Goal: Task Accomplishment & Management: Use online tool/utility

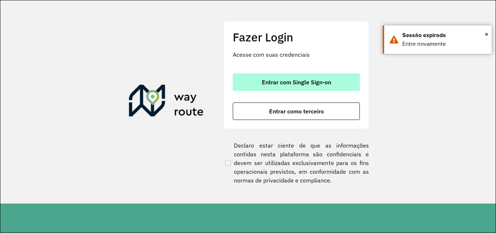
click at [295, 85] on span "Entrar com Single Sign-on" at bounding box center [296, 82] width 69 height 6
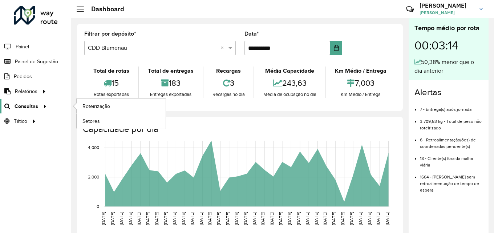
click at [29, 108] on span "Consultas" at bounding box center [27, 106] width 24 height 8
click at [105, 107] on span "Roteirização" at bounding box center [96, 106] width 29 height 8
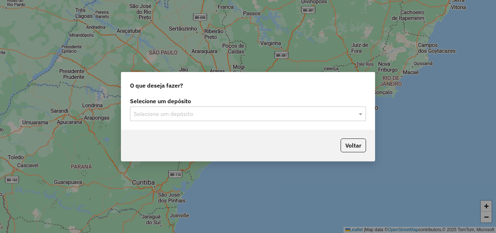
click at [190, 114] on input "text" at bounding box center [241, 114] width 214 height 9
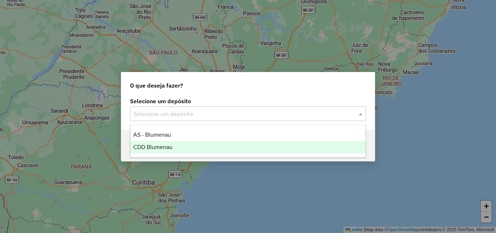
click at [173, 144] on div "CDD Blumenau" at bounding box center [247, 147] width 235 height 12
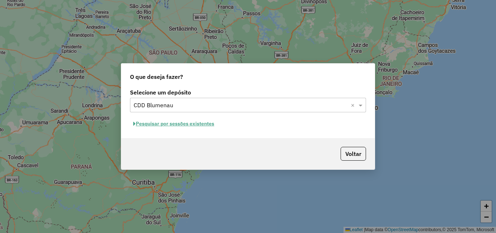
click at [184, 125] on button "Pesquisar por sessões existentes" at bounding box center [174, 123] width 88 height 11
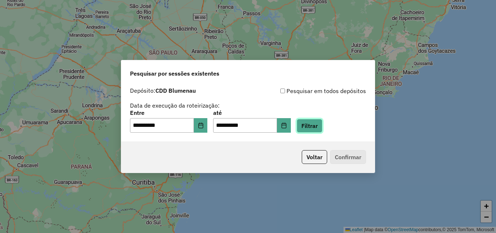
click at [318, 127] on button "Filtrar" at bounding box center [310, 126] width 26 height 14
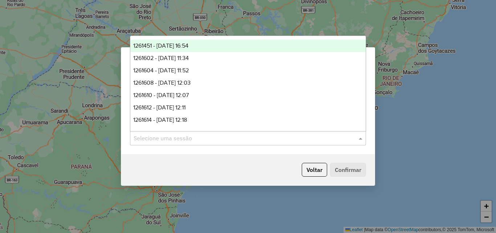
click at [226, 140] on input "text" at bounding box center [241, 138] width 214 height 9
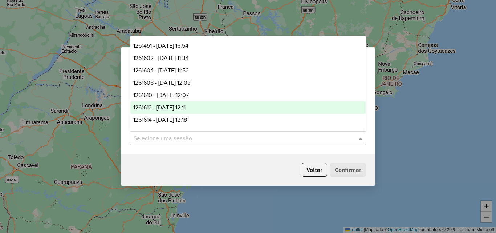
click at [114, 103] on div "**********" at bounding box center [248, 116] width 496 height 233
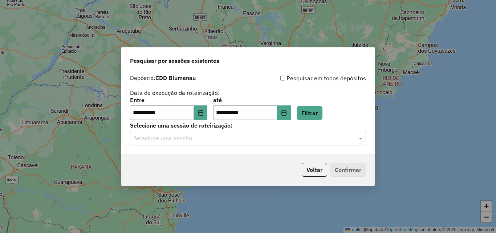
click at [344, 134] on input "text" at bounding box center [241, 138] width 214 height 9
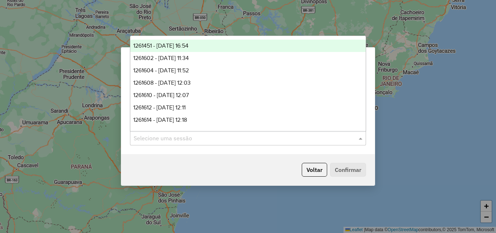
click at [236, 170] on div "Voltar Confirmar" at bounding box center [248, 169] width 254 height 31
click at [201, 137] on input "text" at bounding box center [241, 138] width 214 height 9
click at [189, 45] on span "1261451 - 08/09/2025 16:54" at bounding box center [160, 46] width 55 height 6
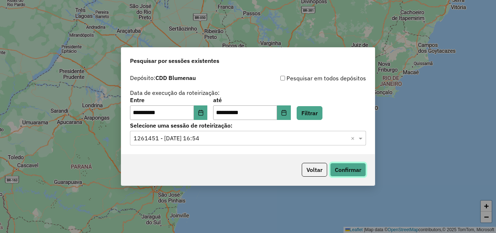
click at [356, 167] on button "Confirmar" at bounding box center [348, 170] width 36 height 14
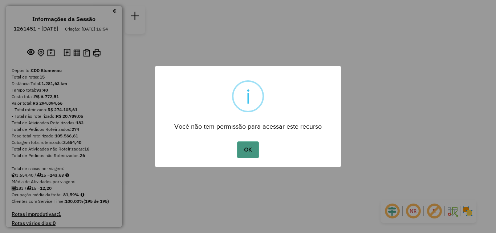
click at [247, 146] on button "OK" at bounding box center [247, 149] width 21 height 17
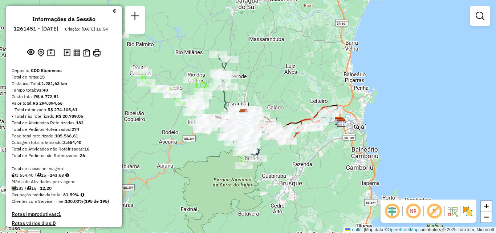
drag, startPoint x: 312, startPoint y: 94, endPoint x: 277, endPoint y: 88, distance: 36.1
click at [286, 88] on div "Janela de atendimento Grade de atendimento Capacidade Transportadoras Veículos …" at bounding box center [248, 116] width 496 height 233
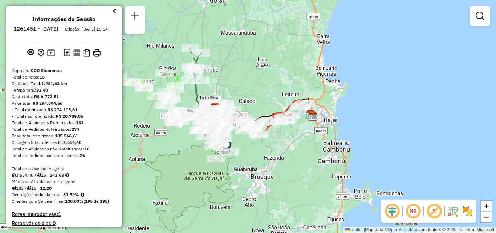
drag, startPoint x: 246, startPoint y: 71, endPoint x: 254, endPoint y: 56, distance: 17.1
click at [250, 65] on div "Janela de atendimento Grade de atendimento Capacidade Transportadoras Veículos …" at bounding box center [248, 116] width 496 height 233
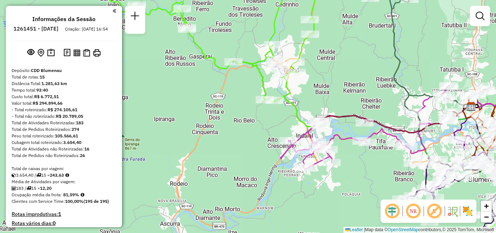
drag, startPoint x: 196, startPoint y: 68, endPoint x: 196, endPoint y: 92, distance: 24.3
click at [196, 92] on div "Janela de atendimento Grade de atendimento Capacidade Transportadoras Veículos …" at bounding box center [248, 116] width 496 height 233
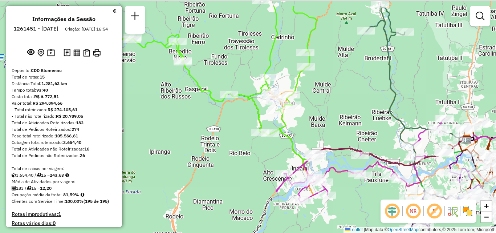
drag, startPoint x: 197, startPoint y: 68, endPoint x: 191, endPoint y: 103, distance: 35.4
click at [192, 103] on div "Janela de atendimento Grade de atendimento Capacidade Transportadoras Veículos …" at bounding box center [248, 116] width 496 height 233
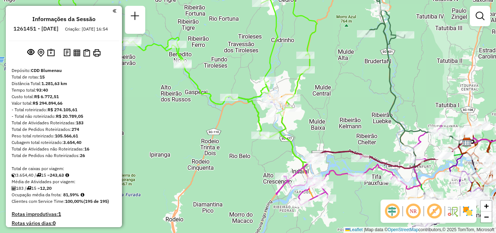
drag, startPoint x: 331, startPoint y: 119, endPoint x: 321, endPoint y: 88, distance: 33.1
click at [324, 92] on div "Janela de atendimento Grade de atendimento Capacidade Transportadoras Veículos …" at bounding box center [248, 116] width 496 height 233
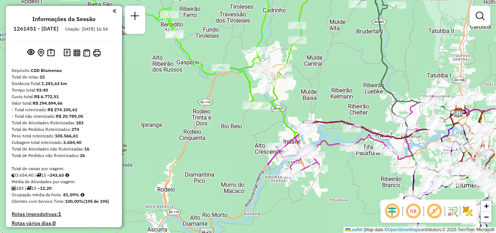
drag, startPoint x: 334, startPoint y: 101, endPoint x: 306, endPoint y: 78, distance: 36.1
click at [306, 78] on div "Janela de atendimento Grade de atendimento Capacidade Transportadoras Veículos …" at bounding box center [248, 116] width 496 height 233
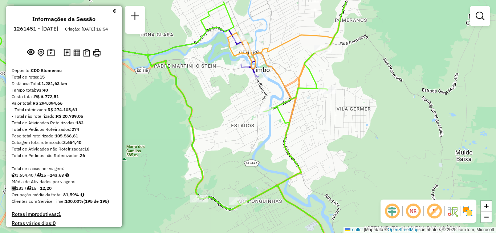
drag, startPoint x: 241, startPoint y: 88, endPoint x: 242, endPoint y: 100, distance: 12.4
click at [242, 100] on div "Janela de atendimento Grade de atendimento Capacidade Transportadoras Veículos …" at bounding box center [248, 116] width 496 height 233
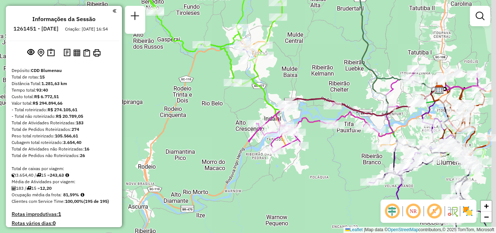
drag, startPoint x: 257, startPoint y: 66, endPoint x: 196, endPoint y: 57, distance: 62.1
click at [197, 57] on div "Janela de atendimento Grade de atendimento Capacidade Transportadoras Veículos …" at bounding box center [248, 116] width 496 height 233
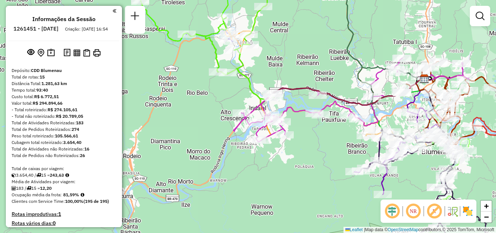
drag, startPoint x: 274, startPoint y: 70, endPoint x: 224, endPoint y: 48, distance: 54.5
click at [228, 49] on div "Janela de atendimento Grade de atendimento Capacidade Transportadoras Veículos …" at bounding box center [248, 116] width 496 height 233
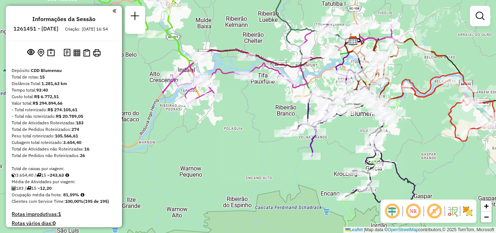
drag, startPoint x: 268, startPoint y: 41, endPoint x: 278, endPoint y: 32, distance: 14.1
click at [278, 33] on div "Janela de atendimento Grade de atendimento Capacidade Transportadoras Veículos …" at bounding box center [248, 116] width 496 height 233
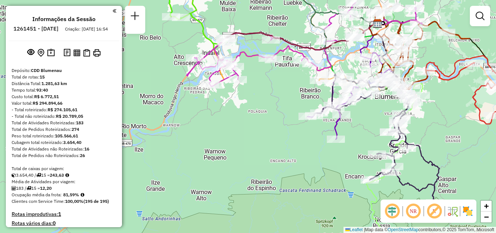
click at [255, 91] on div "Janela de atendimento Grade de atendimento Capacidade Transportadoras Veículos …" at bounding box center [248, 116] width 496 height 233
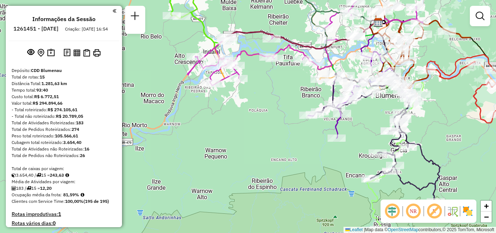
drag, startPoint x: 235, startPoint y: 106, endPoint x: 249, endPoint y: 128, distance: 25.5
click at [249, 128] on div "Rota 13 - Placa IZC5B43 92804420 - VILMAR SMUCZEK ME Janela de atendimento Grad…" at bounding box center [248, 116] width 496 height 233
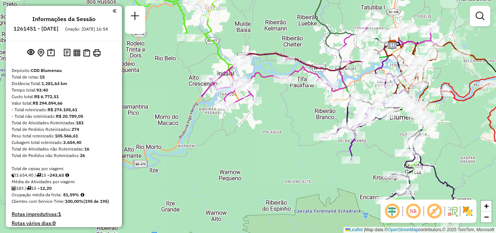
drag, startPoint x: 249, startPoint y: 115, endPoint x: 256, endPoint y: 116, distance: 6.6
click at [256, 107] on icon at bounding box center [320, 66] width 236 height 84
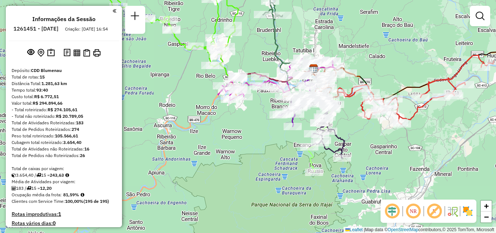
drag, startPoint x: 225, startPoint y: 93, endPoint x: 202, endPoint y: 88, distance: 22.7
click at [202, 88] on div "Janela de atendimento Grade de atendimento Capacidade Transportadoras Veículos …" at bounding box center [248, 116] width 496 height 233
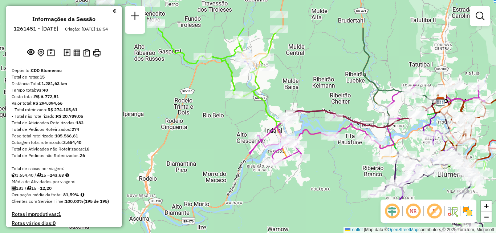
drag, startPoint x: 200, startPoint y: 82, endPoint x: 241, endPoint y: 135, distance: 66.9
click at [241, 135] on div "Janela de atendimento Grade de atendimento Capacidade Transportadoras Veículos …" at bounding box center [248, 116] width 496 height 233
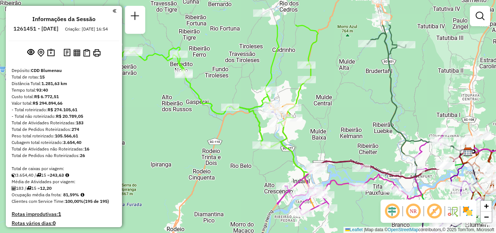
drag, startPoint x: 288, startPoint y: 56, endPoint x: 316, endPoint y: 101, distance: 52.8
click at [315, 102] on div "Janela de atendimento Grade de atendimento Capacidade Transportadoras Veículos …" at bounding box center [248, 116] width 496 height 233
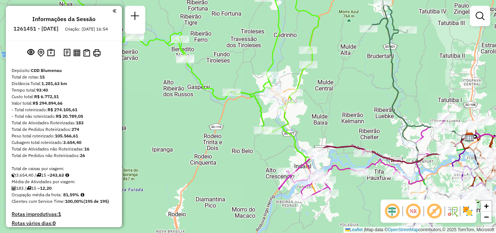
drag, startPoint x: 317, startPoint y: 112, endPoint x: 320, endPoint y: 92, distance: 20.2
click at [320, 92] on div "Janela de atendimento Grade de atendimento Capacidade Transportadoras Veículos …" at bounding box center [248, 116] width 496 height 233
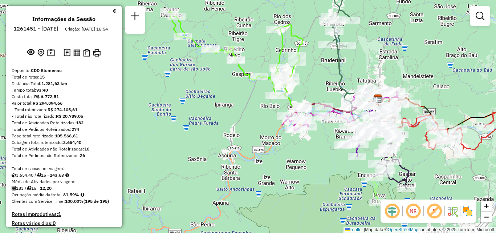
drag, startPoint x: 258, startPoint y: 105, endPoint x: 238, endPoint y: 92, distance: 23.7
click at [239, 92] on div "Rota 7 - Placa RAF8730 92800699 - BAR MERCEARIA SCHLEI Janela de atendimento Gr…" at bounding box center [248, 116] width 496 height 233
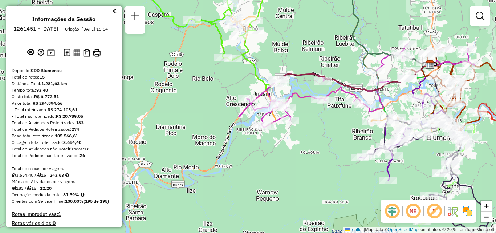
drag, startPoint x: 319, startPoint y: 124, endPoint x: 298, endPoint y: 117, distance: 21.6
click at [303, 119] on div "Janela de atendimento Grade de atendimento Capacidade Transportadoras Veículos …" at bounding box center [248, 116] width 496 height 233
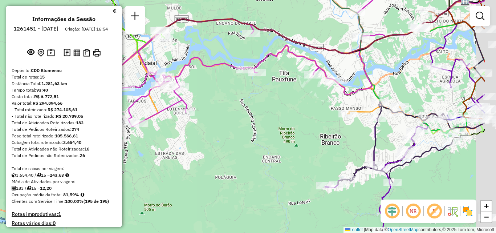
drag, startPoint x: 302, startPoint y: 109, endPoint x: 219, endPoint y: 89, distance: 85.1
click at [220, 89] on div "Janela de atendimento Grade de atendimento Capacidade Transportadoras Veículos …" at bounding box center [248, 116] width 496 height 233
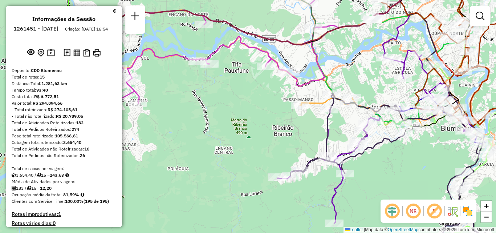
drag, startPoint x: 290, startPoint y: 96, endPoint x: 214, endPoint y: 85, distance: 76.5
click at [218, 85] on div "Janela de atendimento Grade de atendimento Capacidade Transportadoras Veículos …" at bounding box center [248, 116] width 496 height 233
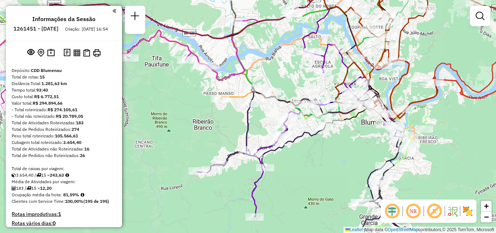
drag, startPoint x: 327, startPoint y: 77, endPoint x: 250, endPoint y: 86, distance: 77.8
click at [255, 85] on div "Janela de atendimento Grade de atendimento Capacidade Transportadoras Veículos …" at bounding box center [248, 116] width 496 height 233
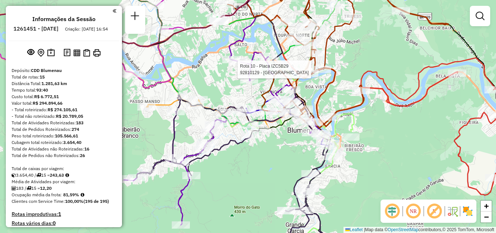
select select "**********"
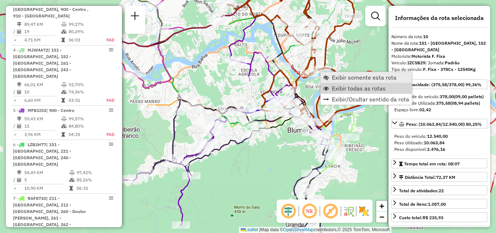
scroll to position [775, 0]
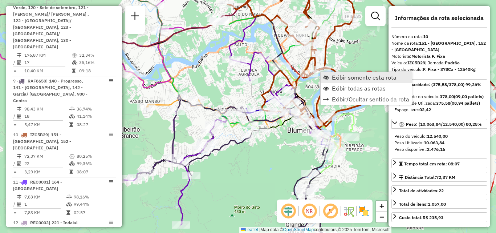
click at [341, 78] on span "Exibir somente esta rota" at bounding box center [364, 77] width 65 height 6
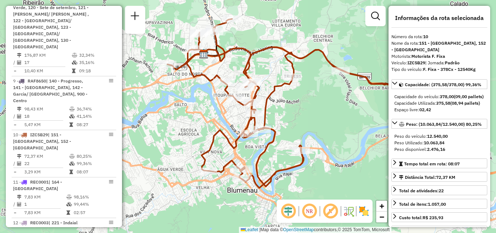
drag, startPoint x: 287, startPoint y: 99, endPoint x: 328, endPoint y: 97, distance: 40.7
click at [328, 97] on div "Janela de atendimento Grade de atendimento Capacidade Transportadoras Veículos …" at bounding box center [248, 116] width 496 height 233
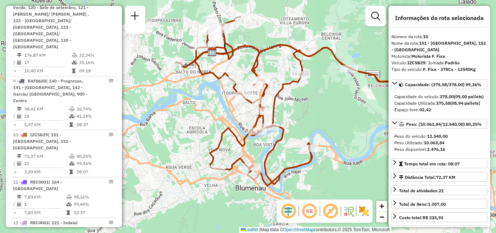
drag, startPoint x: 343, startPoint y: 144, endPoint x: 341, endPoint y: 131, distance: 13.3
click at [341, 131] on div "Janela de atendimento Grade de atendimento Capacidade Transportadoras Veículos …" at bounding box center [248, 116] width 496 height 233
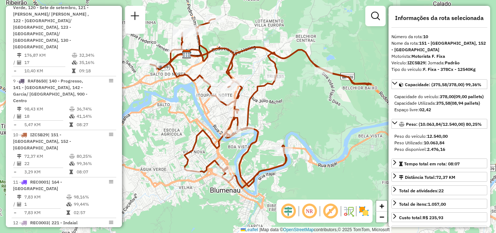
drag, startPoint x: 334, startPoint y: 118, endPoint x: 309, endPoint y: 120, distance: 25.5
click at [309, 120] on div "Janela de atendimento Grade de atendimento Capacidade Transportadoras Veículos …" at bounding box center [248, 116] width 496 height 233
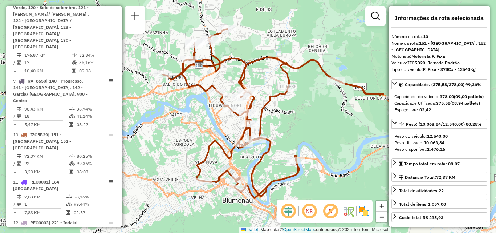
drag, startPoint x: 317, startPoint y: 122, endPoint x: 327, endPoint y: 130, distance: 12.7
click at [327, 130] on div "Janela de atendimento Grade de atendimento Capacidade Transportadoras Veículos …" at bounding box center [248, 116] width 496 height 233
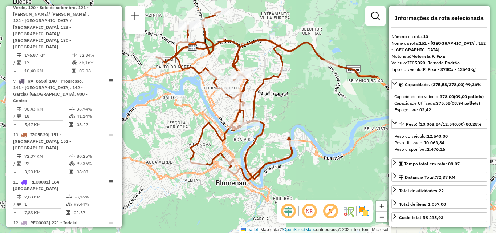
drag, startPoint x: 327, startPoint y: 130, endPoint x: 320, endPoint y: 113, distance: 17.9
click at [320, 113] on div "Janela de atendimento Grade de atendimento Capacidade Transportadoras Veículos …" at bounding box center [248, 116] width 496 height 233
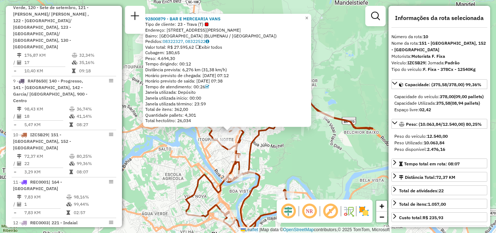
drag, startPoint x: 357, startPoint y: 67, endPoint x: 336, endPoint y: 79, distance: 24.2
click at [336, 80] on div "92800879 - BAR E MERCEARIA VANS Tipo de cliente: 23 - Trava (T) Endereço: R Alb…" at bounding box center [248, 116] width 496 height 233
click at [311, 15] on link "×" at bounding box center [306, 18] width 9 height 9
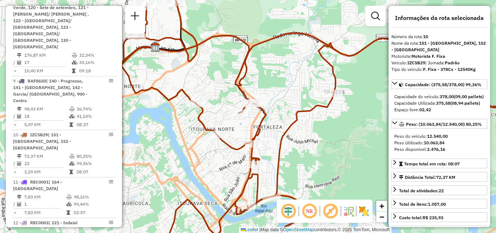
drag, startPoint x: 277, startPoint y: 133, endPoint x: 282, endPoint y: 133, distance: 4.7
click at [282, 133] on div "Janela de atendimento Grade de atendimento Capacidade Transportadoras Veículos …" at bounding box center [248, 116] width 496 height 233
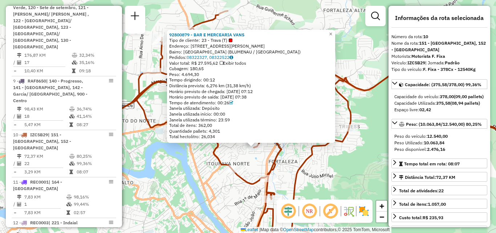
drag, startPoint x: 338, startPoint y: 112, endPoint x: 344, endPoint y: 146, distance: 34.4
click at [344, 146] on icon at bounding box center [319, 149] width 442 height 277
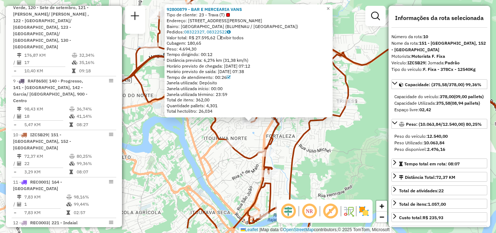
drag, startPoint x: 350, startPoint y: 174, endPoint x: 346, endPoint y: 145, distance: 29.7
click at [346, 146] on div "92800879 - BAR E MERCEARIA VANS Tipo de cliente: 23 - Trava (T) Endereço: R Alb…" at bounding box center [248, 116] width 496 height 233
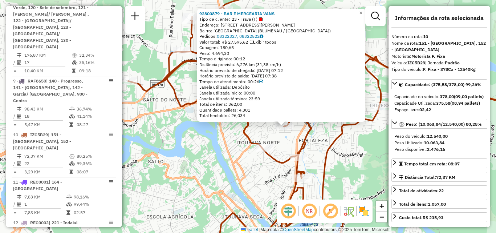
drag, startPoint x: 343, startPoint y: 153, endPoint x: 376, endPoint y: 159, distance: 33.9
click at [376, 159] on div "92800879 - BAR E MERCEARIA VANS Tipo de cliente: 23 - Trava (T) Endereço: R Alb…" at bounding box center [248, 116] width 496 height 233
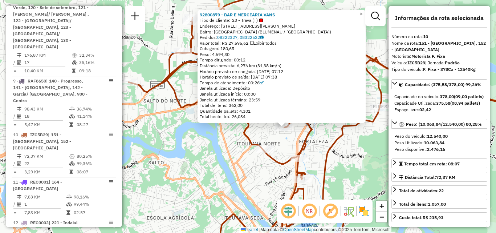
click at [217, 155] on div "92800879 - BAR E MERCEARIA VANS Tipo de cliente: 23 - Trava (T) Endereço: R Alb…" at bounding box center [248, 116] width 496 height 233
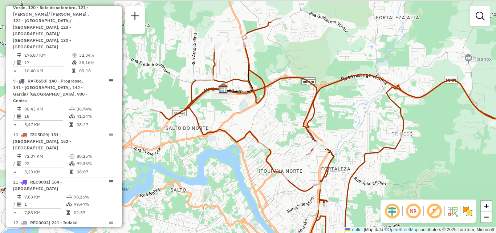
drag, startPoint x: 219, startPoint y: 147, endPoint x: 248, endPoint y: 176, distance: 40.6
click at [248, 178] on div "Janela de atendimento Grade de atendimento Capacidade Transportadoras Veículos …" at bounding box center [248, 116] width 496 height 233
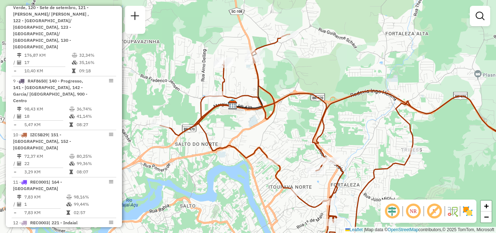
drag, startPoint x: 292, startPoint y: 88, endPoint x: 297, endPoint y: 109, distance: 22.0
click at [297, 109] on icon at bounding box center [262, 131] width 130 height 77
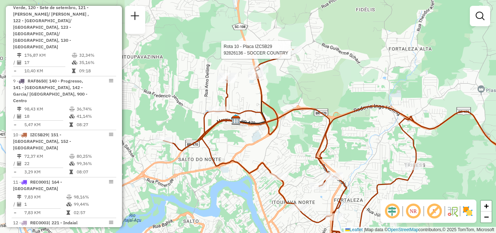
select select "**********"
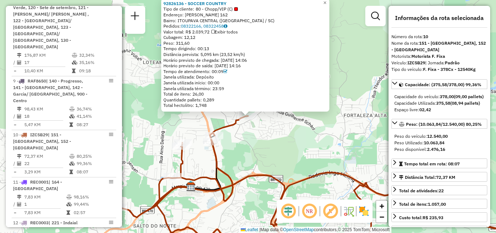
click at [263, 143] on div "92826136 - SOCCER COUNTRY Tipo de cliente: 80 - Chopp/VIP (C) Endereço: Christi…" at bounding box center [248, 116] width 496 height 233
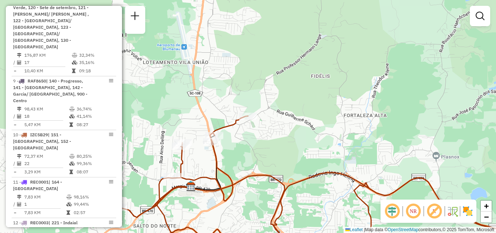
drag, startPoint x: 233, startPoint y: 146, endPoint x: 246, endPoint y: 121, distance: 29.1
click at [246, 121] on div "Janela de atendimento Grade de atendimento Capacidade Transportadoras Veículos …" at bounding box center [248, 116] width 496 height 233
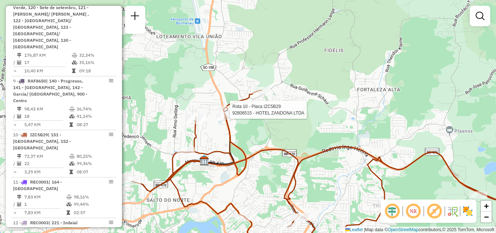
select select "**********"
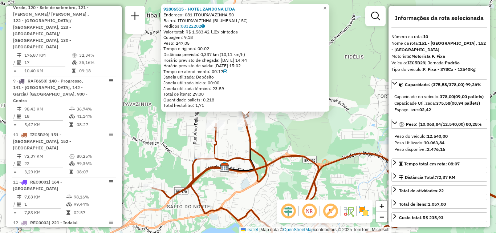
click at [265, 143] on div "92806515 - HOTEL ZANDONA LTDA Endereço: 081 ITOUPAVAZINHA 50 Bairro: ITOUPAVAZI…" at bounding box center [248, 116] width 496 height 233
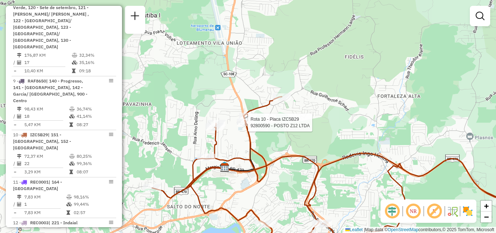
select select "**********"
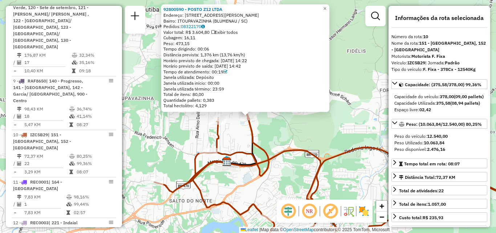
click at [234, 136] on div "92800590 - POSTO Z12 LTDA Endereço: R DR PEDRO ZIMMERMANN 2600 Bairro: ITOUPAVA…" at bounding box center [248, 116] width 496 height 233
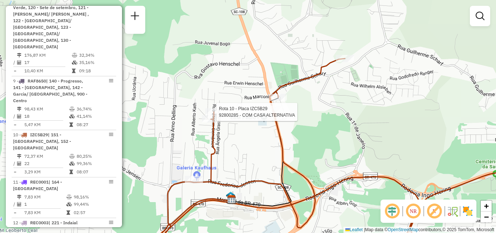
select select "**********"
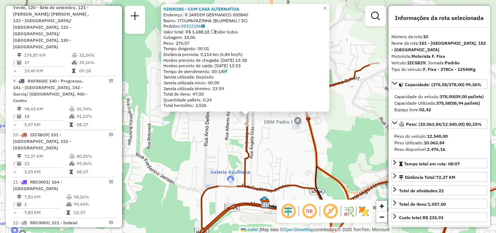
click at [261, 141] on div "92800285 - COM CASA ALTERNATIVA Endereço: R JARDIM GERMANICO 000840 Bairro: ITO…" at bounding box center [248, 116] width 496 height 233
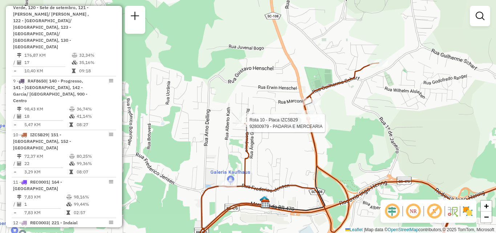
select select "**********"
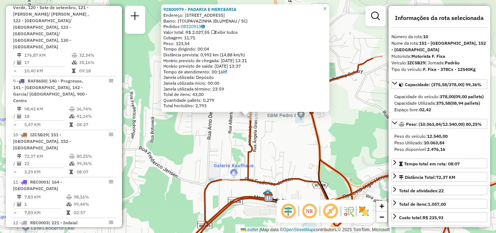
click at [214, 145] on div "92800979 - PADARIA E MERCEARIA Endereço: R DAS MARGARIDAS 68 Bairro: ITOUPAVAZI…" at bounding box center [248, 116] width 496 height 233
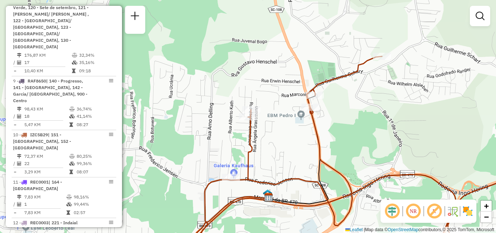
drag, startPoint x: 211, startPoint y: 157, endPoint x: 210, endPoint y: 120, distance: 37.4
click at [211, 130] on div "Janela de atendimento Grade de atendimento Capacidade Transportadoras Veículos …" at bounding box center [248, 116] width 496 height 233
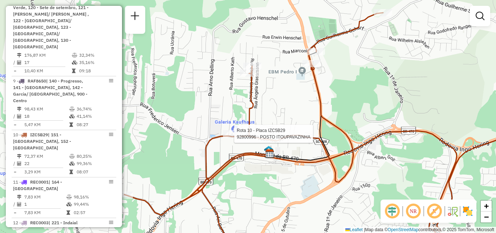
select select "**********"
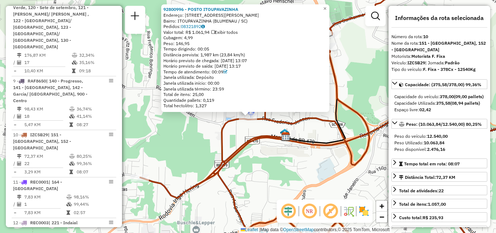
click at [209, 134] on div "92800996 - POSTO ITOUPAVAZINHA Endereço: R FREDERICO JENSEN 1080 Bairro: ITOUPA…" at bounding box center [248, 116] width 496 height 233
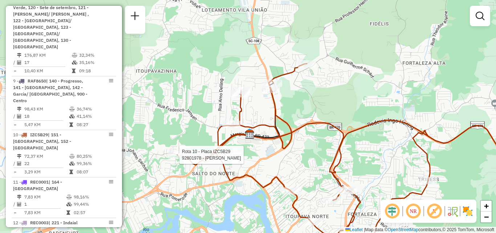
select select "**********"
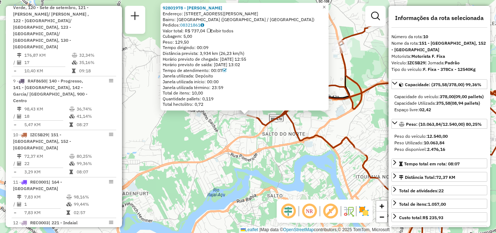
drag, startPoint x: 221, startPoint y: 137, endPoint x: 186, endPoint y: 116, distance: 40.5
click at [189, 116] on div "92801978 - HORST KOCH Endereço: R PROFESSOR MAX HUMPL 1037 Bairro: SALTO DO NOR…" at bounding box center [248, 116] width 496 height 233
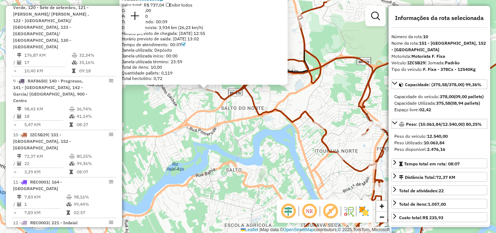
drag, startPoint x: 227, startPoint y: 140, endPoint x: 166, endPoint y: 130, distance: 62.5
click at [163, 130] on div "92801978 - HORST KOCH Endereço: R PROFESSOR MAX HUMPL 1037 Bairro: SALTO DO NOR…" at bounding box center [248, 116] width 496 height 233
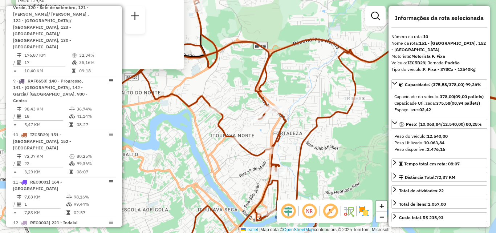
drag, startPoint x: 221, startPoint y: 137, endPoint x: 201, endPoint y: 138, distance: 20.1
click at [199, 140] on div "92801978 - HORST KOCH Endereço: R PROFESSOR MAX HUMPL 1037 Bairro: SALTO DO NOR…" at bounding box center [248, 116] width 496 height 233
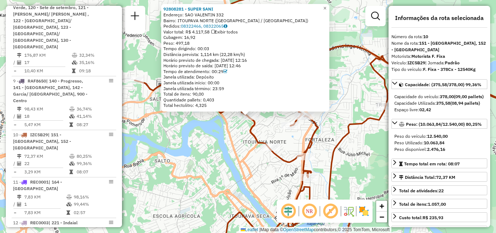
click at [201, 144] on div "92808281 - SUPER SANI Endereço: SAO VALENTIN 332 Bairro: ITOUPAVA NORTE (BLUMEN…" at bounding box center [248, 116] width 496 height 233
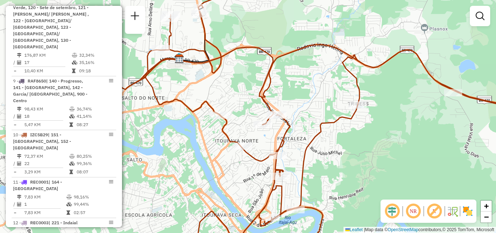
drag, startPoint x: 240, startPoint y: 149, endPoint x: 211, endPoint y: 148, distance: 28.7
click at [211, 148] on div "Janela de atendimento Grade de atendimento Capacidade Transportadoras Veículos …" at bounding box center [248, 116] width 496 height 233
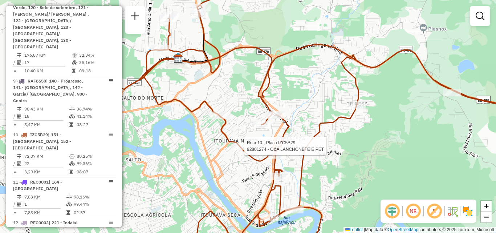
select select "**********"
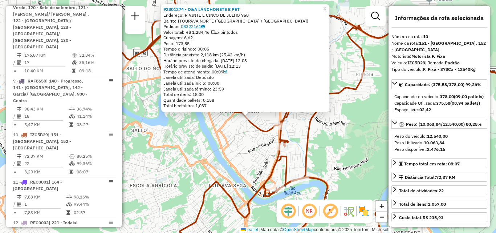
click at [222, 163] on div "92801274 - O&A LANCHONETE E PET Endereço: R VINTE E CINCO DE JULHO 958 Bairro: …" at bounding box center [248, 116] width 496 height 233
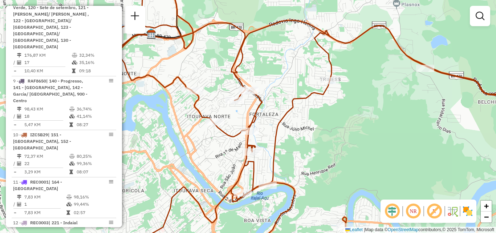
drag, startPoint x: 236, startPoint y: 157, endPoint x: 203, endPoint y: 162, distance: 33.1
click at [203, 162] on div "Janela de atendimento Grade de atendimento Capacidade Transportadoras Veículos …" at bounding box center [248, 116] width 496 height 233
select select "**********"
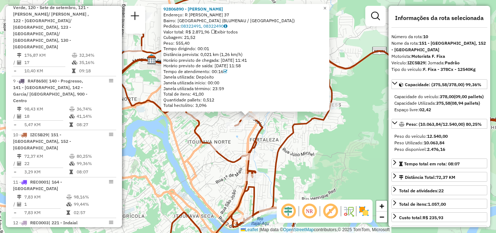
click at [328, 133] on div "92806890 - EDUARDO DIAS DA SILV Endereço: R JAMES DEWAR 37 Bairro: FORTALEZA (B…" at bounding box center [248, 116] width 496 height 233
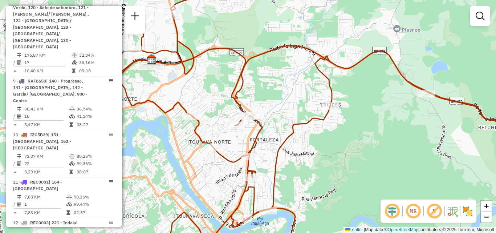
drag, startPoint x: 288, startPoint y: 135, endPoint x: 284, endPoint y: 136, distance: 4.1
click at [284, 136] on div "Janela de atendimento Grade de atendimento Capacidade Transportadoras Veículos …" at bounding box center [248, 116] width 496 height 233
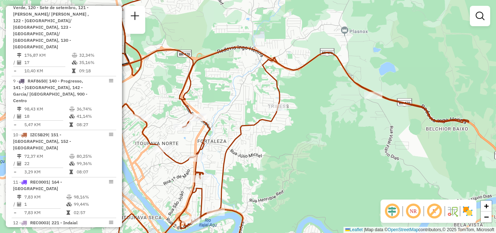
click at [275, 113] on icon at bounding box center [248, 124] width 442 height 266
select select "**********"
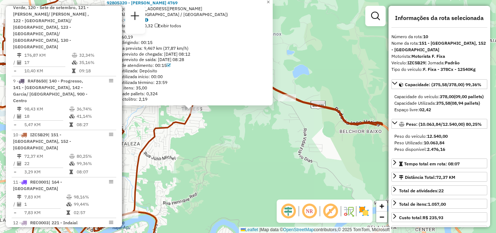
drag, startPoint x: 315, startPoint y: 137, endPoint x: 257, endPoint y: 131, distance: 58.4
click at [257, 131] on div "92805320 - VILMAR SCHWARTZ 4769 Endereço: Rua Rosilda Cláudia Kvischal, 48 Bair…" at bounding box center [248, 116] width 496 height 233
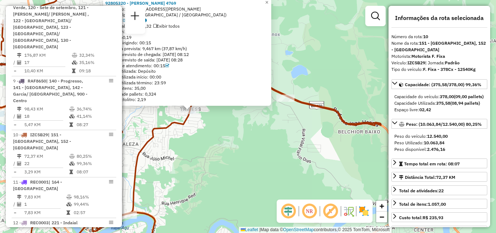
click at [292, 121] on div "92805320 - VILMAR SCHWARTZ 4769 Endereço: Rua Rosilda Cláudia Kvischal, 48 Bair…" at bounding box center [248, 116] width 496 height 233
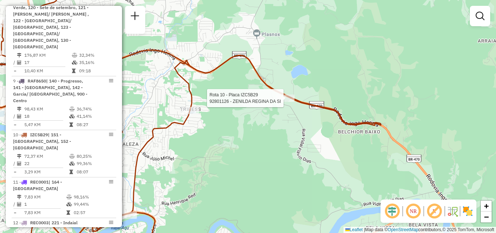
click at [286, 102] on div at bounding box center [286, 97] width 18 height 7
select select "**********"
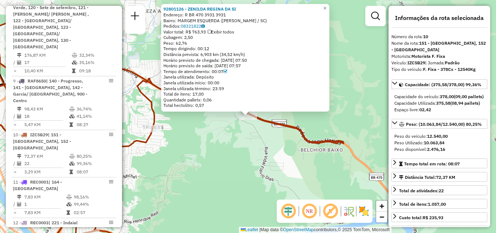
click at [262, 140] on div "92801126 - ZENILDA REGINA DA SI Endereço: R BR 470 3931 3931 Bairro: MARGEM ESQ…" at bounding box center [248, 116] width 496 height 233
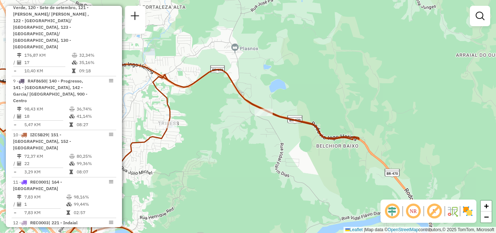
drag, startPoint x: 273, startPoint y: 149, endPoint x: 311, endPoint y: 136, distance: 40.8
click at [308, 141] on div "Janela de atendimento Grade de atendimento Capacidade Transportadoras Veículos …" at bounding box center [248, 116] width 496 height 233
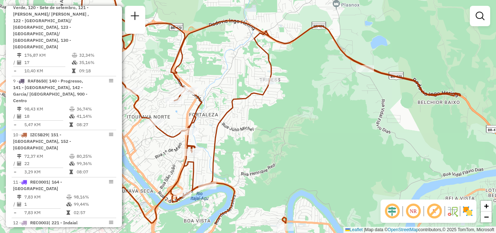
drag, startPoint x: 261, startPoint y: 110, endPoint x: 316, endPoint y: 74, distance: 66.5
click at [316, 75] on div "Janela de atendimento Grade de atendimento Capacidade Transportadoras Veículos …" at bounding box center [248, 116] width 496 height 233
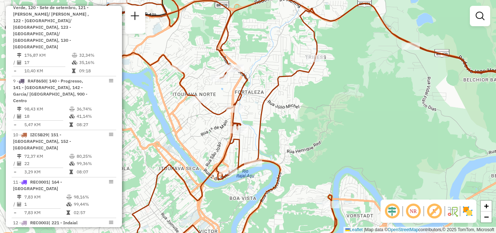
drag, startPoint x: 298, startPoint y: 120, endPoint x: 327, endPoint y: 104, distance: 32.9
click at [339, 102] on div "Janela de atendimento Grade de atendimento Capacidade Transportadoras Veículos …" at bounding box center [248, 116] width 496 height 233
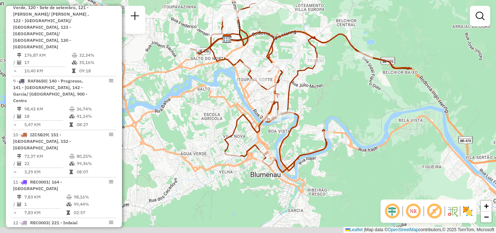
drag, startPoint x: 330, startPoint y: 114, endPoint x: 322, endPoint y: 96, distance: 19.8
click at [322, 96] on div "Janela de atendimento Grade de atendimento Capacidade Transportadoras Veículos …" at bounding box center [248, 116] width 496 height 233
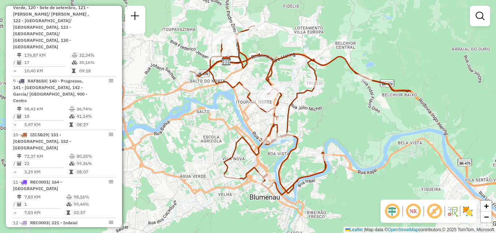
drag, startPoint x: 238, startPoint y: 126, endPoint x: 239, endPoint y: 145, distance: 19.3
click at [238, 148] on icon at bounding box center [300, 110] width 221 height 169
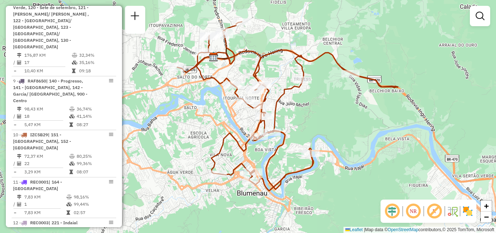
drag, startPoint x: 224, startPoint y: 133, endPoint x: 213, endPoint y: 130, distance: 11.2
click at [213, 130] on div "Janela de atendimento Grade de atendimento Capacidade Transportadoras Veículos …" at bounding box center [248, 116] width 496 height 233
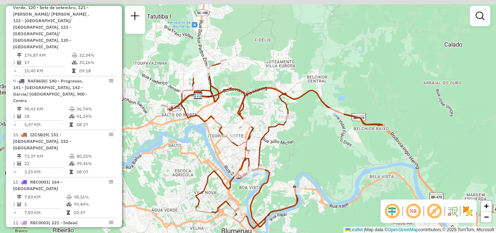
drag, startPoint x: 322, startPoint y: 127, endPoint x: 313, endPoint y: 164, distance: 38.2
click at [307, 165] on div "Janela de atendimento Grade de atendimento Capacidade Transportadoras Veículos …" at bounding box center [248, 116] width 496 height 233
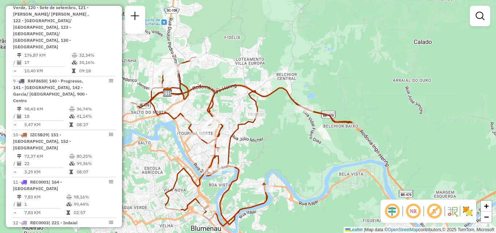
drag, startPoint x: 296, startPoint y: 154, endPoint x: 266, endPoint y: 152, distance: 30.3
click at [266, 152] on div "Janela de atendimento Grade de atendimento Capacidade Transportadoras Veículos …" at bounding box center [248, 116] width 496 height 233
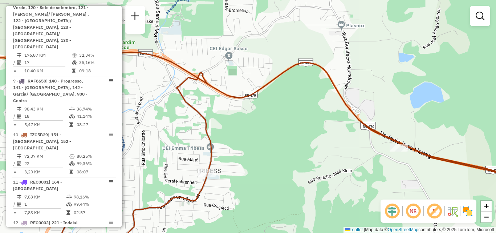
drag, startPoint x: 290, startPoint y: 115, endPoint x: 340, endPoint y: 164, distance: 69.9
click at [336, 166] on div "Janela de atendimento Grade de atendimento Capacidade Transportadoras Veículos …" at bounding box center [248, 116] width 496 height 233
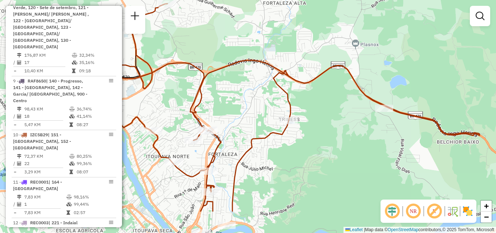
drag, startPoint x: 310, startPoint y: 163, endPoint x: 326, endPoint y: 118, distance: 47.2
click at [326, 118] on div "Janela de atendimento Grade de atendimento Capacidade Transportadoras Veículos …" at bounding box center [248, 116] width 496 height 233
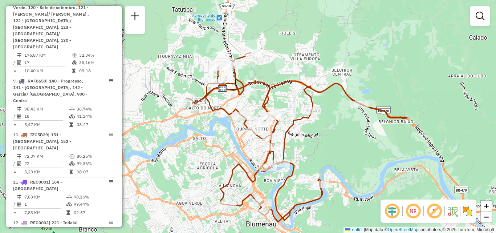
drag, startPoint x: 344, startPoint y: 124, endPoint x: 334, endPoint y: 118, distance: 12.0
click at [335, 119] on div "Janela de atendimento Grade de atendimento Capacidade Transportadoras Veículos …" at bounding box center [248, 116] width 496 height 233
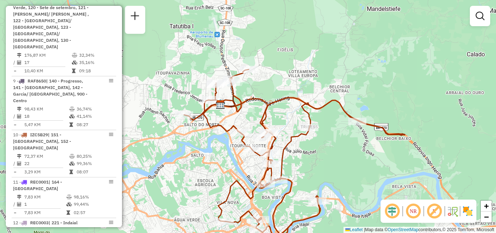
drag, startPoint x: 346, startPoint y: 135, endPoint x: 343, endPoint y: 157, distance: 21.9
click at [343, 157] on div "Janela de atendimento Grade de atendimento Capacidade Transportadoras Veículos …" at bounding box center [248, 116] width 496 height 233
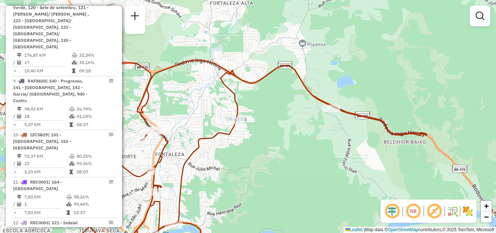
drag, startPoint x: 384, startPoint y: 149, endPoint x: 402, endPoint y: 146, distance: 18.2
click at [411, 146] on div "Janela de atendimento Grade de atendimento Capacidade Transportadoras Veículos …" at bounding box center [248, 116] width 496 height 233
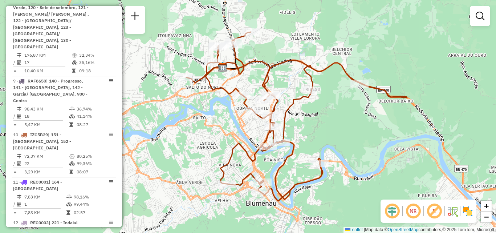
drag, startPoint x: 311, startPoint y: 149, endPoint x: 336, endPoint y: 106, distance: 50.0
click at [336, 106] on div "Janela de atendimento Grade de atendimento Capacidade Transportadoras Veículos …" at bounding box center [248, 116] width 496 height 233
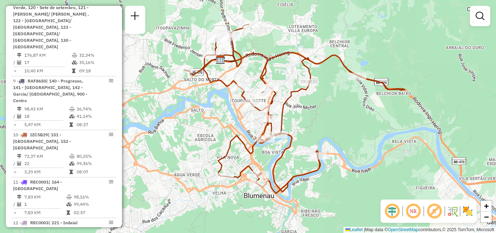
click at [355, 122] on div "Janela de atendimento Grade de atendimento Capacidade Transportadoras Veículos …" at bounding box center [248, 116] width 496 height 233
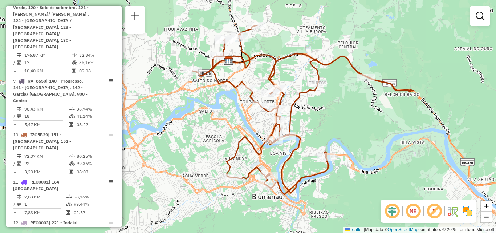
drag, startPoint x: 380, startPoint y: 143, endPoint x: 379, endPoint y: 134, distance: 9.1
click at [379, 134] on div "Janela de atendimento Grade de atendimento Capacidade Transportadoras Veículos …" at bounding box center [248, 116] width 496 height 233
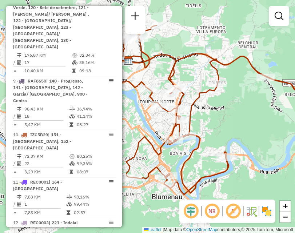
click at [178, 21] on div "Janela de atendimento Grade de atendimento Capacidade Transportadoras Veículos …" at bounding box center [147, 116] width 295 height 233
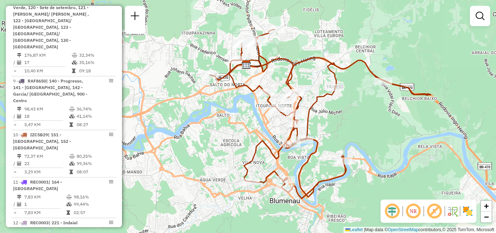
drag, startPoint x: 288, startPoint y: 75, endPoint x: 304, endPoint y: 77, distance: 16.1
click at [304, 77] on div "Janela de atendimento Grade de atendimento Capacidade Transportadoras Veículos …" at bounding box center [248, 116] width 496 height 233
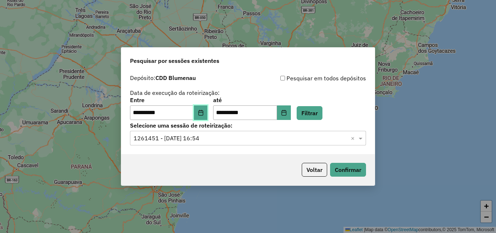
click at [204, 113] on icon "Choose Date" at bounding box center [201, 113] width 6 height 6
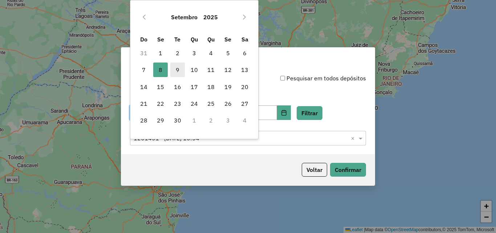
click at [182, 72] on span "9" at bounding box center [177, 69] width 15 height 15
type input "**********"
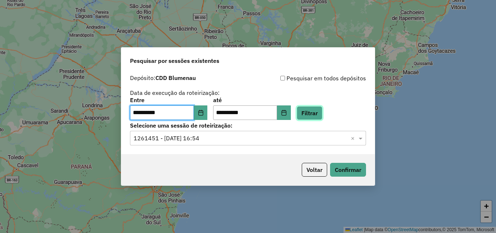
click at [323, 113] on button "Filtrar" at bounding box center [310, 113] width 26 height 14
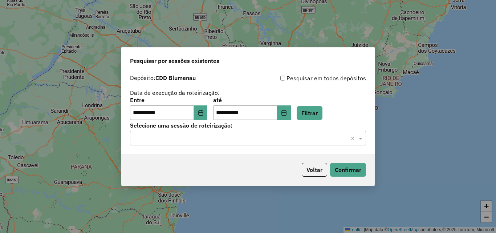
click at [212, 138] on input "text" at bounding box center [241, 138] width 214 height 9
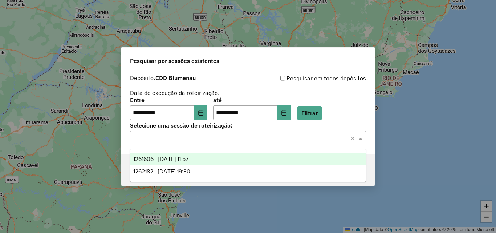
click at [183, 161] on span "1261606 - [DATE] 11:57" at bounding box center [160, 159] width 55 height 6
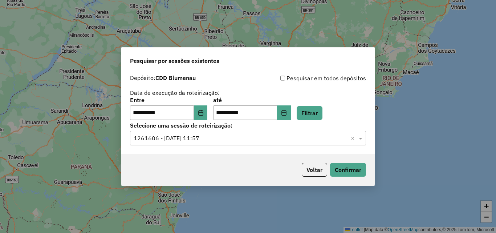
click at [224, 134] on input "text" at bounding box center [241, 138] width 214 height 9
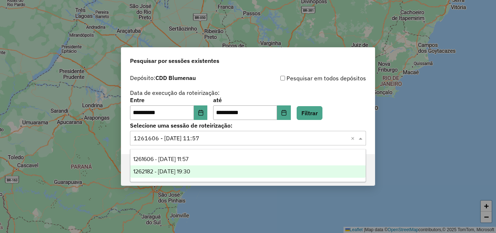
click at [201, 168] on div "1262182 - 09/09/2025 19:30" at bounding box center [247, 171] width 235 height 12
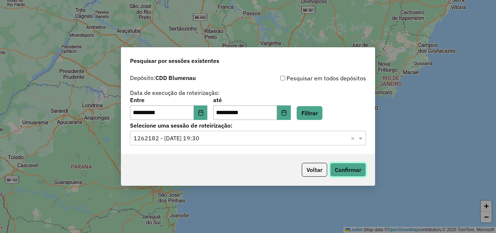
click at [347, 168] on button "Confirmar" at bounding box center [348, 170] width 36 height 14
click at [208, 112] on button "Choose Date" at bounding box center [201, 112] width 14 height 15
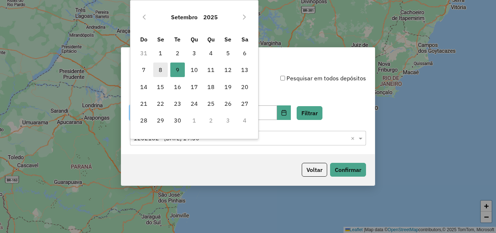
click at [161, 68] on span "8" at bounding box center [160, 69] width 15 height 15
type input "**********"
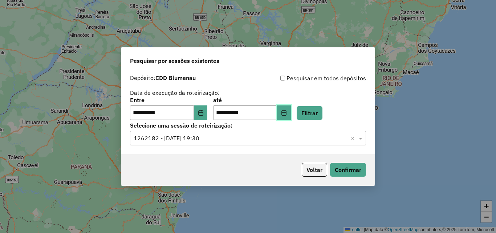
click at [287, 114] on icon "Choose Date" at bounding box center [284, 113] width 6 height 6
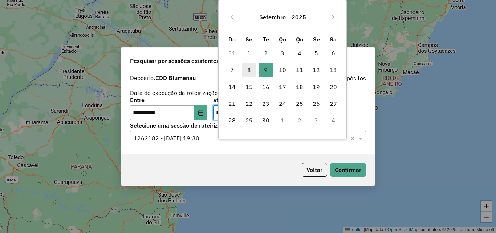
click at [252, 70] on span "8" at bounding box center [249, 69] width 15 height 15
type input "**********"
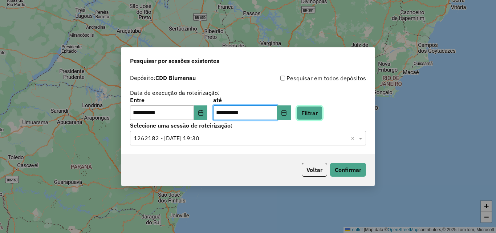
click at [323, 112] on button "Filtrar" at bounding box center [310, 113] width 26 height 14
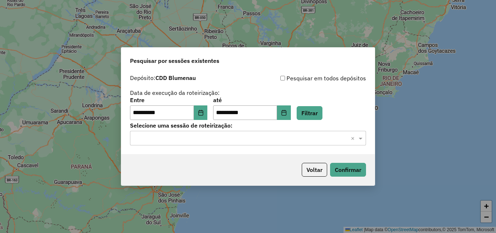
click at [228, 137] on input "text" at bounding box center [241, 138] width 214 height 9
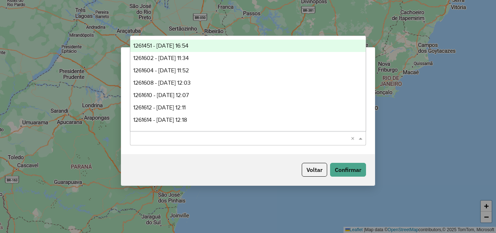
click at [167, 47] on span "1261451 - [DATE] 16:54" at bounding box center [160, 46] width 55 height 6
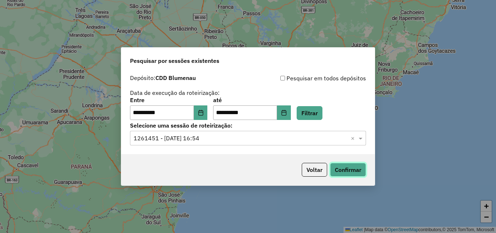
click at [348, 167] on button "Confirmar" at bounding box center [348, 170] width 36 height 14
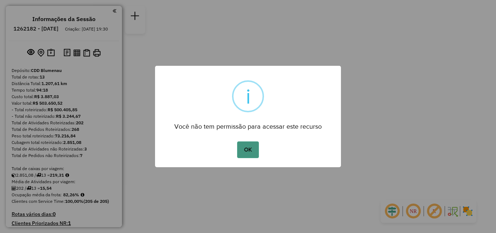
click at [251, 147] on button "OK" at bounding box center [247, 149] width 21 height 17
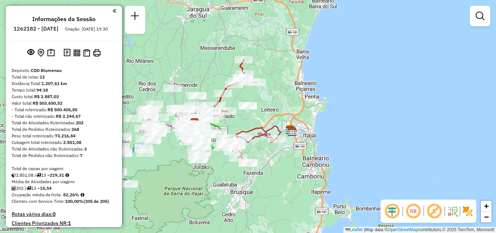
drag, startPoint x: 345, startPoint y: 144, endPoint x: 286, endPoint y: 153, distance: 59.5
click at [287, 153] on div "Janela de atendimento Grade de atendimento Capacidade Transportadoras Veículos …" at bounding box center [248, 116] width 496 height 233
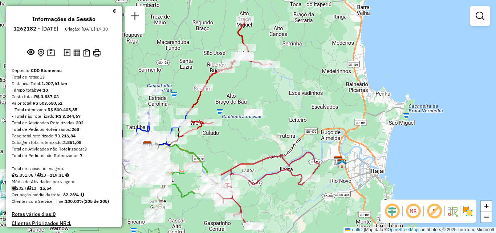
drag, startPoint x: 248, startPoint y: 102, endPoint x: 279, endPoint y: 87, distance: 34.3
click at [278, 88] on div "Janela de atendimento Grade de atendimento Capacidade Transportadoras Veículos …" at bounding box center [248, 116] width 496 height 233
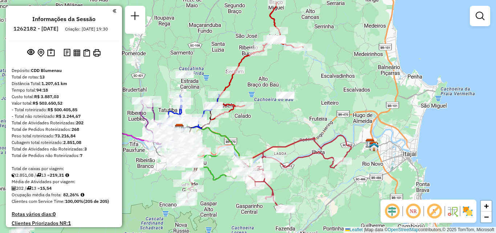
drag, startPoint x: 266, startPoint y: 117, endPoint x: 290, endPoint y: 102, distance: 28.2
click at [290, 102] on div "Janela de atendimento Grade de atendimento Capacidade Transportadoras Veículos …" at bounding box center [248, 116] width 496 height 233
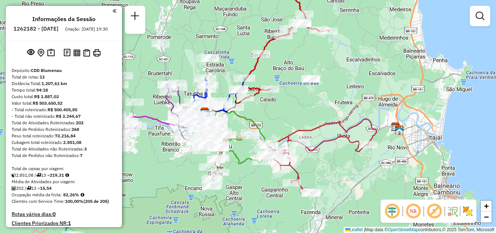
drag, startPoint x: 289, startPoint y: 115, endPoint x: 296, endPoint y: 104, distance: 13.3
click at [294, 104] on div "Janela de atendimento Grade de atendimento Capacidade Transportadoras Veículos …" at bounding box center [248, 116] width 496 height 233
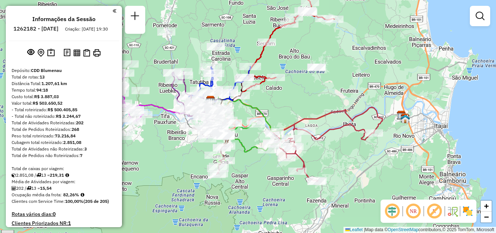
click at [317, 98] on div "Janela de atendimento Grade de atendimento Capacidade Transportadoras Veículos …" at bounding box center [248, 116] width 496 height 233
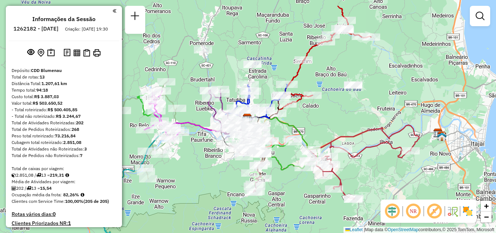
drag, startPoint x: 313, startPoint y: 92, endPoint x: 329, endPoint y: 122, distance: 34.1
click at [329, 122] on div "Janela de atendimento Grade de atendimento Capacidade Transportadoras Veículos …" at bounding box center [248, 116] width 496 height 233
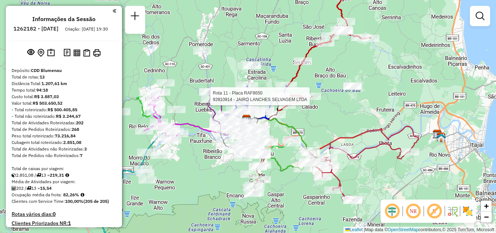
select select "**********"
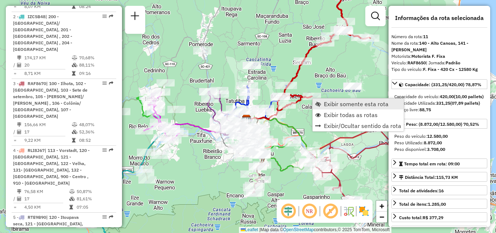
scroll to position [794, 0]
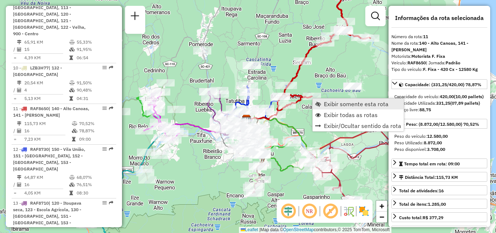
click at [320, 102] on span "Exibir somente esta rota" at bounding box center [318, 104] width 6 height 6
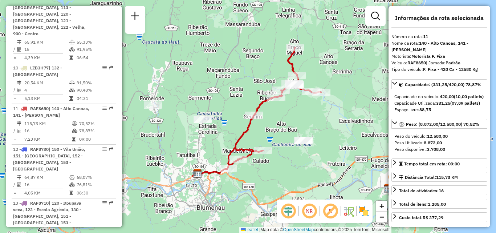
drag, startPoint x: 295, startPoint y: 118, endPoint x: 316, endPoint y: 105, distance: 25.2
click at [316, 105] on div "Janela de atendimento Grade de atendimento Capacidade Transportadoras Veículos …" at bounding box center [248, 116] width 496 height 233
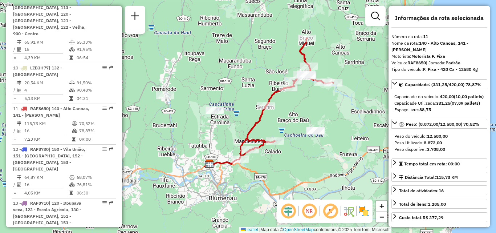
drag, startPoint x: 285, startPoint y: 128, endPoint x: 281, endPoint y: 107, distance: 21.4
click at [281, 107] on div "Janela de atendimento Grade de atendimento Capacidade Transportadoras Veículos …" at bounding box center [248, 116] width 496 height 233
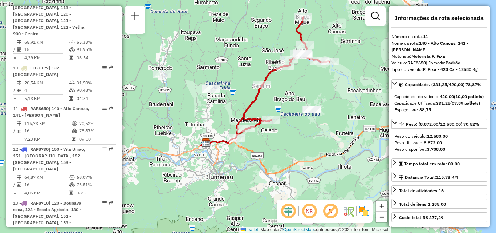
click at [282, 86] on div "Janela de atendimento Grade de atendimento Capacidade Transportadoras Veículos …" at bounding box center [248, 116] width 496 height 233
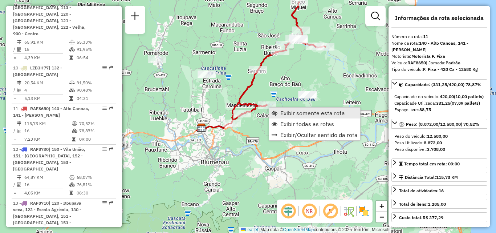
click at [289, 112] on span "Exibir somente esta rota" at bounding box center [313, 113] width 65 height 6
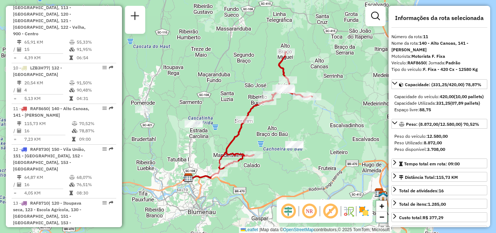
drag, startPoint x: 285, startPoint y: 162, endPoint x: 269, endPoint y: 143, distance: 25.5
click at [269, 143] on div "Janela de atendimento Grade de atendimento Capacidade Transportadoras Veículos …" at bounding box center [248, 116] width 496 height 233
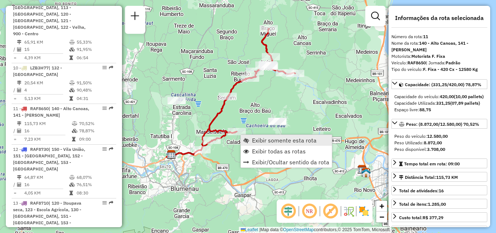
click at [268, 142] on span "Exibir somente esta rota" at bounding box center [284, 140] width 65 height 6
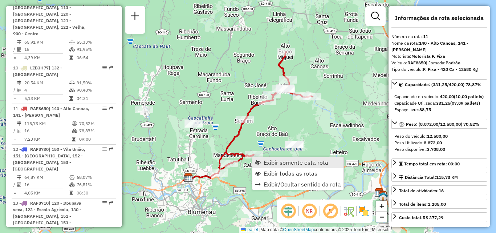
drag, startPoint x: 269, startPoint y: 172, endPoint x: 261, endPoint y: 166, distance: 9.3
click at [269, 172] on span "Exibir todas as rotas" at bounding box center [291, 173] width 54 height 6
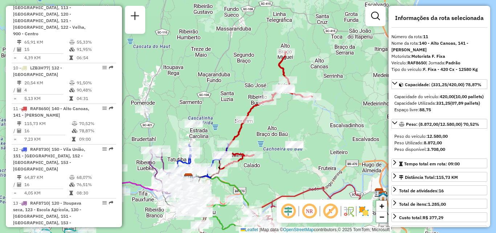
drag, startPoint x: 227, startPoint y: 130, endPoint x: 228, endPoint y: 93, distance: 37.4
click at [227, 116] on div "Rota 12 - Placa RAF8730 92800013 - MERC SCHIMIDT Rota 12 - Placa RAF8730 928000…" at bounding box center [248, 116] width 496 height 233
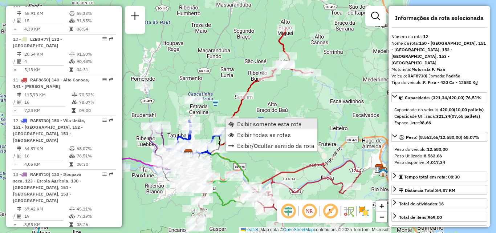
scroll to position [835, 0]
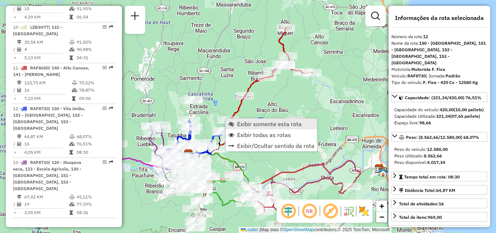
click at [237, 122] on link "Exibir somente esta rota" at bounding box center [271, 123] width 91 height 11
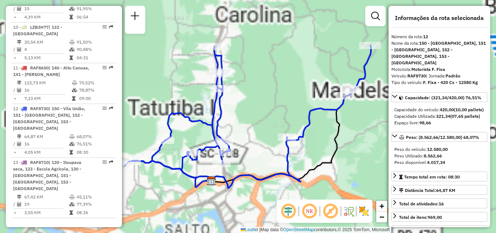
drag, startPoint x: 231, startPoint y: 119, endPoint x: 246, endPoint y: 109, distance: 17.2
click at [246, 109] on div "Janela de atendimento Grade de atendimento Capacidade Transportadoras Veículos …" at bounding box center [248, 116] width 496 height 233
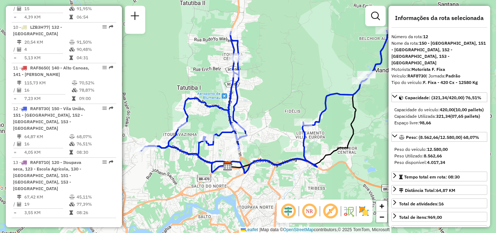
drag, startPoint x: 254, startPoint y: 117, endPoint x: 221, endPoint y: 108, distance: 35.1
click at [221, 108] on div "Janela de atendimento Grade de atendimento Capacidade Transportadoras Veículos …" at bounding box center [248, 116] width 496 height 233
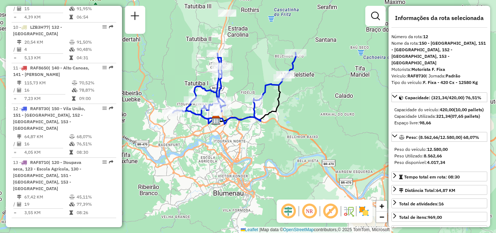
drag, startPoint x: 243, startPoint y: 108, endPoint x: 237, endPoint y: 105, distance: 6.9
click at [237, 105] on div "Janela de atendimento Grade de atendimento Capacidade Transportadoras Veículos …" at bounding box center [248, 116] width 496 height 233
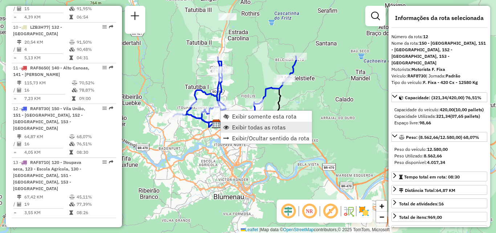
click at [237, 129] on span "Exibir todas as rotas" at bounding box center [259, 127] width 54 height 6
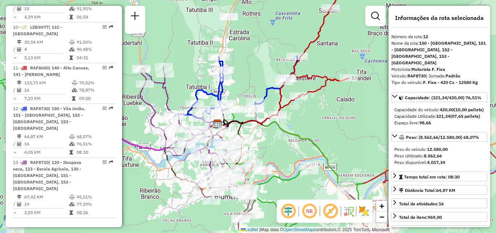
drag, startPoint x: 266, startPoint y: 127, endPoint x: 278, endPoint y: 100, distance: 29.5
click at [277, 105] on icon at bounding box center [180, 165] width 365 height 182
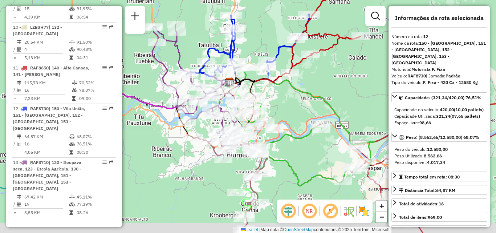
drag, startPoint x: 291, startPoint y: 101, endPoint x: 289, endPoint y: 94, distance: 7.2
click at [290, 94] on div "Janela de atendimento Grade de atendimento Capacidade Transportadoras Veículos …" at bounding box center [248, 116] width 496 height 233
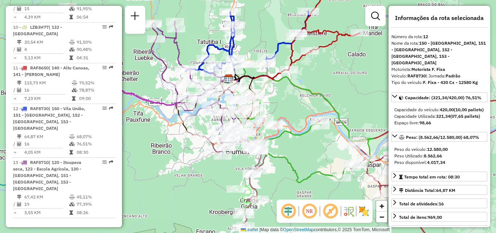
drag, startPoint x: 291, startPoint y: 105, endPoint x: 305, endPoint y: 122, distance: 22.2
click at [305, 122] on div "Janela de atendimento Grade de atendimento Capacidade Transportadoras Veículos …" at bounding box center [248, 116] width 496 height 233
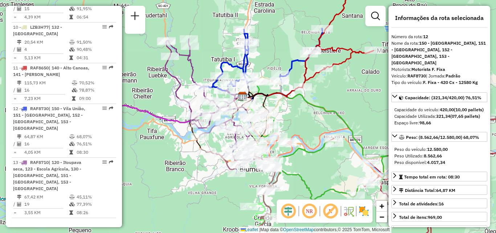
drag, startPoint x: 182, startPoint y: 59, endPoint x: 199, endPoint y: 92, distance: 37.2
click at [199, 92] on icon at bounding box center [208, 93] width 86 height 109
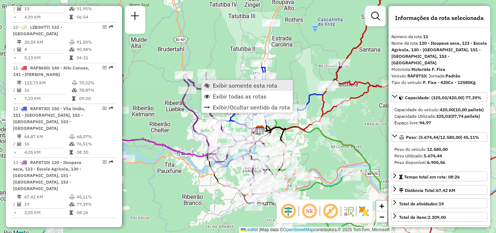
scroll to position [873, 0]
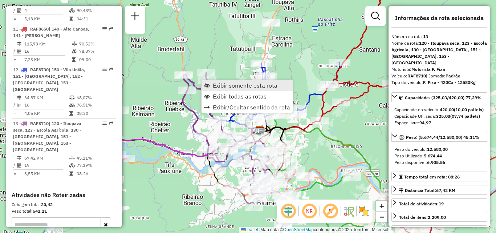
click at [215, 86] on span "Exibir somente esta rota" at bounding box center [245, 85] width 65 height 6
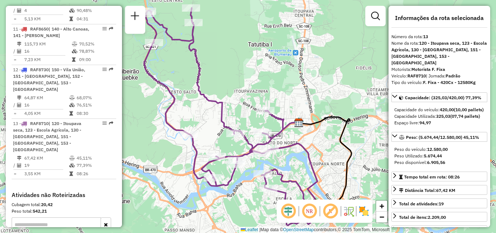
drag, startPoint x: 209, startPoint y: 105, endPoint x: 199, endPoint y: 76, distance: 30.9
click at [199, 77] on icon at bounding box center [230, 116] width 173 height 217
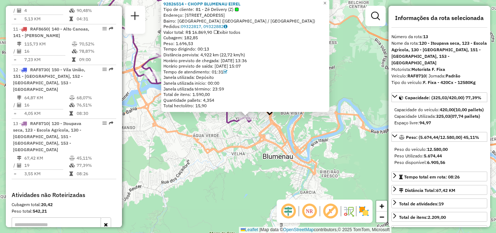
click at [237, 173] on div "92826514 - CHOPP BLUMENAU EIREL Tipo de cliente: 81 - Zé Delivery (Z) Endereço:…" at bounding box center [248, 116] width 496 height 233
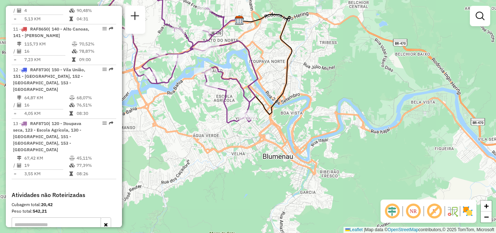
drag, startPoint x: 253, startPoint y: 154, endPoint x: 202, endPoint y: 185, distance: 59.1
click at [202, 185] on div "Janela de atendimento Grade de atendimento Capacidade Transportadoras Veículos …" at bounding box center [248, 116] width 496 height 233
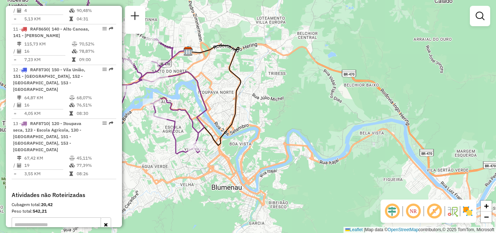
drag, startPoint x: 239, startPoint y: 149, endPoint x: 241, endPoint y: 164, distance: 15.1
click at [245, 168] on div "Janela de atendimento Grade de atendimento Capacidade Transportadoras Veículos …" at bounding box center [248, 116] width 496 height 233
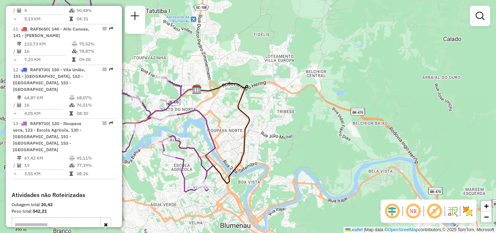
click at [189, 87] on icon at bounding box center [128, 84] width 173 height 215
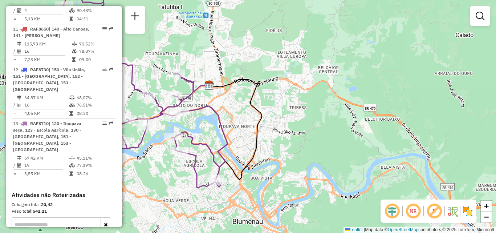
drag, startPoint x: 163, startPoint y: 86, endPoint x: 234, endPoint y: 104, distance: 72.7
click at [234, 104] on div "Janela de atendimento Grade de atendimento Capacidade Transportadoras Veículos …" at bounding box center [248, 116] width 496 height 233
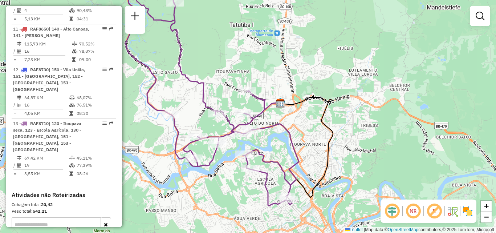
drag, startPoint x: 221, startPoint y: 104, endPoint x: 267, endPoint y: 144, distance: 61.3
click at [267, 144] on div "Janela de atendimento Grade de atendimento Capacidade Transportadoras Veículos …" at bounding box center [248, 116] width 496 height 233
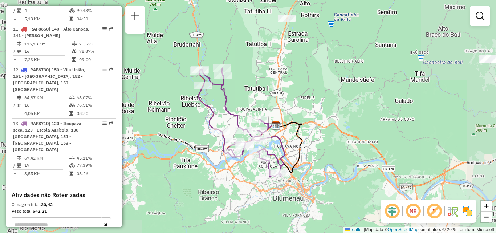
drag, startPoint x: 241, startPoint y: 122, endPoint x: 213, endPoint y: 106, distance: 31.9
click at [213, 106] on icon at bounding box center [242, 122] width 86 height 109
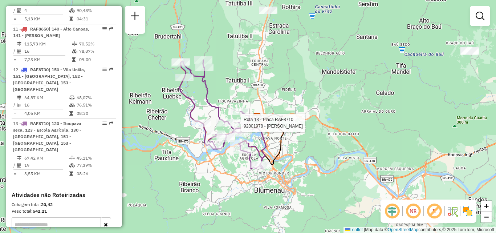
select select "**********"
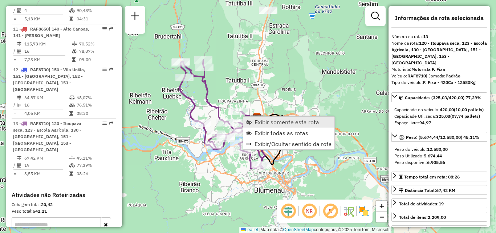
click at [267, 124] on span "Exibir somente esta rota" at bounding box center [287, 122] width 65 height 6
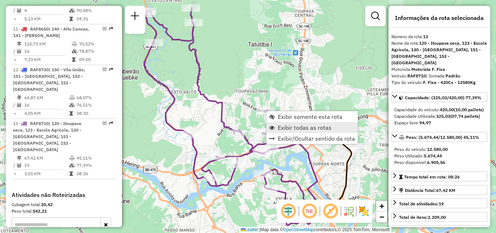
click at [273, 128] on span "Exibir todas as rotas" at bounding box center [272, 128] width 6 height 6
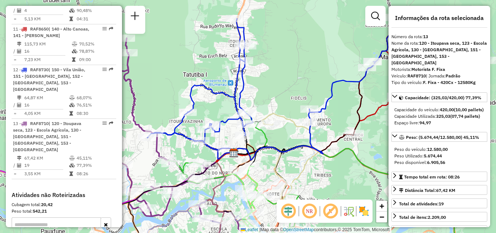
drag, startPoint x: 231, startPoint y: 119, endPoint x: 210, endPoint y: 139, distance: 29.3
click at [210, 139] on icon at bounding box center [271, 88] width 246 height 142
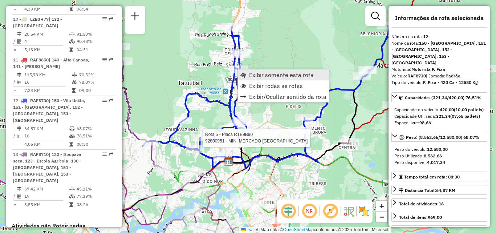
scroll to position [835, 0]
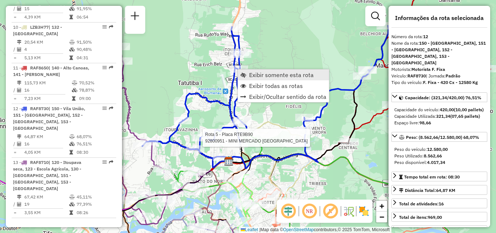
click at [255, 74] on span "Exibir somente esta rota" at bounding box center [281, 75] width 65 height 6
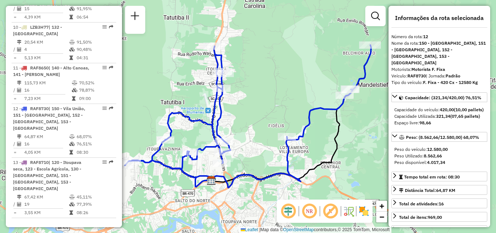
drag, startPoint x: 291, startPoint y: 107, endPoint x: 274, endPoint y: 77, distance: 35.0
click at [277, 82] on div "Janela de atendimento Grade de atendimento Capacidade Transportadoras Veículos …" at bounding box center [248, 116] width 496 height 233
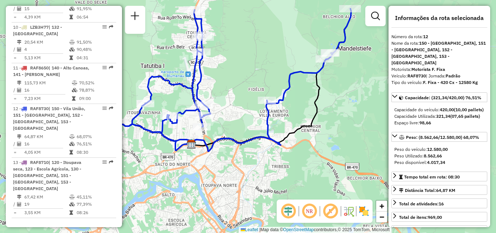
click at [229, 115] on div "Rota 12 - Placa RAF8730 92805054 - BUTECO DO BAIO LTDA Janela de atendimento Gr…" at bounding box center [248, 116] width 496 height 233
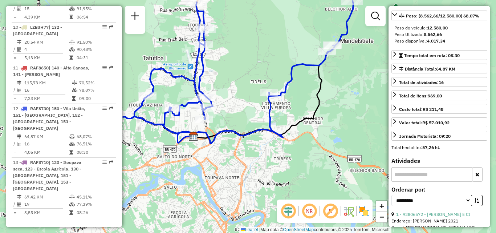
scroll to position [109, 0]
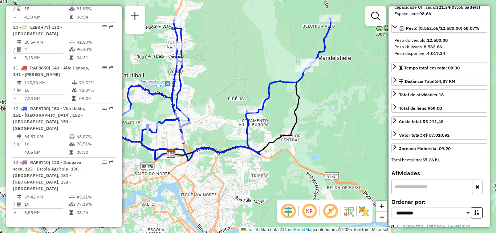
drag, startPoint x: 298, startPoint y: 97, endPoint x: 270, endPoint y: 124, distance: 38.6
click at [270, 124] on div "Janela de atendimento Grade de atendimento Capacidade Transportadoras Veículos …" at bounding box center [248, 116] width 496 height 233
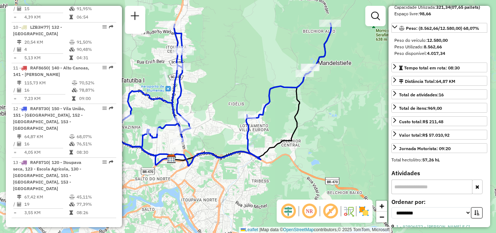
drag, startPoint x: 283, startPoint y: 118, endPoint x: 296, endPoint y: 108, distance: 17.1
click at [296, 108] on div "Janela de atendimento Grade de atendimento Capacidade Transportadoras Veículos …" at bounding box center [248, 116] width 496 height 233
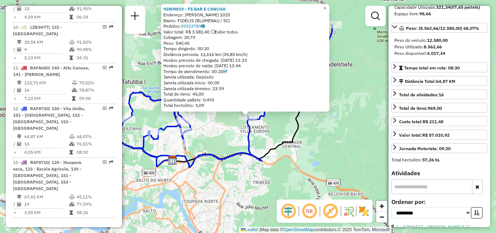
click at [284, 127] on div "92809819 - FS BAR E CANCHA Endereço: Theodoro Pasold 1025 Bairro: FIDELIS (BLUM…" at bounding box center [248, 116] width 496 height 233
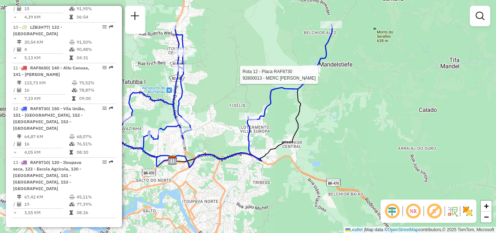
select select "**********"
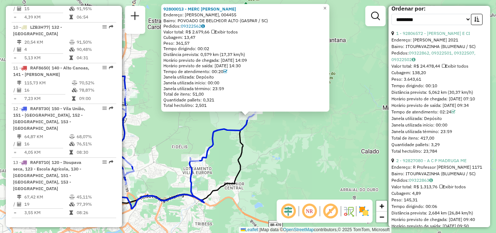
scroll to position [291, 0]
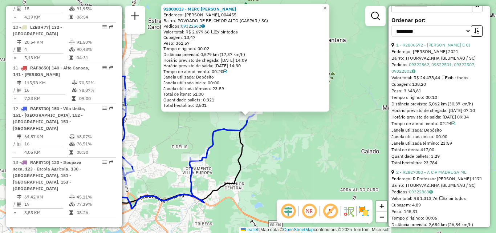
drag, startPoint x: 349, startPoint y: 134, endPoint x: 400, endPoint y: 114, distance: 55.6
click at [398, 114] on hb-router-mapa "Informações da Sessão 1262182 - 09/09/2025 Criação: 08/09/2025 19:30 Depósito: …" at bounding box center [248, 116] width 496 height 233
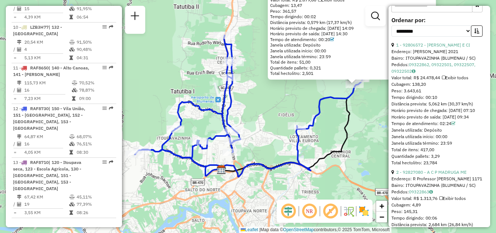
drag, startPoint x: 399, startPoint y: 124, endPoint x: 390, endPoint y: 124, distance: 8.4
click at [407, 122] on hb-router-mapa "Informações da Sessão 1262182 - 09/09/2025 Criação: 08/09/2025 19:30 Depósito: …" at bounding box center [248, 116] width 496 height 233
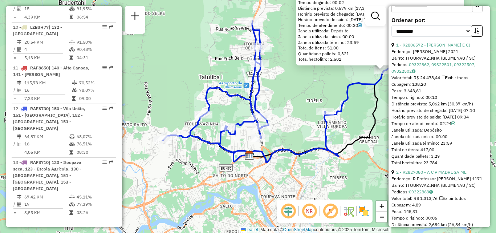
drag, startPoint x: 296, startPoint y: 149, endPoint x: 345, endPoint y: 108, distance: 64.0
click at [345, 108] on div "92800013 - MERC SCHIMIDT Endereço: BONIFACIO HAENCHEN, 004455 Bairro: POVOADO D…" at bounding box center [248, 116] width 496 height 233
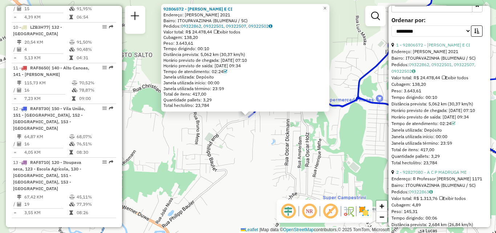
click at [284, 137] on div "92806572 - VALDIR DA SILVA E CI Endereço: R PHILIPP BAULER 2021 Bairro: ITOUPAV…" at bounding box center [248, 116] width 496 height 233
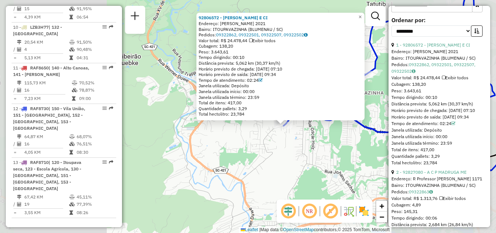
click at [298, 139] on div "92806572 - VALDIR DA SILVA E CI Endereço: R PHILIPP BAULER 2021 Bairro: ITOUPAV…" at bounding box center [248, 116] width 496 height 233
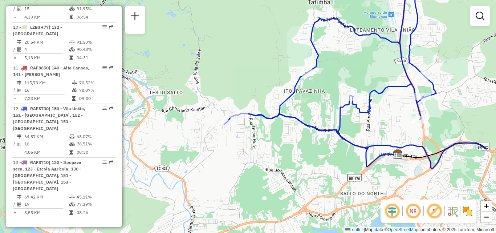
drag, startPoint x: 322, startPoint y: 141, endPoint x: 235, endPoint y: 135, distance: 87.8
click at [242, 138] on div "Janela de atendimento Grade de atendimento Capacidade Transportadoras Veículos …" at bounding box center [248, 116] width 496 height 233
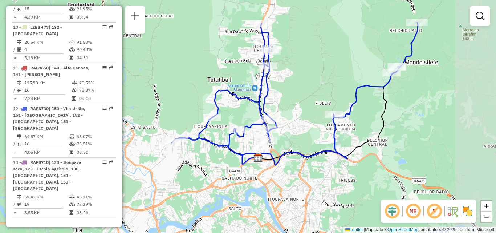
drag, startPoint x: 308, startPoint y: 137, endPoint x: 236, endPoint y: 165, distance: 76.7
click at [229, 165] on icon at bounding box center [295, 94] width 246 height 142
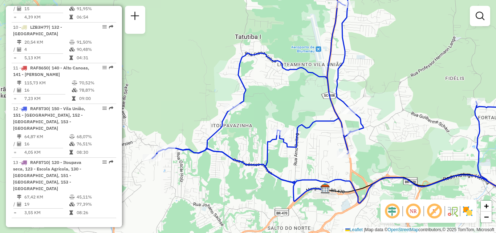
drag, startPoint x: 221, startPoint y: 144, endPoint x: 202, endPoint y: 117, distance: 33.2
click at [208, 125] on icon at bounding box center [349, 90] width 394 height 226
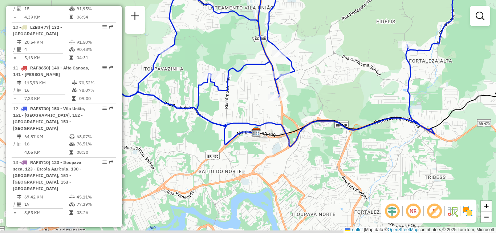
drag, startPoint x: 359, startPoint y: 94, endPoint x: 296, endPoint y: 74, distance: 65.0
click at [296, 74] on div "Janela de atendimento Grade de atendimento Capacidade Transportadoras Veículos …" at bounding box center [248, 116] width 496 height 233
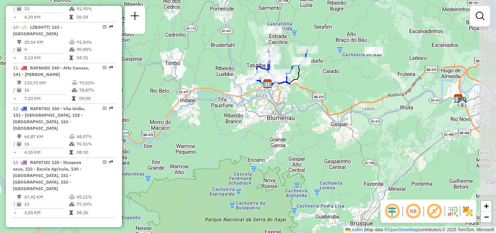
drag, startPoint x: 321, startPoint y: 106, endPoint x: 293, endPoint y: 109, distance: 28.1
click at [293, 109] on div "Janela de atendimento Grade de atendimento Capacidade Transportadoras Veículos …" at bounding box center [248, 116] width 496 height 233
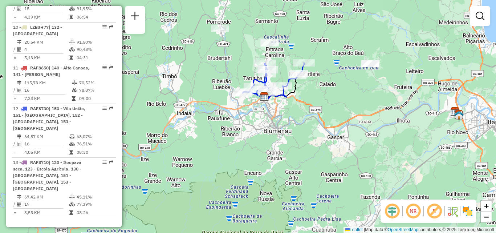
drag, startPoint x: 304, startPoint y: 105, endPoint x: 300, endPoint y: 118, distance: 13.7
click at [300, 118] on div "Janela de atendimento Grade de atendimento Capacidade Transportadoras Veículos …" at bounding box center [248, 116] width 496 height 233
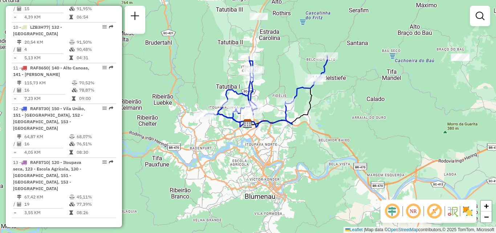
drag, startPoint x: 290, startPoint y: 114, endPoint x: 291, endPoint y: 119, distance: 5.3
click at [291, 119] on icon at bounding box center [266, 91] width 123 height 71
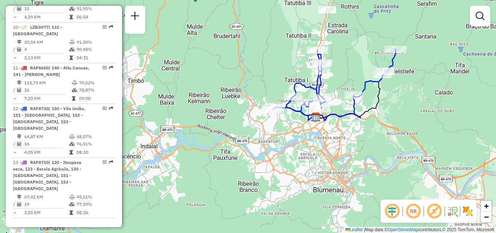
drag, startPoint x: 275, startPoint y: 121, endPoint x: 376, endPoint y: 109, distance: 101.6
click at [375, 109] on icon at bounding box center [334, 84] width 123 height 71
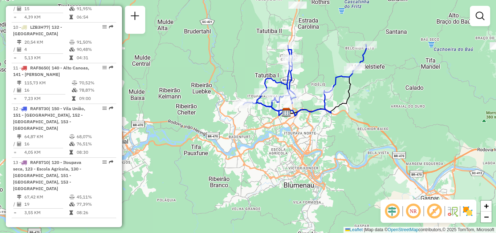
drag, startPoint x: 315, startPoint y: 125, endPoint x: 249, endPoint y: 126, distance: 65.8
click at [247, 126] on div "Janela de atendimento Grade de atendimento Capacidade Transportadoras Veículos …" at bounding box center [248, 116] width 496 height 233
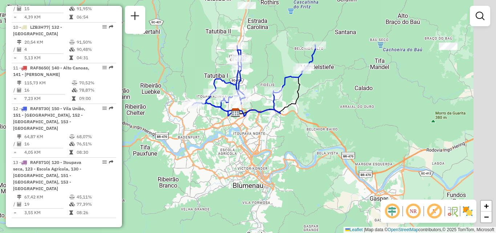
drag, startPoint x: 283, startPoint y: 148, endPoint x: 199, endPoint y: 151, distance: 84.7
click at [205, 151] on div "Janela de atendimento Grade de atendimento Capacidade Transportadoras Veículos …" at bounding box center [248, 116] width 496 height 233
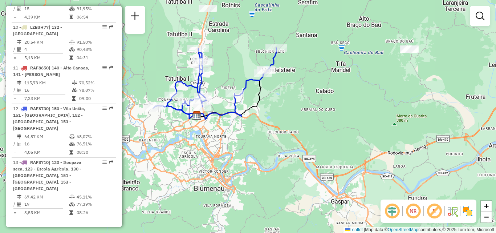
drag, startPoint x: 243, startPoint y: 147, endPoint x: 270, endPoint y: 150, distance: 27.4
click at [269, 149] on div "Janela de atendimento Grade de atendimento Capacidade Transportadoras Veículos …" at bounding box center [248, 116] width 496 height 233
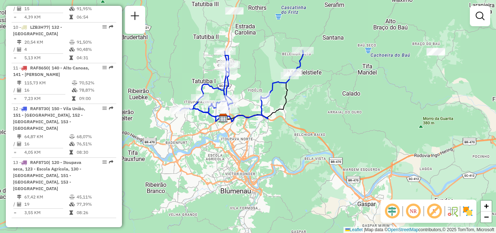
drag, startPoint x: 282, startPoint y: 149, endPoint x: 257, endPoint y: 152, distance: 25.6
click at [258, 153] on div "Janela de atendimento Grade de atendimento Capacidade Transportadoras Veículos …" at bounding box center [248, 116] width 496 height 233
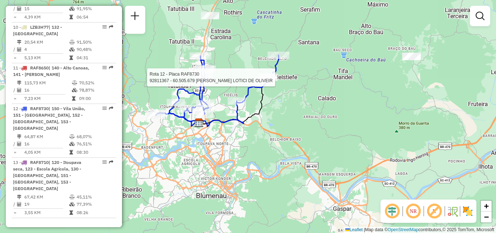
select select "**********"
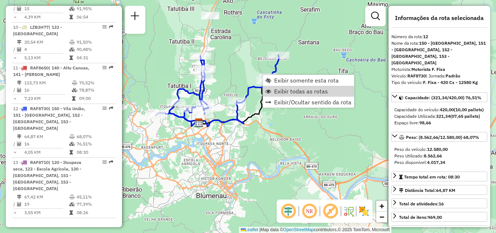
drag, startPoint x: 284, startPoint y: 92, endPoint x: 286, endPoint y: 129, distance: 36.7
click at [285, 92] on span "Exibir todas as rotas" at bounding box center [301, 91] width 54 height 6
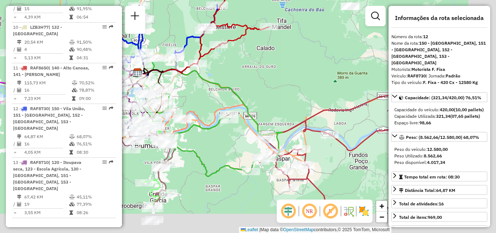
drag, startPoint x: 288, startPoint y: 147, endPoint x: 225, endPoint y: 94, distance: 82.1
click at [226, 96] on div "Janela de atendimento Grade de atendimento Capacidade Transportadoras Veículos …" at bounding box center [248, 116] width 496 height 233
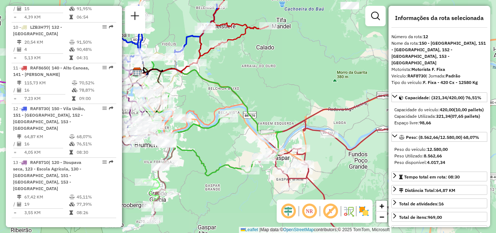
drag, startPoint x: 282, startPoint y: 116, endPoint x: 250, endPoint y: 83, distance: 45.5
click at [258, 89] on div "Janela de atendimento Grade de atendimento Capacidade Transportadoras Veículos …" at bounding box center [248, 116] width 496 height 233
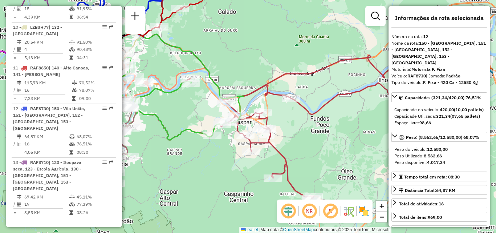
drag, startPoint x: 301, startPoint y: 117, endPoint x: 276, endPoint y: 113, distance: 25.4
click at [281, 113] on div "Rota 3 - Placa RAF8670 92804632 - ENIO LUIS SPENGLER E Janela de atendimento Gr…" at bounding box center [248, 116] width 496 height 233
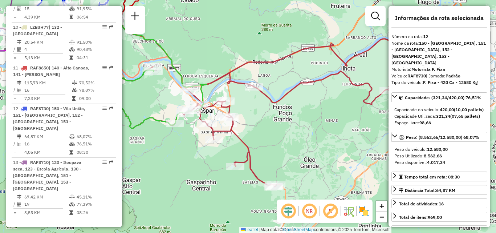
drag, startPoint x: 278, startPoint y: 117, endPoint x: 247, endPoint y: 117, distance: 30.2
click at [253, 117] on div "Janela de atendimento Grade de atendimento Capacidade Transportadoras Veículos …" at bounding box center [248, 116] width 496 height 233
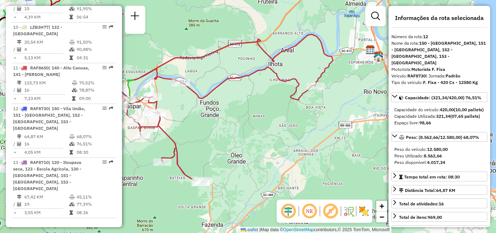
drag, startPoint x: 310, startPoint y: 120, endPoint x: 285, endPoint y: 125, distance: 25.6
click at [285, 125] on div "Janela de atendimento Grade de atendimento Capacidade Transportadoras Veículos …" at bounding box center [248, 116] width 496 height 233
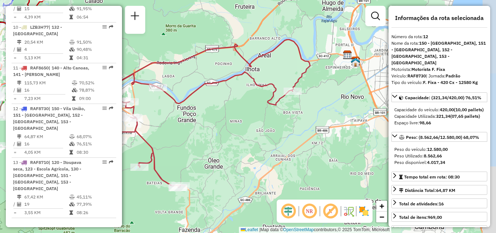
drag, startPoint x: 295, startPoint y: 122, endPoint x: 348, endPoint y: 120, distance: 53.1
click at [348, 120] on div "Janela de atendimento Grade de atendimento Capacidade Transportadoras Veículos …" at bounding box center [248, 116] width 496 height 233
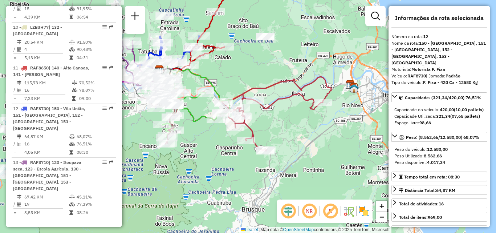
drag, startPoint x: 294, startPoint y: 131, endPoint x: 282, endPoint y: 123, distance: 14.9
click at [282, 123] on div "Janela de atendimento Grade de atendimento Capacidade Transportadoras Veículos …" at bounding box center [248, 116] width 496 height 233
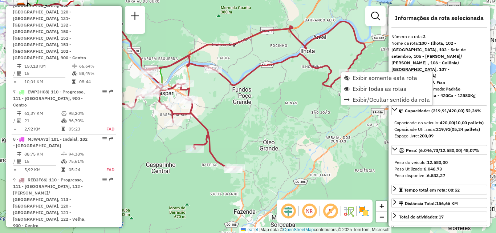
scroll to position [370, 0]
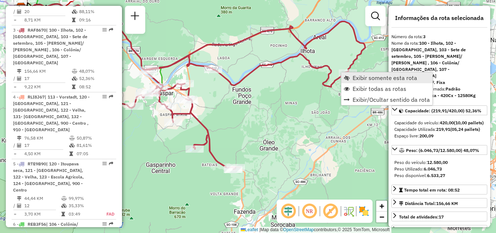
click at [358, 79] on span "Exibir somente esta rota" at bounding box center [385, 78] width 65 height 6
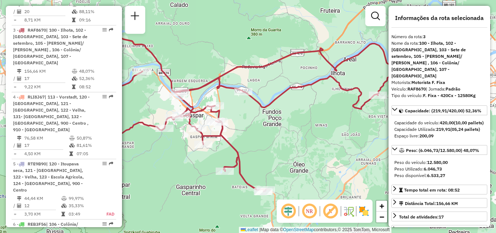
drag, startPoint x: 300, startPoint y: 117, endPoint x: 284, endPoint y: 84, distance: 36.6
click at [281, 90] on div "Janela de atendimento Grade de atendimento Capacidade Transportadoras Veículos …" at bounding box center [248, 116] width 496 height 233
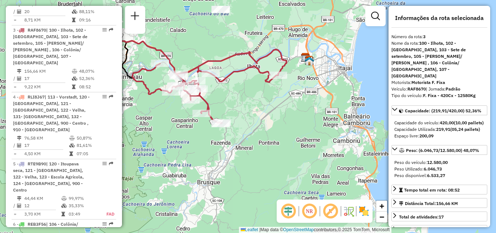
drag, startPoint x: 272, startPoint y: 132, endPoint x: 238, endPoint y: 110, distance: 40.0
click at [206, 118] on div "Rota 3 - Placa RAF8670 92807341 - FAZZENDA PARK HOTEL Janela de atendimento Gra…" at bounding box center [248, 116] width 496 height 233
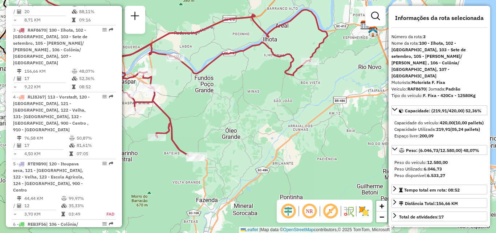
drag, startPoint x: 276, startPoint y: 112, endPoint x: 282, endPoint y: 121, distance: 10.2
click at [282, 121] on div "Janela de atendimento Grade de atendimento Capacidade Transportadoras Veículos …" at bounding box center [248, 116] width 496 height 233
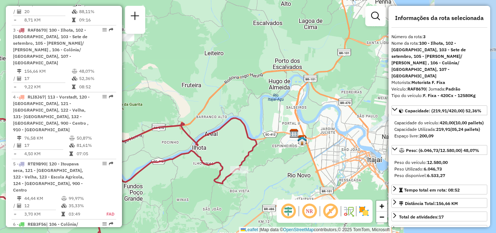
drag, startPoint x: 273, startPoint y: 70, endPoint x: 210, endPoint y: 164, distance: 113.2
click at [210, 164] on icon at bounding box center [102, 192] width 309 height 148
click at [251, 117] on div "Janela de atendimento Grade de atendimento Capacidade Transportadoras Veículos …" at bounding box center [248, 116] width 496 height 233
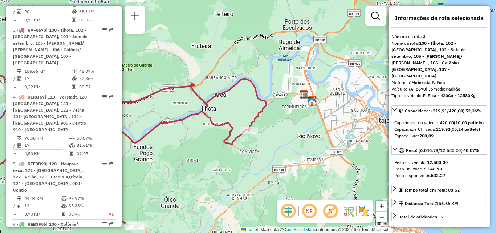
drag, startPoint x: 262, startPoint y: 137, endPoint x: 313, endPoint y: 124, distance: 53.2
click at [310, 125] on div "Rota 3 - Placa RAF8670 92811630 - GABRIELI PRESCHADT Janela de atendimento Grad…" at bounding box center [248, 116] width 496 height 233
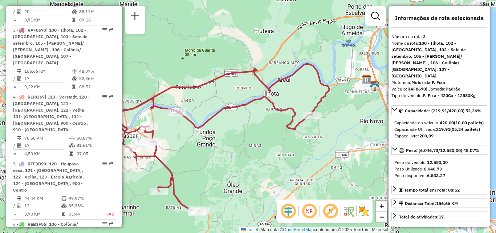
drag, startPoint x: 250, startPoint y: 141, endPoint x: 295, endPoint y: 110, distance: 54.8
click at [294, 124] on div "Janela de atendimento Grade de atendimento Capacidade Transportadoras Veículos …" at bounding box center [248, 116] width 496 height 233
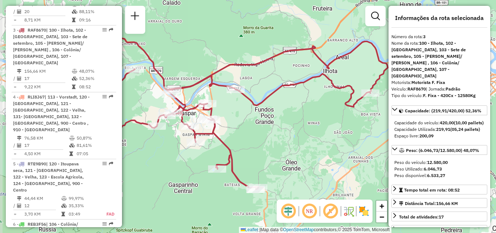
drag, startPoint x: 246, startPoint y: 110, endPoint x: 276, endPoint y: 97, distance: 33.5
click at [275, 97] on div "Janela de atendimento Grade de atendimento Capacidade Transportadoras Veículos …" at bounding box center [248, 116] width 496 height 233
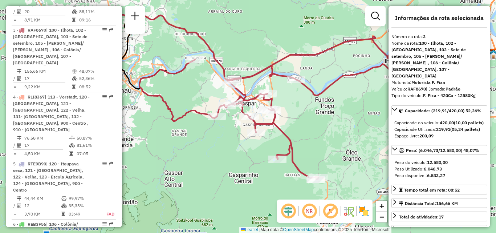
drag, startPoint x: 241, startPoint y: 142, endPoint x: 257, endPoint y: 136, distance: 17.7
click at [257, 137] on div "Janela de atendimento Grade de atendimento Capacidade Transportadoras Veículos …" at bounding box center [248, 116] width 496 height 233
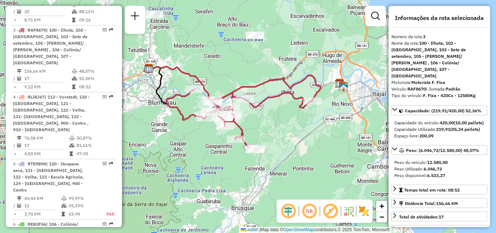
drag, startPoint x: 243, startPoint y: 138, endPoint x: 211, endPoint y: 141, distance: 32.0
click at [211, 141] on div "Janela de atendimento Grade de atendimento Capacidade Transportadoras Veículos …" at bounding box center [248, 116] width 496 height 233
click at [309, 210] on em at bounding box center [309, 210] width 17 height 17
click at [286, 209] on em at bounding box center [288, 210] width 17 height 17
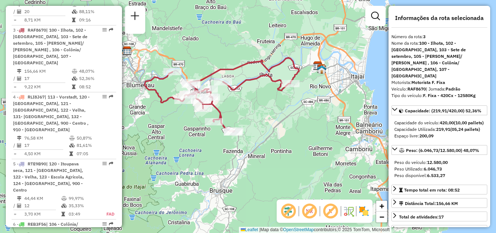
drag, startPoint x: 219, startPoint y: 192, endPoint x: 206, endPoint y: 174, distance: 21.9
click at [206, 174] on div "Janela de atendimento Grade de atendimento Capacidade Transportadoras Veículos …" at bounding box center [248, 116] width 496 height 233
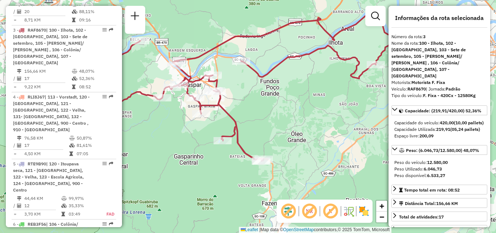
drag, startPoint x: 212, startPoint y: 144, endPoint x: 199, endPoint y: 181, distance: 39.6
click at [199, 181] on div "Janela de atendimento Grade de atendimento Capacidade Transportadoras Veículos …" at bounding box center [248, 116] width 496 height 233
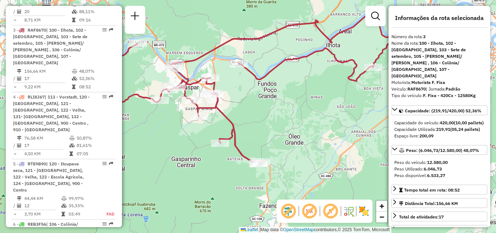
click at [310, 138] on div "Janela de atendimento Grade de atendimento Capacidade Transportadoras Veículos …" at bounding box center [248, 116] width 496 height 233
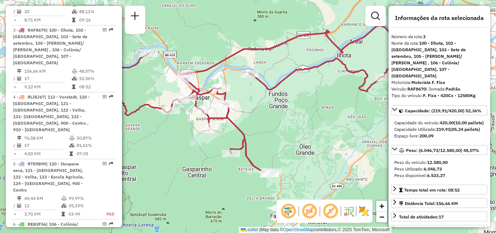
drag, startPoint x: 276, startPoint y: 127, endPoint x: 334, endPoint y: 138, distance: 58.4
click at [336, 138] on div "Janela de atendimento Grade de atendimento Capacidade Transportadoras Veículos …" at bounding box center [248, 116] width 496 height 233
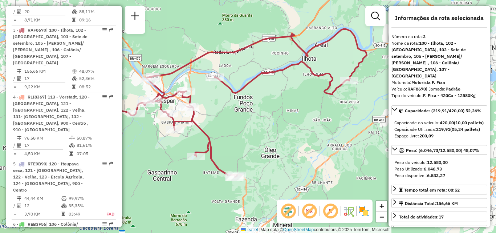
drag, startPoint x: 290, startPoint y: 141, endPoint x: 267, endPoint y: 137, distance: 23.7
click at [270, 140] on div "Janela de atendimento Grade de atendimento Capacidade Transportadoras Veículos …" at bounding box center [248, 116] width 496 height 233
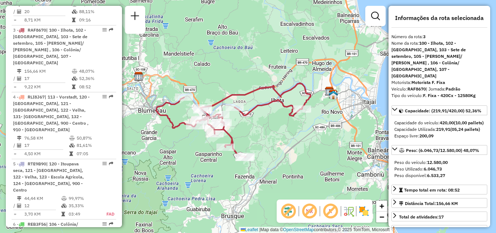
drag, startPoint x: 263, startPoint y: 127, endPoint x: 260, endPoint y: 129, distance: 3.9
click at [260, 129] on div "Janela de atendimento Grade de atendimento Capacidade Transportadoras Veículos …" at bounding box center [248, 116] width 496 height 233
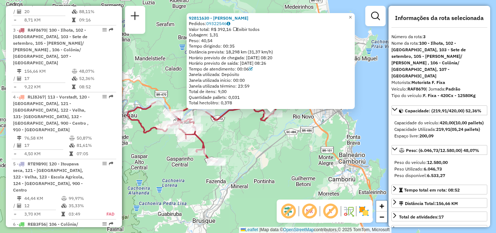
drag, startPoint x: 277, startPoint y: 136, endPoint x: 302, endPoint y: 133, distance: 25.6
click at [302, 133] on div "92811630 - GABRIELI PRESCHADT Pedidos: 09322546 Valor total: R$ 392,16 Exibir t…" at bounding box center [248, 116] width 496 height 233
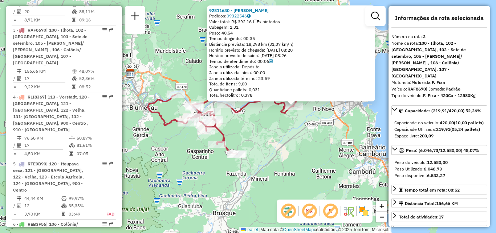
click at [310, 163] on div "92811630 - GABRIELI PRESCHADT Pedidos: 09322546 Valor total: R$ 392,16 Exibir t…" at bounding box center [248, 116] width 496 height 233
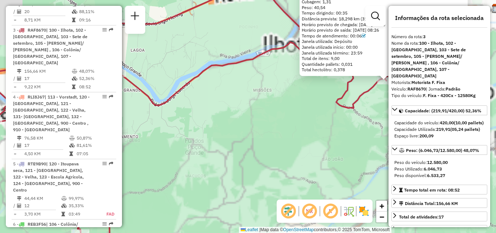
drag, startPoint x: 311, startPoint y: 126, endPoint x: 324, endPoint y: 126, distance: 12.7
click at [324, 126] on div "92811630 - GABRIELI PRESCHADT Pedidos: 09322546 Valor total: R$ 392,16 Exibir t…" at bounding box center [248, 116] width 496 height 233
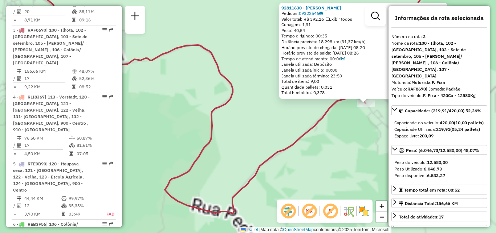
click at [364, 131] on div "92811630 - GABRIELI PRESCHADT Pedidos: 09322546 Valor total: R$ 392,16 Exibir t…" at bounding box center [248, 116] width 496 height 233
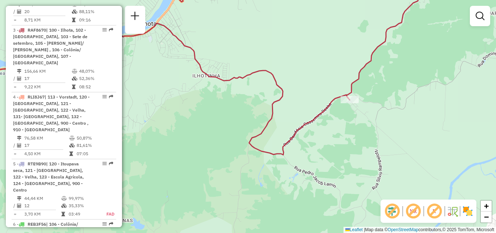
click at [382, 118] on div "Janela de atendimento Grade de atendimento Capacidade Transportadoras Veículos …" at bounding box center [248, 116] width 496 height 233
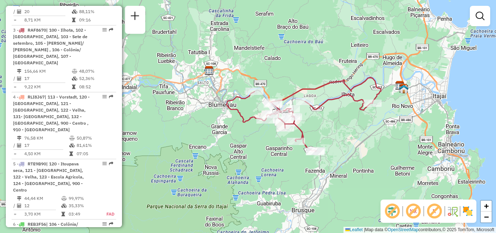
click at [390, 211] on em at bounding box center [392, 210] width 17 height 17
click at [408, 212] on em at bounding box center [413, 210] width 17 height 17
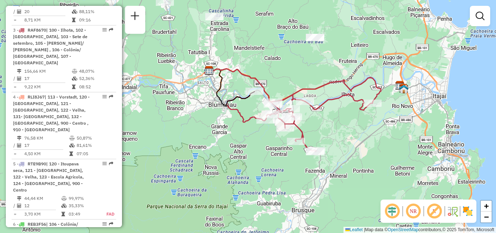
click at [410, 211] on em at bounding box center [413, 210] width 17 height 17
click at [467, 211] on img at bounding box center [468, 211] width 12 height 12
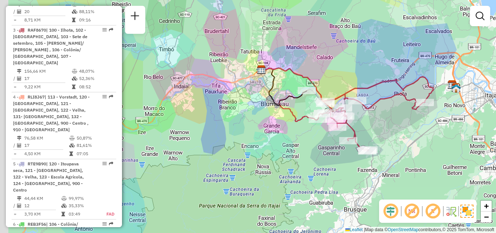
drag, startPoint x: 409, startPoint y: 190, endPoint x: 427, endPoint y: 191, distance: 17.1
click at [435, 192] on div "Janela de atendimento Grade de atendimento Capacidade Transportadoras Veículos …" at bounding box center [248, 116] width 496 height 233
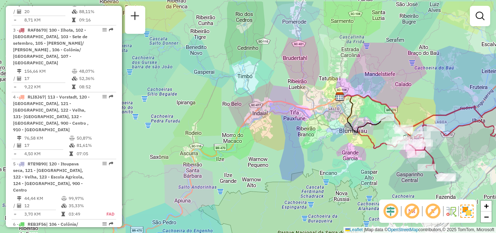
drag, startPoint x: 307, startPoint y: 178, endPoint x: 329, endPoint y: 199, distance: 31.1
click at [362, 205] on div "Janela de atendimento Grade de atendimento Capacidade Transportadoras Veículos …" at bounding box center [248, 116] width 496 height 233
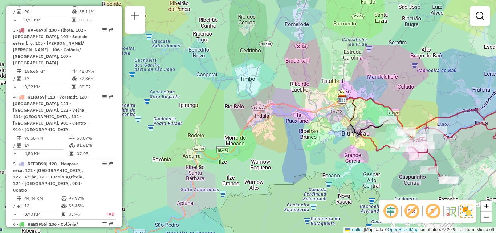
drag, startPoint x: 307, startPoint y: 193, endPoint x: 364, endPoint y: 193, distance: 56.7
click at [364, 193] on div "Janela de atendimento Grade de atendimento Capacidade Transportadoras Veículos …" at bounding box center [248, 116] width 496 height 233
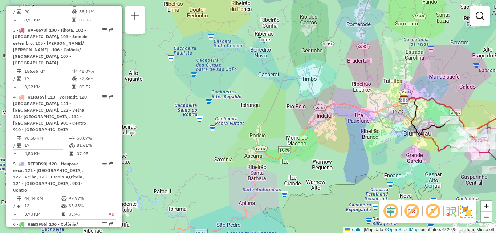
drag, startPoint x: 347, startPoint y: 186, endPoint x: 355, endPoint y: 185, distance: 7.8
click at [355, 185] on div "Janela de atendimento Grade de atendimento Capacidade Transportadoras Veículos …" at bounding box center [248, 116] width 496 height 233
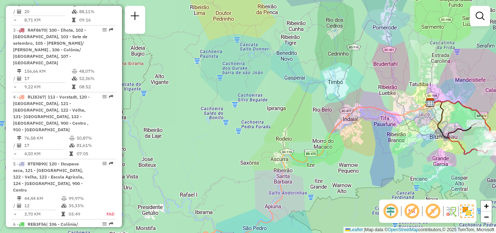
drag, startPoint x: 340, startPoint y: 175, endPoint x: 324, endPoint y: 183, distance: 18.2
click at [328, 184] on div "Janela de atendimento Grade de atendimento Capacidade Transportadoras Veículos …" at bounding box center [248, 116] width 496 height 233
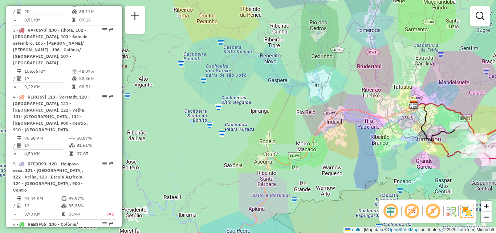
drag, startPoint x: 334, startPoint y: 175, endPoint x: 295, endPoint y: 193, distance: 42.6
click at [295, 193] on div "Janela de atendimento Grade de atendimento Capacidade Transportadoras Veículos …" at bounding box center [248, 116] width 496 height 233
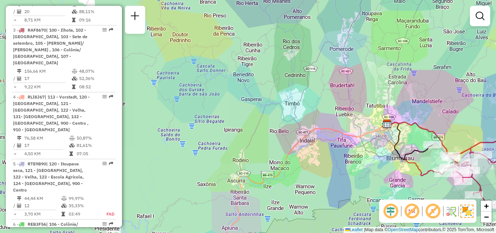
drag, startPoint x: 285, startPoint y: 148, endPoint x: 306, endPoint y: 191, distance: 47.8
click at [306, 191] on div "Janela de atendimento Grade de atendimento Capacidade Transportadoras Veículos …" at bounding box center [248, 116] width 496 height 233
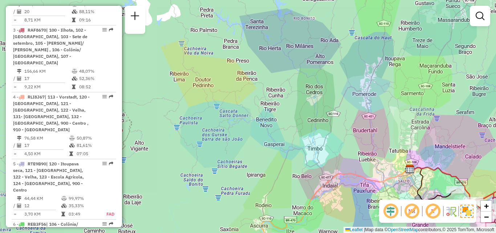
drag, startPoint x: 304, startPoint y: 147, endPoint x: 298, endPoint y: 126, distance: 21.4
click at [300, 136] on div "Janela de atendimento Grade de atendimento Capacidade Transportadoras Veículos …" at bounding box center [248, 116] width 496 height 233
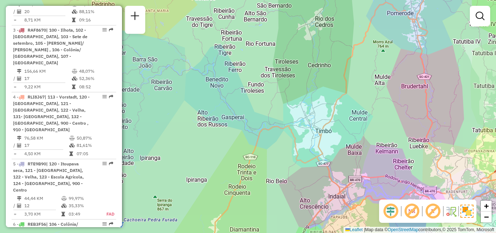
drag, startPoint x: 286, startPoint y: 131, endPoint x: 290, endPoint y: 76, distance: 55.7
click at [289, 91] on div "Janela de atendimento Grade de atendimento Capacidade Transportadoras Veículos …" at bounding box center [248, 116] width 496 height 233
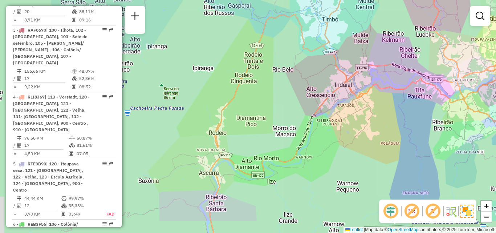
drag, startPoint x: 296, startPoint y: 132, endPoint x: 298, endPoint y: 73, distance: 58.5
click at [298, 89] on div "Janela de atendimento Grade de atendimento Capacidade Transportadoras Veículos …" at bounding box center [248, 116] width 496 height 233
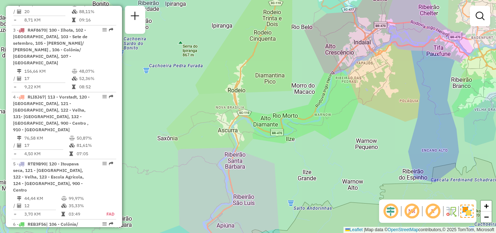
drag, startPoint x: 364, startPoint y: 90, endPoint x: 372, endPoint y: 80, distance: 12.9
click at [374, 82] on div "Janela de atendimento Grade de atendimento Capacidade Transportadoras Veículos …" at bounding box center [248, 116] width 496 height 233
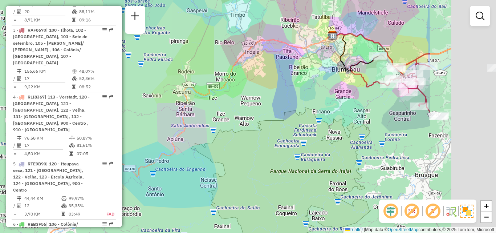
drag, startPoint x: 310, startPoint y: 120, endPoint x: 268, endPoint y: 120, distance: 41.8
click at [273, 120] on div "Janela de atendimento Grade de atendimento Capacidade Transportadoras Veículos …" at bounding box center [248, 116] width 496 height 233
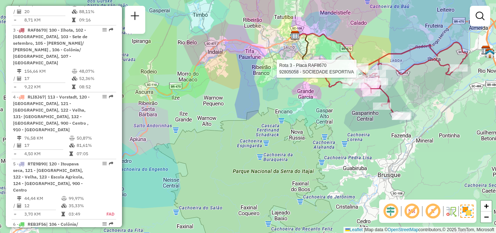
select select "**********"
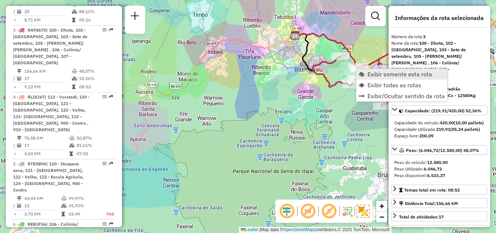
drag, startPoint x: 390, startPoint y: 75, endPoint x: 386, endPoint y: 77, distance: 4.2
click at [390, 74] on span "Exibir somente esta rota" at bounding box center [400, 74] width 65 height 6
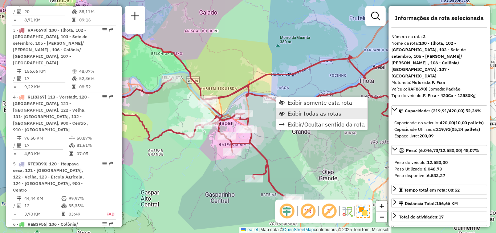
click at [302, 110] on span "Exibir todas as rotas" at bounding box center [315, 113] width 54 height 6
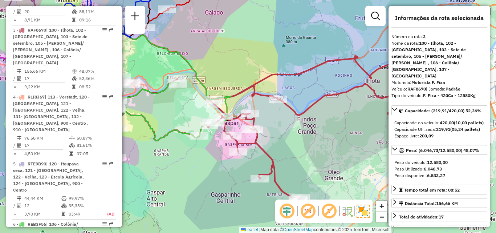
drag, startPoint x: 225, startPoint y: 105, endPoint x: 367, endPoint y: 105, distance: 142.1
click at [231, 105] on icon at bounding box center [93, 94] width 275 height 157
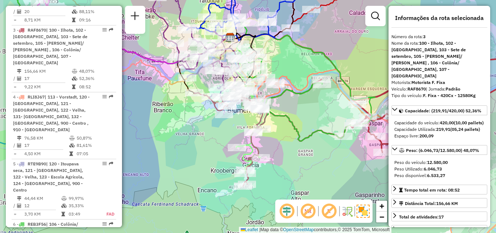
drag, startPoint x: 271, startPoint y: 107, endPoint x: 308, endPoint y: 115, distance: 38.6
click at [341, 113] on icon at bounding box center [193, 81] width 365 height 186
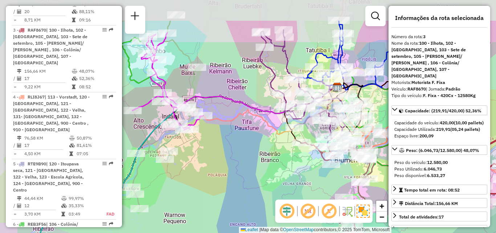
drag, startPoint x: 256, startPoint y: 133, endPoint x: 308, endPoint y: 175, distance: 66.6
click at [306, 175] on div "Janela de atendimento Grade de atendimento Capacidade Transportadoras Veículos …" at bounding box center [248, 116] width 496 height 233
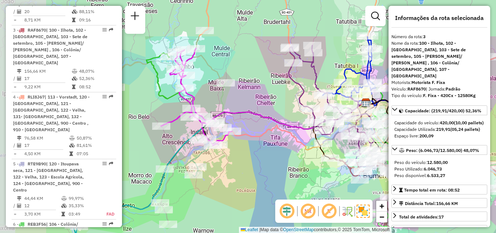
click at [310, 151] on div "Janela de atendimento Grade de atendimento Capacidade Transportadoras Veículos …" at bounding box center [248, 116] width 496 height 233
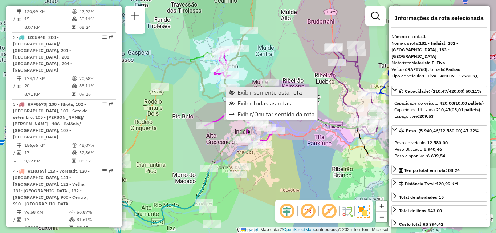
scroll to position [282, 0]
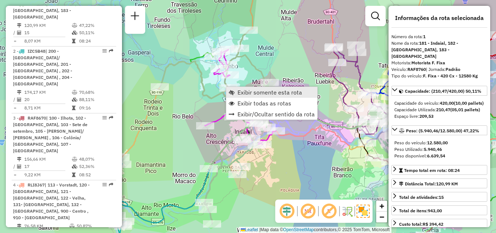
click at [238, 90] on link "Exibir somente esta rota" at bounding box center [271, 92] width 91 height 11
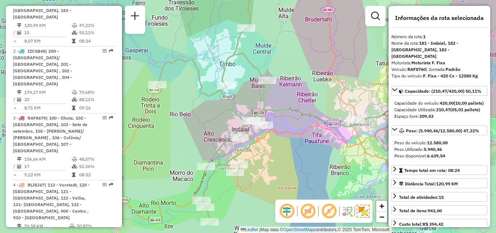
drag, startPoint x: 271, startPoint y: 101, endPoint x: 271, endPoint y: 110, distance: 8.7
click at [271, 110] on icon at bounding box center [256, 124] width 198 height 193
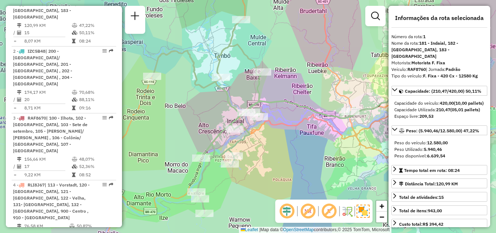
drag, startPoint x: 281, startPoint y: 110, endPoint x: 279, endPoint y: 103, distance: 7.4
click at [279, 104] on div "Janela de atendimento Grade de atendimento Capacidade Transportadoras Veículos …" at bounding box center [248, 116] width 496 height 233
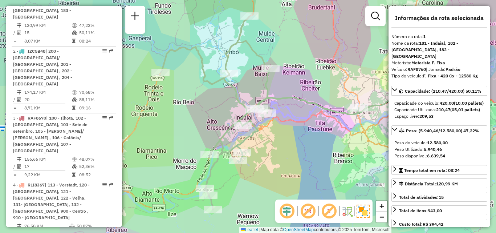
drag, startPoint x: 299, startPoint y: 124, endPoint x: 303, endPoint y: 128, distance: 6.2
click at [303, 128] on div "Janela de atendimento Grade de atendimento Capacidade Transportadoras Veículos …" at bounding box center [248, 116] width 496 height 233
click at [364, 211] on img at bounding box center [363, 211] width 13 height 13
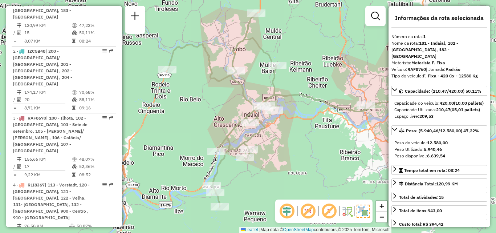
drag, startPoint x: 306, startPoint y: 173, endPoint x: 342, endPoint y: 162, distance: 38.1
click at [342, 164] on div "Janela de atendimento Grade de atendimento Capacidade Transportadoras Veículos …" at bounding box center [248, 116] width 496 height 233
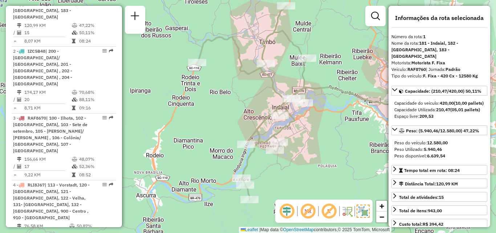
click at [370, 210] on div "NR R" at bounding box center [323, 210] width 97 height 23
click at [363, 213] on img at bounding box center [363, 211] width 13 height 13
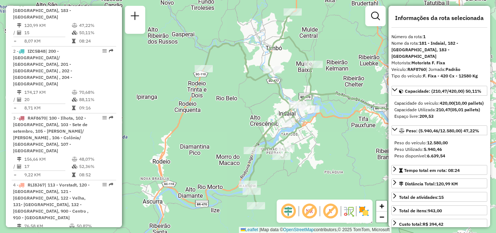
drag, startPoint x: 338, startPoint y: 173, endPoint x: 357, endPoint y: 174, distance: 19.3
click at [358, 178] on div "Janela de atendimento Grade de atendimento Capacidade Transportadoras Veículos …" at bounding box center [248, 116] width 496 height 233
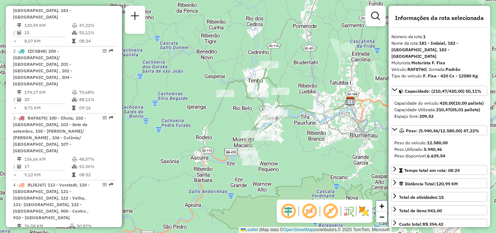
drag, startPoint x: 345, startPoint y: 168, endPoint x: 283, endPoint y: 141, distance: 67.7
click at [283, 141] on div "Janela de atendimento Grade de atendimento Capacidade Transportadoras Veículos …" at bounding box center [248, 116] width 496 height 233
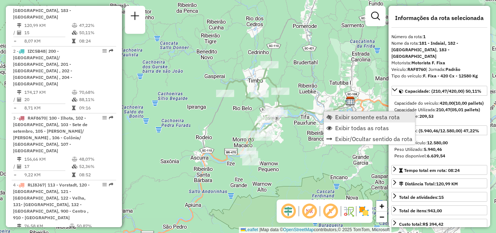
click at [350, 118] on span "Exibir somente esta rota" at bounding box center [367, 117] width 65 height 6
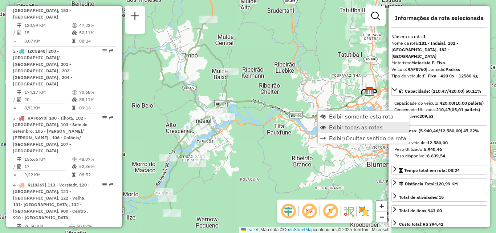
click at [334, 130] on span "Exibir todas as rotas" at bounding box center [356, 127] width 54 height 6
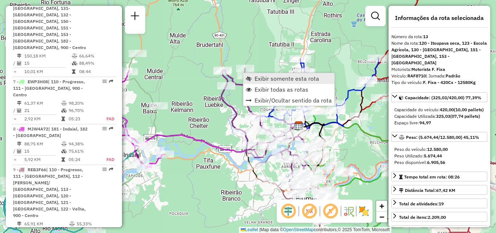
scroll to position [873, 0]
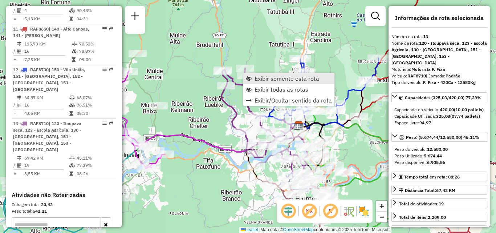
click at [264, 78] on span "Exibir somente esta rota" at bounding box center [287, 79] width 65 height 6
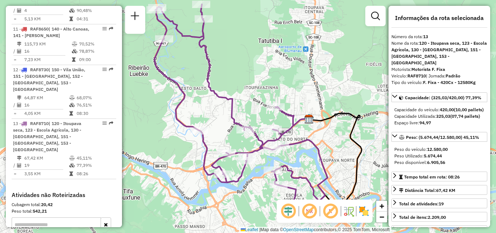
drag, startPoint x: 258, startPoint y: 84, endPoint x: 297, endPoint y: 72, distance: 40.6
click at [297, 73] on div "Janela de atendimento Grade de atendimento Capacidade Transportadoras Veículos …" at bounding box center [248, 116] width 496 height 233
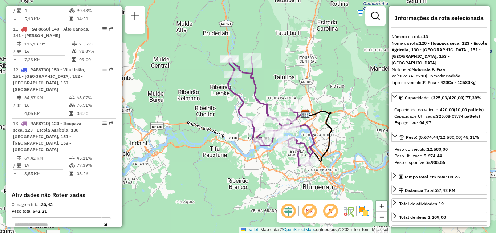
drag, startPoint x: 263, startPoint y: 74, endPoint x: 254, endPoint y: 105, distance: 31.6
click at [254, 105] on icon at bounding box center [271, 111] width 86 height 109
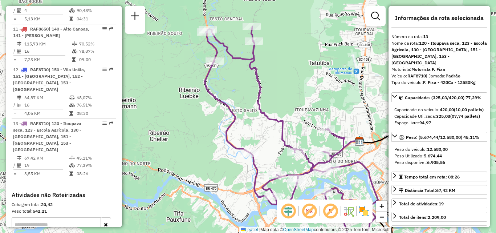
drag, startPoint x: 259, startPoint y: 96, endPoint x: 253, endPoint y: 67, distance: 29.6
click at [254, 68] on icon at bounding box center [291, 135] width 173 height 217
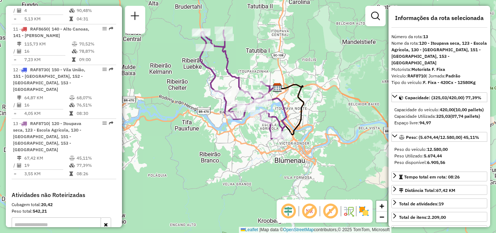
drag, startPoint x: 316, startPoint y: 148, endPoint x: 291, endPoint y: 148, distance: 24.7
click at [291, 148] on div "Janela de atendimento Grade de atendimento Capacidade Transportadoras Veículos …" at bounding box center [248, 116] width 496 height 233
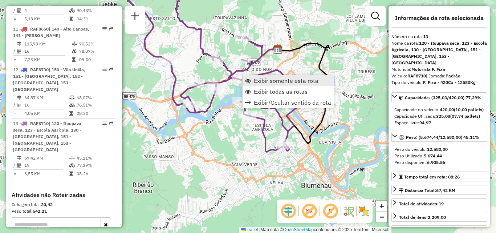
click at [269, 83] on span "Exibir somente esta rota" at bounding box center [286, 81] width 65 height 6
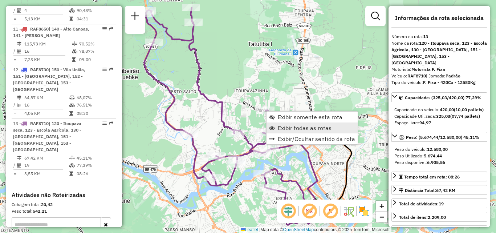
click at [299, 130] on span "Exibir todas as rotas" at bounding box center [305, 128] width 54 height 6
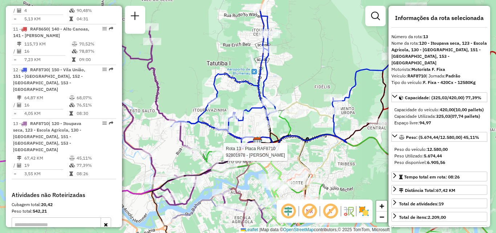
drag, startPoint x: 271, startPoint y: 52, endPoint x: 273, endPoint y: 85, distance: 33.1
click at [273, 85] on div "Rota 13 - Placa RAF8710 92801978 - HORST KOCH Janela de atendimento Grade de at…" at bounding box center [248, 116] width 496 height 233
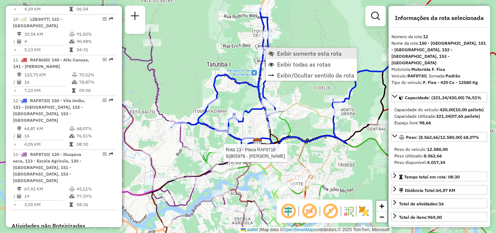
scroll to position [835, 0]
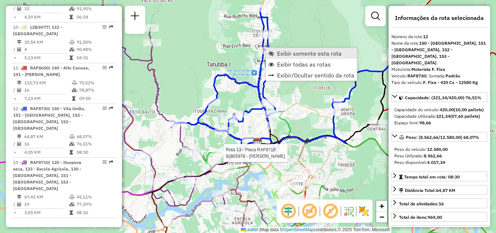
click at [289, 54] on span "Exibir somente esta rota" at bounding box center [309, 54] width 65 height 6
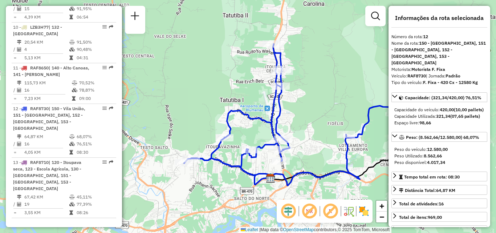
drag, startPoint x: 278, startPoint y: 85, endPoint x: 337, endPoint y: 83, distance: 59.3
click at [337, 83] on div "Janela de atendimento Grade de atendimento Capacidade Transportadoras Veículos …" at bounding box center [248, 116] width 496 height 233
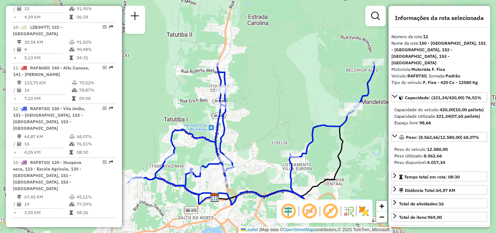
drag, startPoint x: 338, startPoint y: 83, endPoint x: 282, endPoint y: 102, distance: 59.2
click at [282, 102] on div "Janela de atendimento Grade de atendimento Capacidade Transportadoras Veículos …" at bounding box center [248, 116] width 496 height 233
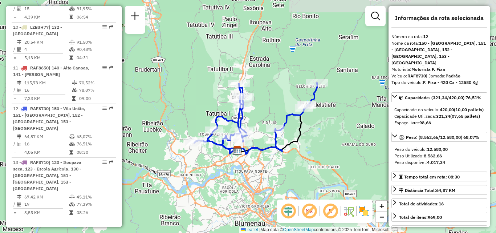
drag, startPoint x: 282, startPoint y: 99, endPoint x: 271, endPoint y: 102, distance: 11.6
click at [271, 102] on div "Janela de atendimento Grade de atendimento Capacidade Transportadoras Veículos …" at bounding box center [248, 116] width 496 height 233
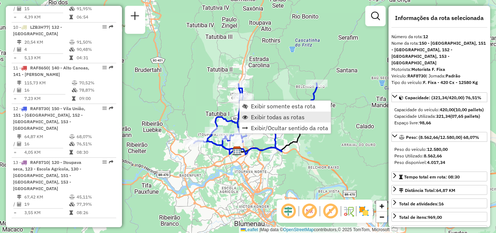
click at [278, 120] on span "Exibir todas as rotas" at bounding box center [278, 117] width 54 height 6
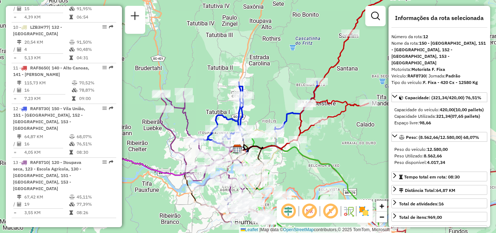
drag, startPoint x: 304, startPoint y: 169, endPoint x: 277, endPoint y: 120, distance: 56.1
click at [282, 131] on div "Janela de atendimento Grade de atendimento Capacidade Transportadoras Veículos …" at bounding box center [248, 116] width 496 height 233
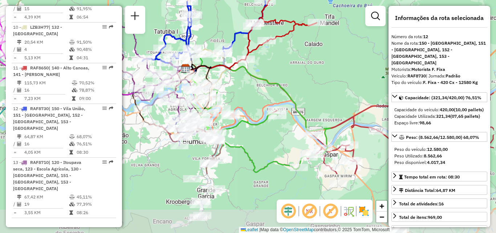
drag, startPoint x: 280, startPoint y: 128, endPoint x: 258, endPoint y: 84, distance: 49.1
click at [259, 88] on div "Rota 3 - Placa RAF8670 92801079 - RESTAURANTE BOM DE B Rota 6 - Placa REB3F56 9…" at bounding box center [248, 116] width 496 height 233
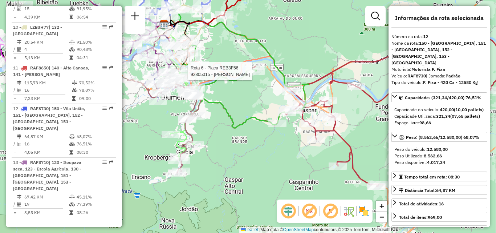
drag, startPoint x: 264, startPoint y: 104, endPoint x: 279, endPoint y: 72, distance: 35.1
click at [277, 81] on icon at bounding box center [129, 68] width 359 height 183
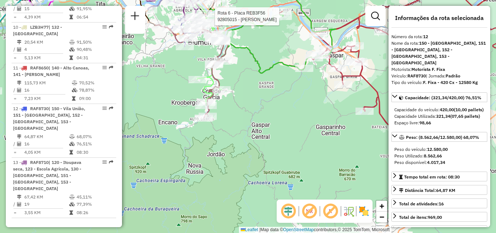
drag, startPoint x: 252, startPoint y: 89, endPoint x: 255, endPoint y: 91, distance: 3.9
click at [255, 91] on div "Rota 6 - Placa REB3F56 92805015 - WILLIANS RAMOS Rota 7 - Placa EWP3H08 9280607…" at bounding box center [248, 116] width 496 height 233
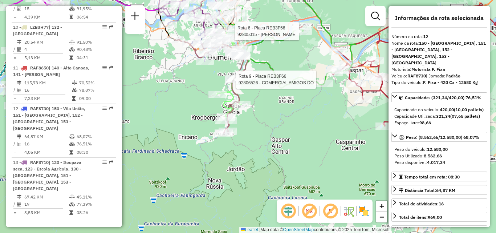
drag, startPoint x: 231, startPoint y: 84, endPoint x: 270, endPoint y: 121, distance: 53.7
click at [243, 83] on div at bounding box center [234, 79] width 18 height 7
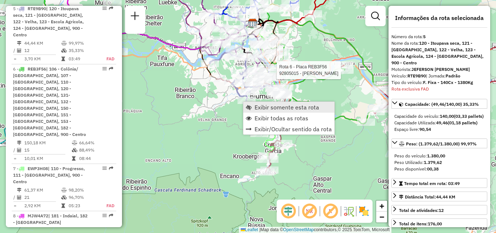
scroll to position [491, 0]
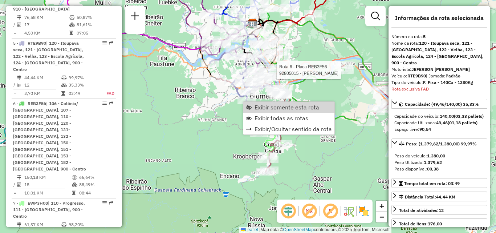
drag, startPoint x: 187, startPoint y: 105, endPoint x: 187, endPoint y: 137, distance: 32.0
click at [187, 136] on div "Rota 6 - Placa REB3F56 92805015 - WILLIANS RAMOS Janela de atendimento Grade de…" at bounding box center [248, 116] width 496 height 233
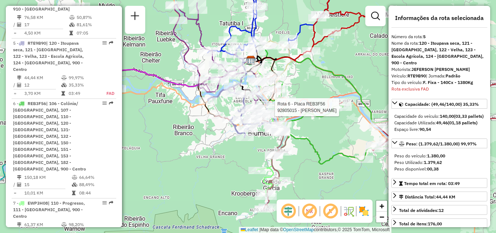
drag, startPoint x: 227, startPoint y: 138, endPoint x: 198, endPoint y: 130, distance: 30.4
click at [198, 130] on div "Rota 6 - Placa REB3F56 92805015 - WILLIANS RAMOS Janela de atendimento Grade de…" at bounding box center [248, 116] width 496 height 233
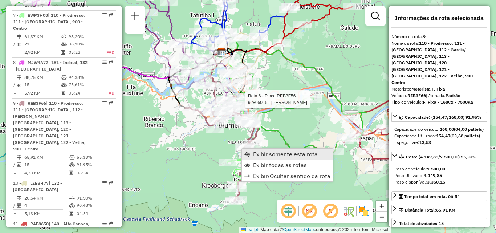
scroll to position [699, 0]
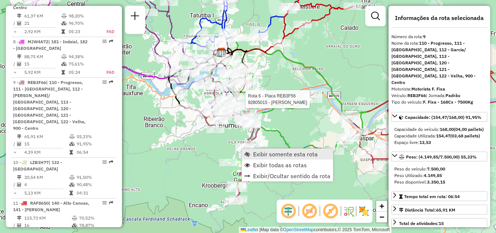
click at [263, 151] on span "Exibir somente esta rota" at bounding box center [285, 154] width 65 height 6
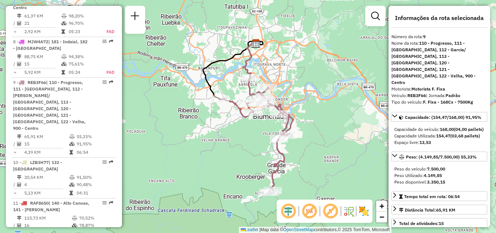
drag, startPoint x: 247, startPoint y: 149, endPoint x: 222, endPoint y: 149, distance: 24.3
click at [223, 149] on div "Janela de atendimento Grade de atendimento Capacidade Transportadoras Veículos …" at bounding box center [248, 116] width 496 height 233
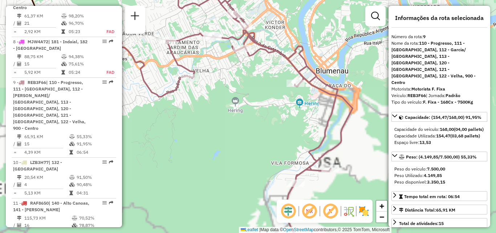
drag, startPoint x: 237, startPoint y: 131, endPoint x: 201, endPoint y: 101, distance: 47.0
click at [202, 102] on div "Janela de atendimento Grade de atendimento Capacidade Transportadoras Veículos …" at bounding box center [248, 116] width 496 height 233
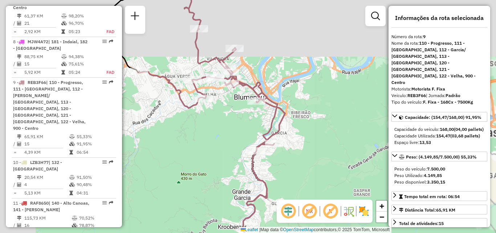
click at [215, 105] on div "Janela de atendimento Grade de atendimento Capacidade Transportadoras Veículos …" at bounding box center [248, 116] width 496 height 233
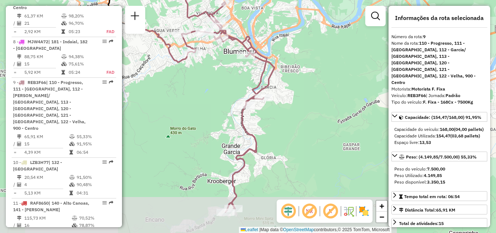
drag, startPoint x: 219, startPoint y: 111, endPoint x: 214, endPoint y: 102, distance: 10.6
click at [214, 103] on div "Janela de atendimento Grade de atendimento Capacidade Transportadoras Veículos …" at bounding box center [248, 116] width 496 height 233
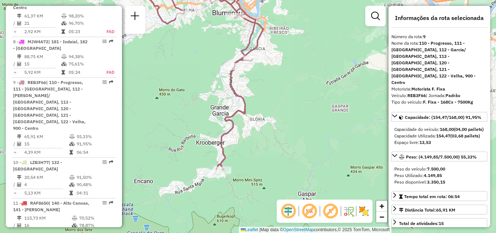
drag, startPoint x: 269, startPoint y: 140, endPoint x: 277, endPoint y: 147, distance: 11.6
click at [277, 147] on div "Janela de atendimento Grade de atendimento Capacidade Transportadoras Veículos …" at bounding box center [248, 116] width 496 height 233
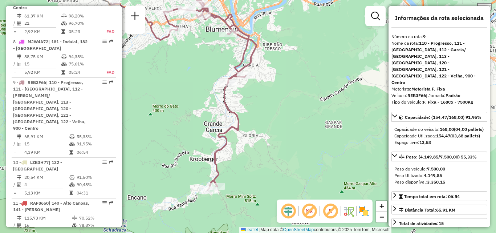
drag, startPoint x: 285, startPoint y: 149, endPoint x: 270, endPoint y: 183, distance: 37.2
click at [271, 188] on div "Janela de atendimento Grade de atendimento Capacidade Transportadoras Veículos …" at bounding box center [248, 116] width 496 height 233
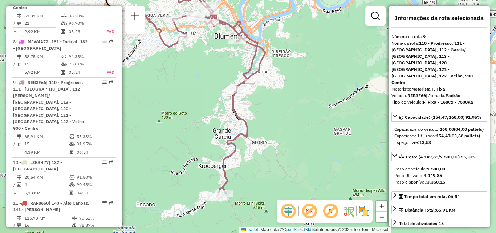
drag, startPoint x: 276, startPoint y: 161, endPoint x: 297, endPoint y: 133, distance: 35.3
click at [295, 139] on div "Janela de atendimento Grade de atendimento Capacidade Transportadoras Veículos …" at bounding box center [248, 116] width 496 height 233
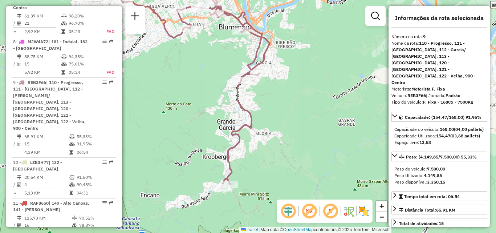
drag, startPoint x: 297, startPoint y: 133, endPoint x: 298, endPoint y: 128, distance: 4.8
click at [298, 129] on div "Janela de atendimento Grade de atendimento Capacidade Transportadoras Veículos …" at bounding box center [248, 116] width 496 height 233
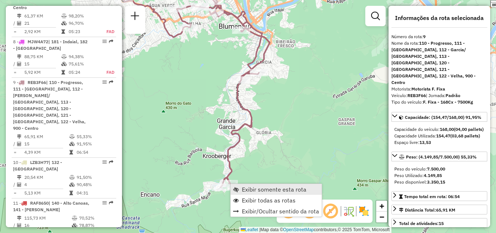
click at [266, 191] on span "Exibir somente esta rota" at bounding box center [274, 189] width 65 height 6
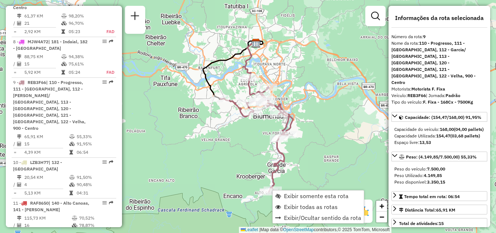
drag, startPoint x: 338, startPoint y: 145, endPoint x: 309, endPoint y: 145, distance: 29.1
click at [309, 145] on div "Janela de atendimento Grade de atendimento Capacidade Transportadoras Veículos …" at bounding box center [248, 116] width 496 height 233
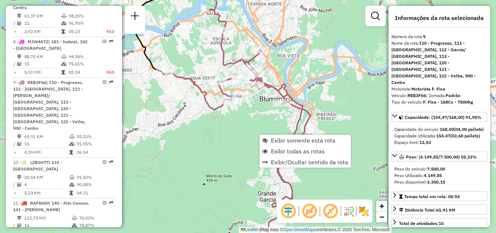
drag, startPoint x: 303, startPoint y: 55, endPoint x: 292, endPoint y: 37, distance: 21.1
click at [299, 47] on div "Janela de atendimento Grade de atendimento Capacidade Transportadoras Veículos …" at bounding box center [248, 116] width 496 height 233
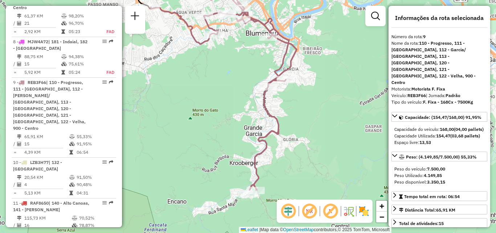
drag, startPoint x: 321, startPoint y: 63, endPoint x: 290, endPoint y: 68, distance: 30.9
click at [290, 67] on div "Janela de atendimento Grade de atendimento Capacidade Transportadoras Veículos …" at bounding box center [248, 116] width 496 height 233
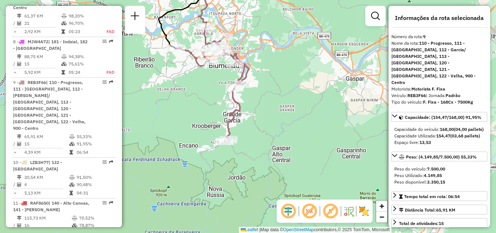
drag, startPoint x: 226, startPoint y: 83, endPoint x: 209, endPoint y: 89, distance: 18.6
click at [209, 90] on div "Janela de atendimento Grade de atendimento Capacidade Transportadoras Veículos …" at bounding box center [248, 116] width 496 height 233
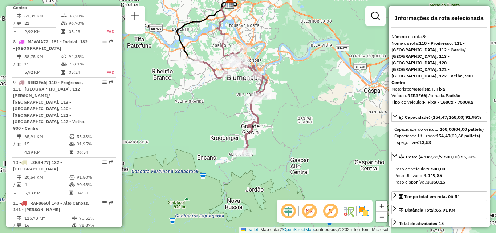
drag, startPoint x: 273, startPoint y: 94, endPoint x: 294, endPoint y: 110, distance: 25.9
click at [294, 110] on div "Janela de atendimento Grade de atendimento Capacidade Transportadoras Veículos …" at bounding box center [248, 116] width 496 height 233
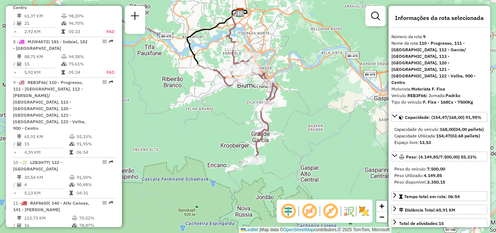
drag, startPoint x: 309, startPoint y: 116, endPoint x: 315, endPoint y: 120, distance: 7.3
click at [315, 120] on div "Janela de atendimento Grade de atendimento Capacidade Transportadoras Veículos …" at bounding box center [248, 116] width 496 height 233
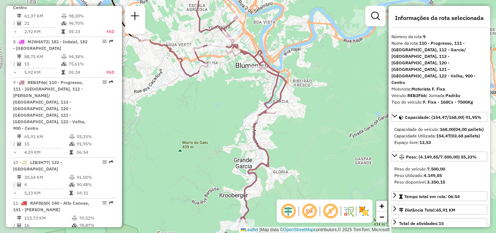
drag, startPoint x: 319, startPoint y: 120, endPoint x: 353, endPoint y: 147, distance: 43.4
click at [353, 147] on div "Janela de atendimento Grade de atendimento Capacidade Transportadoras Veículos …" at bounding box center [248, 116] width 496 height 233
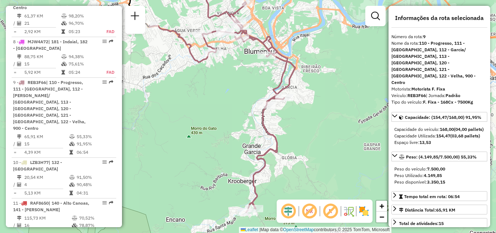
drag, startPoint x: 352, startPoint y: 145, endPoint x: 347, endPoint y: 116, distance: 28.9
click at [347, 118] on div "Janela de atendimento Grade de atendimento Capacidade Transportadoras Veículos …" at bounding box center [248, 116] width 496 height 233
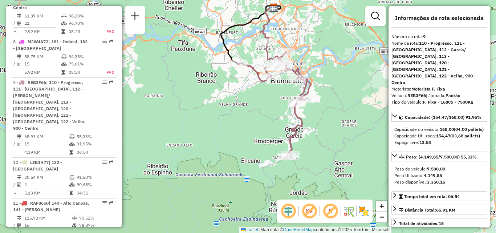
drag, startPoint x: 257, startPoint y: 110, endPoint x: 250, endPoint y: 110, distance: 7.3
click at [250, 110] on div "Janela de atendimento Grade de atendimento Capacidade Transportadoras Veículos …" at bounding box center [248, 116] width 496 height 233
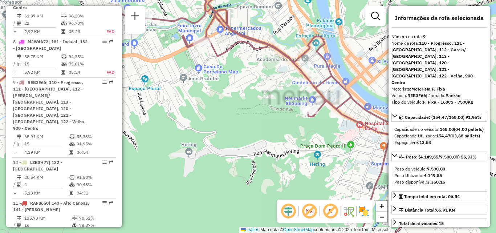
drag, startPoint x: 274, startPoint y: 81, endPoint x: 249, endPoint y: 93, distance: 28.3
click at [242, 85] on div "Janela de atendimento Grade de atendimento Capacidade Transportadoras Veículos …" at bounding box center [248, 116] width 496 height 233
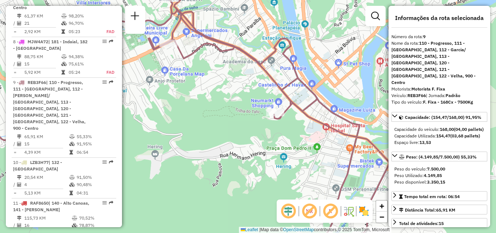
drag, startPoint x: 298, startPoint y: 128, endPoint x: 266, endPoint y: 124, distance: 31.8
click at [266, 124] on div "Janela de atendimento Grade de atendimento Capacidade Transportadoras Veículos …" at bounding box center [248, 116] width 496 height 233
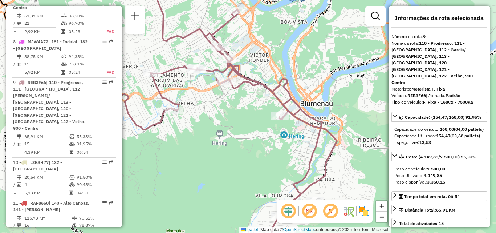
drag, startPoint x: 283, startPoint y: 125, endPoint x: 289, endPoint y: 128, distance: 6.6
click at [308, 125] on div "Rota 9 - Placa REB3F66 92811398 - RESTAURANTE KOMBINA LTDA Janela de atendiment…" at bounding box center [248, 116] width 496 height 233
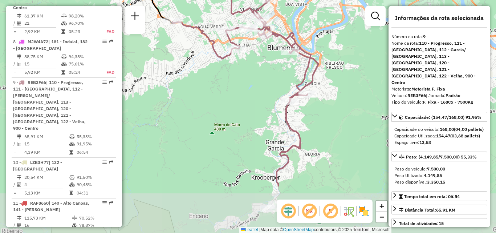
drag, startPoint x: 263, startPoint y: 129, endPoint x: 267, endPoint y: 57, distance: 71.3
click at [267, 58] on div "Janela de atendimento Grade de atendimento Capacidade Transportadoras Veículos …" at bounding box center [248, 116] width 496 height 233
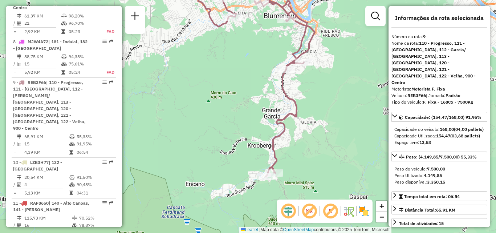
drag, startPoint x: 258, startPoint y: 96, endPoint x: 253, endPoint y: 60, distance: 36.4
click at [253, 61] on div "Janela de atendimento Grade de atendimento Capacidade Transportadoras Veículos …" at bounding box center [248, 116] width 496 height 233
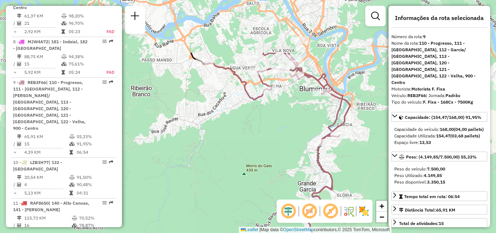
drag, startPoint x: 247, startPoint y: 77, endPoint x: 283, endPoint y: 153, distance: 84.3
click at [283, 153] on div "Janela de atendimento Grade de atendimento Capacidade Transportadoras Veículos …" at bounding box center [248, 116] width 496 height 233
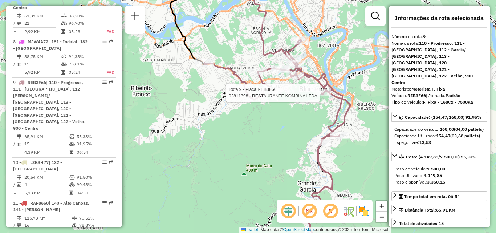
click at [322, 96] on div at bounding box center [322, 92] width 18 height 7
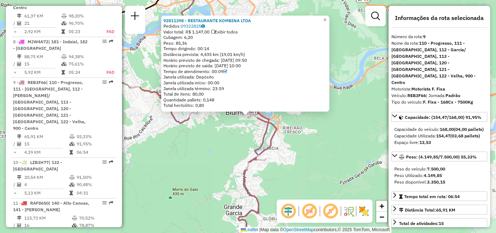
click at [299, 149] on div "92811398 - RESTAURANTE KOMBINA LTDA Pedidos: 09322825 Valor total: R$ 1.147,00 …" at bounding box center [248, 116] width 496 height 233
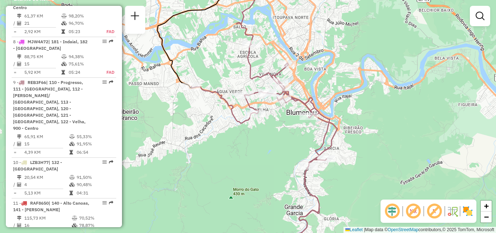
drag, startPoint x: 271, startPoint y: 146, endPoint x: 309, endPoint y: 146, distance: 37.8
click at [309, 146] on div "Janela de atendimento Grade de atendimento Capacidade Transportadoras Veículos …" at bounding box center [248, 116] width 496 height 233
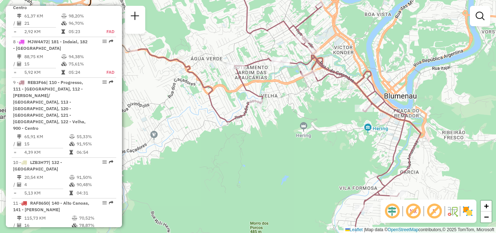
drag, startPoint x: 337, startPoint y: 116, endPoint x: 312, endPoint y: 104, distance: 27.3
click at [312, 104] on div "Janela de atendimento Grade de atendimento Capacidade Transportadoras Veículos …" at bounding box center [248, 116] width 496 height 233
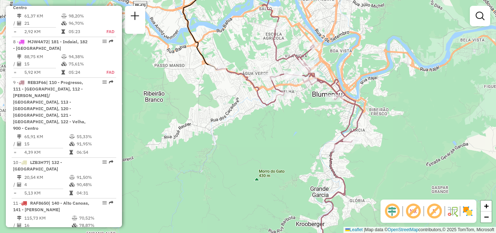
drag, startPoint x: 294, startPoint y: 140, endPoint x: 271, endPoint y: 100, distance: 46.9
click at [272, 106] on div "Janela de atendimento Grade de atendimento Capacidade Transportadoras Veículos …" at bounding box center [248, 116] width 496 height 233
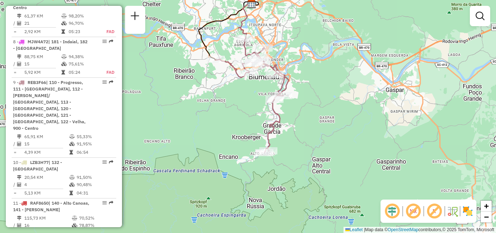
click at [248, 101] on div "Janela de atendimento Grade de atendimento Capacidade Transportadoras Veículos …" at bounding box center [248, 116] width 496 height 233
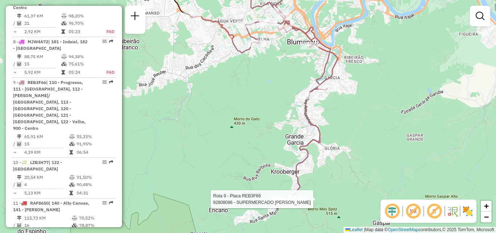
select select "**********"
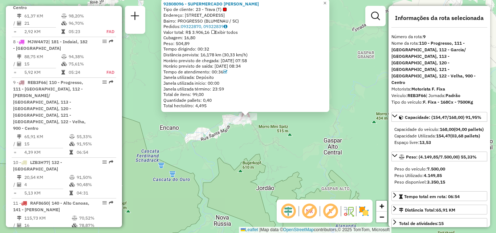
click at [315, 158] on div "92808096 - SUPERMERCADO ALVES F Tipo de cliente: 23 - Trava (T) Endereço: 081 R…" at bounding box center [248, 116] width 496 height 233
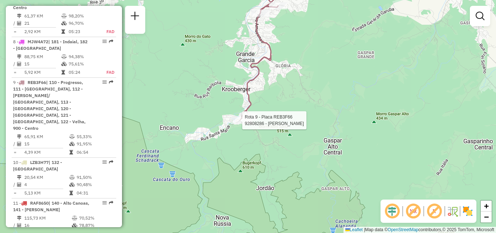
select select "**********"
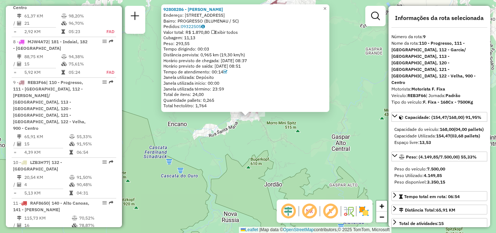
click at [255, 150] on div "92808286 - NILSON SCHMIDT Endereço: R Santa Maria 559 Bairro: PROGRESSO (BLUMEN…" at bounding box center [248, 116] width 496 height 233
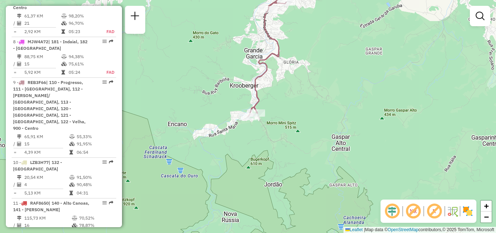
drag, startPoint x: 280, startPoint y: 145, endPoint x: 277, endPoint y: 183, distance: 38.7
click at [277, 181] on div "Janela de atendimento Grade de atendimento Capacidade Transportadoras Veículos …" at bounding box center [248, 116] width 496 height 233
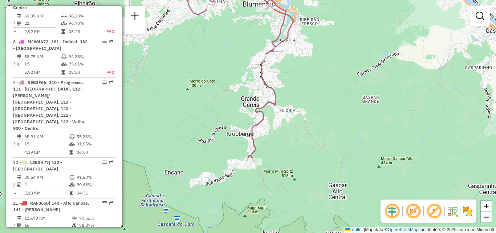
click at [279, 104] on icon at bounding box center [221, 71] width 146 height 188
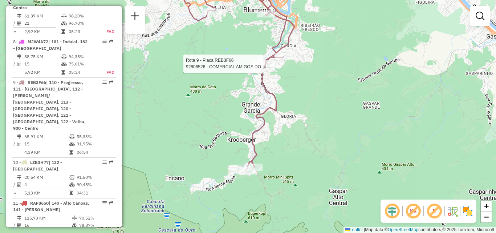
select select "**********"
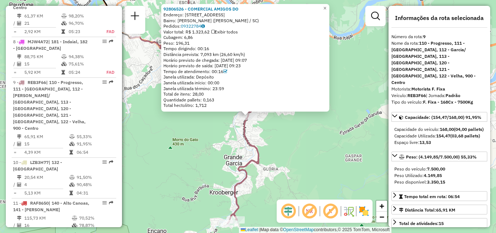
click at [303, 151] on div "92806526 - COMERCIAL AMIGOS DO Endereço: R AMAZONAS 2679 Bairro: GARCIA (BLUMEN…" at bounding box center [248, 116] width 496 height 233
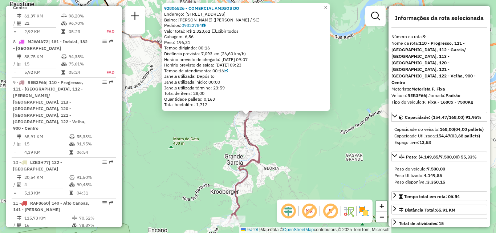
click at [282, 125] on div "Rota 9 - Placa REB3F66 92800101 - JAIME HOSTINS 92806526 - COMERCIAL AMIGOS DO …" at bounding box center [248, 116] width 496 height 233
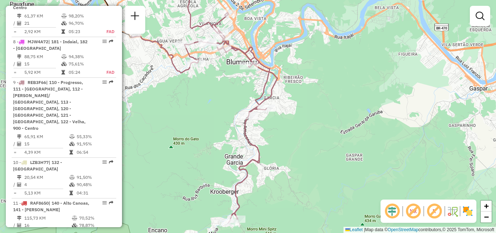
select select "**********"
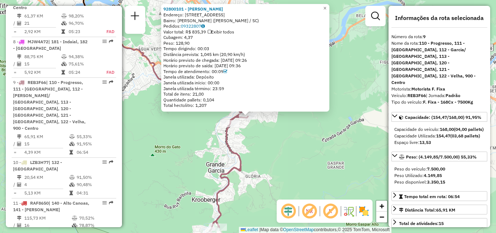
click at [302, 136] on div "92800101 - JAIME HOSTINS Endereço: R ENGENHEIRO ODEBRECHT 583 Bairro: GARCIA (B…" at bounding box center [248, 116] width 496 height 233
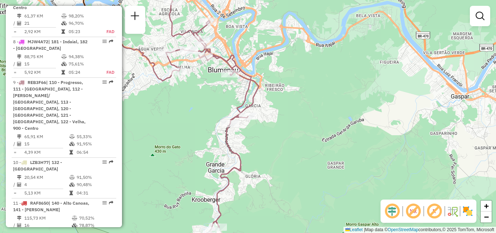
drag, startPoint x: 332, startPoint y: 140, endPoint x: 354, endPoint y: 140, distance: 21.8
click at [352, 140] on div "Janela de atendimento Grade de atendimento Capacidade Transportadoras Veículos …" at bounding box center [248, 116] width 496 height 233
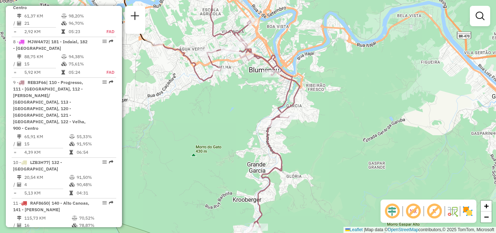
click at [328, 140] on div "Janela de atendimento Grade de atendimento Capacidade Transportadoras Veículos …" at bounding box center [248, 116] width 496 height 233
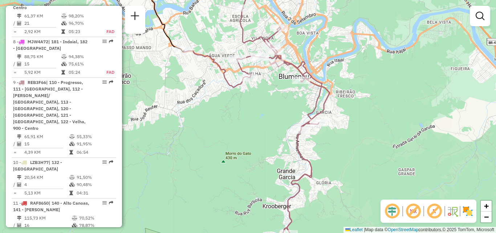
drag, startPoint x: 229, startPoint y: 132, endPoint x: 266, endPoint y: 170, distance: 52.9
click at [266, 170] on div "Janela de atendimento Grade de atendimento Capacidade Transportadoras Veículos …" at bounding box center [248, 116] width 496 height 233
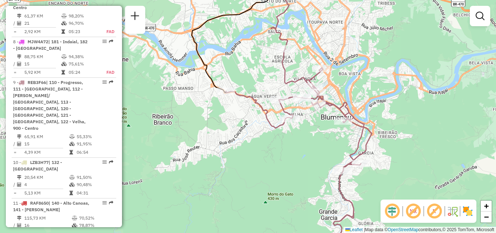
drag, startPoint x: 266, startPoint y: 159, endPoint x: 270, endPoint y: 161, distance: 3.9
click at [270, 161] on div "Janela de atendimento Grade de atendimento Capacidade Transportadoras Veículos …" at bounding box center [248, 116] width 496 height 233
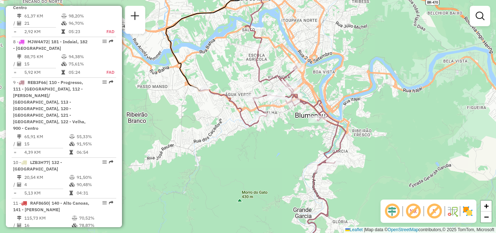
drag, startPoint x: 244, startPoint y: 155, endPoint x: 230, endPoint y: 152, distance: 14.9
click at [230, 152] on div "Janela de atendimento Grade de atendimento Capacidade Transportadoras Veículos …" at bounding box center [248, 116] width 496 height 233
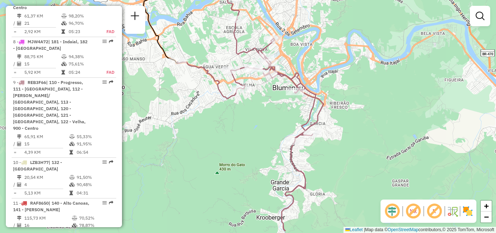
drag, startPoint x: 237, startPoint y: 122, endPoint x: 231, endPoint y: 94, distance: 27.9
click at [234, 106] on div "Janela de atendimento Grade de atendimento Capacidade Transportadoras Veículos …" at bounding box center [248, 116] width 496 height 233
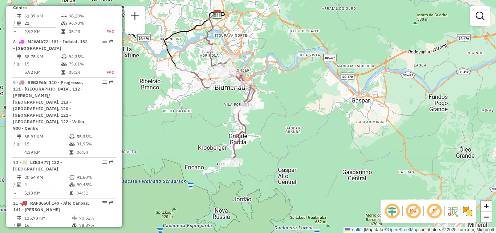
drag, startPoint x: 221, startPoint y: 162, endPoint x: 203, endPoint y: 129, distance: 37.9
click at [203, 129] on div "Janela de atendimento Grade de atendimento Capacidade Transportadoras Veículos …" at bounding box center [248, 116] width 496 height 233
select select "**********"
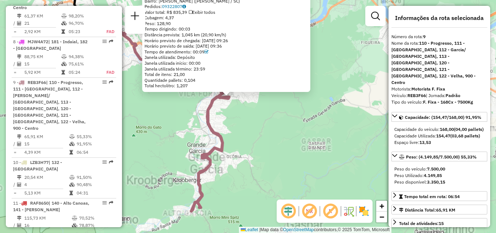
click at [267, 136] on div "92800101 - JAIME HOSTINS Endereço: R ENGENHEIRO ODEBRECHT 583 Bairro: GARCIA (B…" at bounding box center [248, 116] width 496 height 233
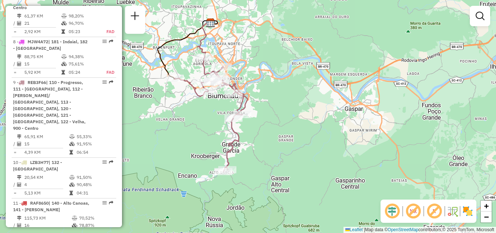
select select "**********"
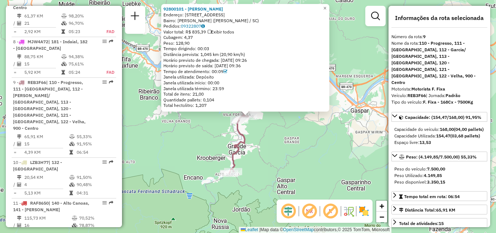
click at [306, 144] on div "92800101 - JAIME HOSTINS Endereço: R ENGENHEIRO ODEBRECHT 583 Bairro: GARCIA (B…" at bounding box center [248, 116] width 496 height 233
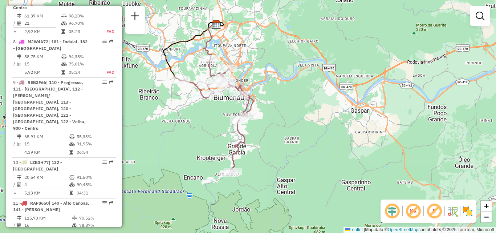
click at [173, 71] on icon at bounding box center [194, 52] width 60 height 58
select select "**********"
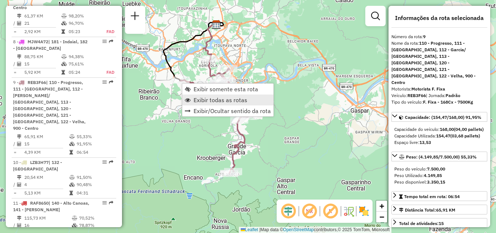
click at [202, 102] on span "Exibir todas as rotas" at bounding box center [221, 100] width 54 height 6
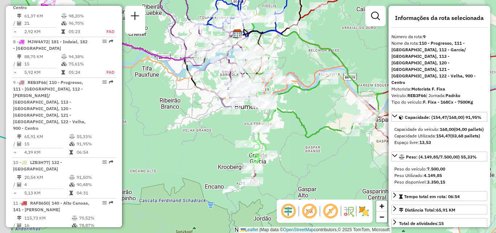
drag, startPoint x: 196, startPoint y: 118, endPoint x: 220, endPoint y: 124, distance: 24.8
click at [219, 126] on div "Janela de atendimento Grade de atendimento Capacidade Transportadoras Veículos …" at bounding box center [248, 116] width 496 height 233
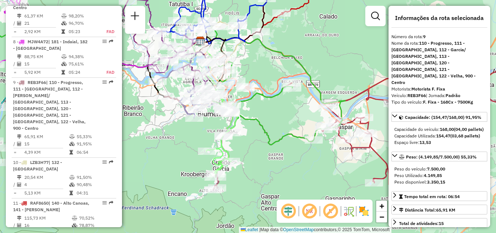
drag, startPoint x: 265, startPoint y: 113, endPoint x: 253, endPoint y: 121, distance: 14.6
click at [255, 120] on div "Janela de atendimento Grade de atendimento Capacidade Transportadoras Veículos …" at bounding box center [248, 116] width 496 height 233
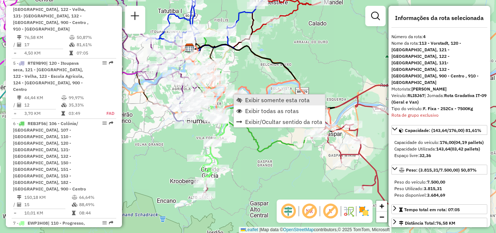
scroll to position [431, 0]
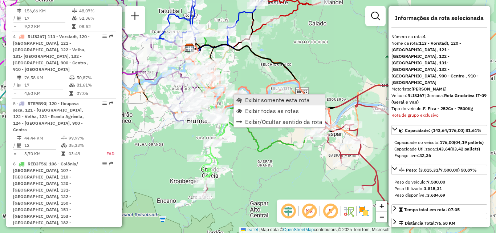
click at [253, 100] on span "Exibir somente esta rota" at bounding box center [277, 100] width 65 height 6
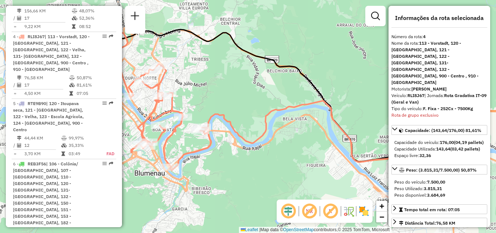
drag, startPoint x: 247, startPoint y: 103, endPoint x: 277, endPoint y: 94, distance: 31.8
click at [277, 94] on div "Janela de atendimento Grade de atendimento Capacidade Transportadoras Veículos …" at bounding box center [248, 116] width 496 height 233
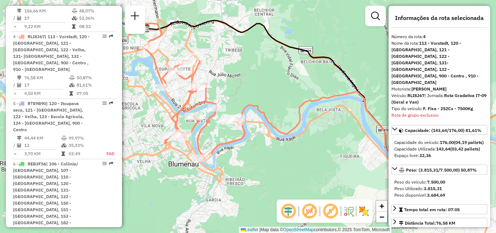
drag, startPoint x: 292, startPoint y: 134, endPoint x: 241, endPoint y: 96, distance: 63.4
click at [241, 96] on icon at bounding box center [283, 106] width 292 height 167
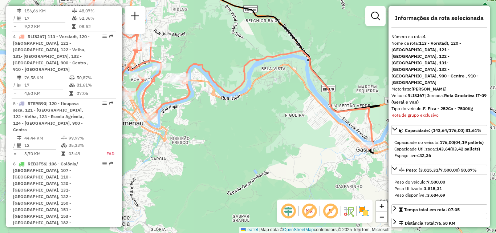
drag, startPoint x: 280, startPoint y: 130, endPoint x: 215, endPoint y: 105, distance: 69.8
click at [215, 105] on div "Janela de atendimento Grade de atendimento Capacidade Transportadoras Veículos …" at bounding box center [248, 116] width 496 height 233
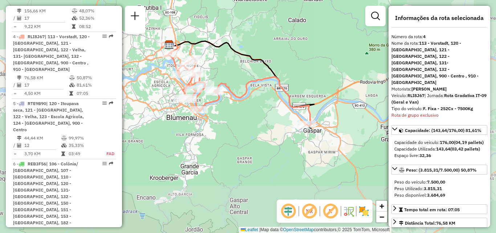
drag, startPoint x: 241, startPoint y: 124, endPoint x: 256, endPoint y: 131, distance: 16.9
click at [256, 131] on div "Janela de atendimento Grade de atendimento Capacidade Transportadoras Veículos …" at bounding box center [248, 116] width 496 height 233
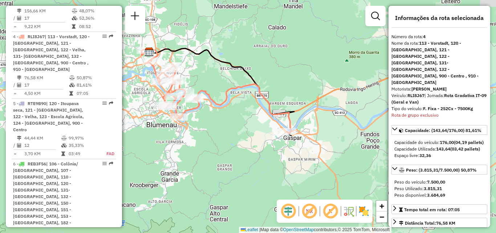
drag, startPoint x: 324, startPoint y: 116, endPoint x: 266, endPoint y: 117, distance: 58.1
click at [266, 117] on icon at bounding box center [218, 92] width 146 height 84
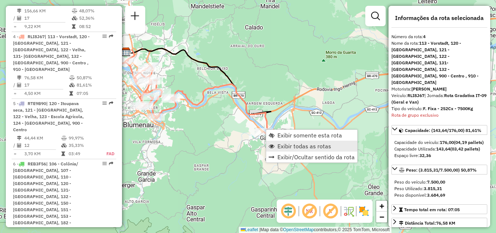
click at [282, 144] on span "Exibir todas as rotas" at bounding box center [305, 146] width 54 height 6
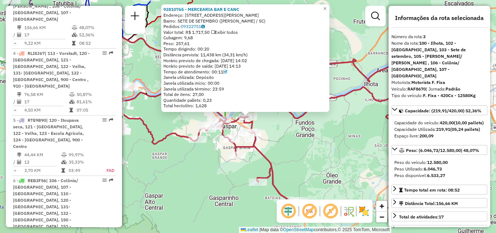
scroll to position [370, 0]
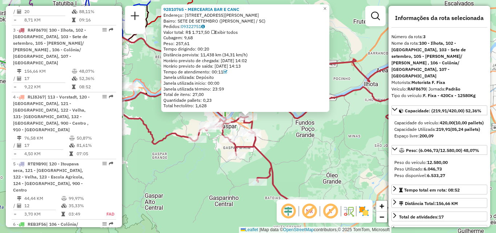
click at [210, 157] on div "92810765 - MERCEARIA BAR E CANC Endereço: Rua Manoel Bittencourt 607 Bairro: SE…" at bounding box center [248, 116] width 496 height 233
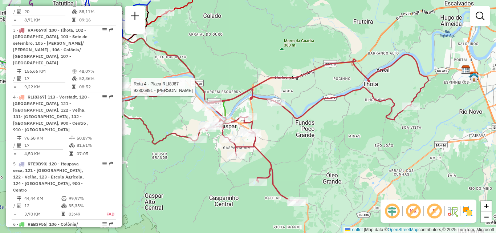
select select "**********"
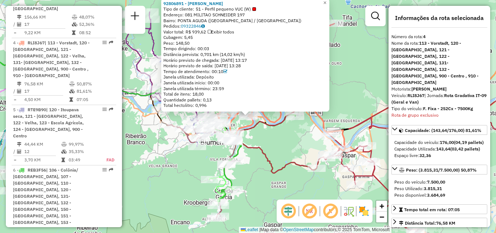
scroll to position [431, 0]
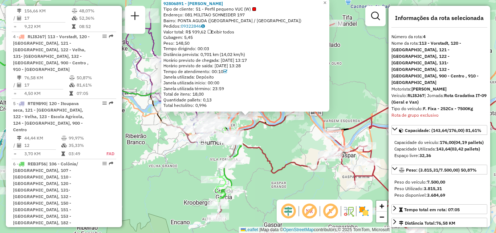
click at [161, 157] on div "92806891 - FERNANDA APOLINARIO Tipo de cliente: 51 - Perfil pequeno VUC (W) End…" at bounding box center [248, 116] width 496 height 233
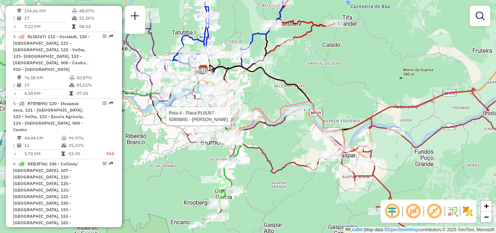
select select "**********"
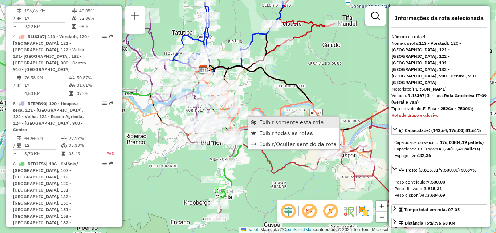
click at [273, 122] on span "Exibir somente esta rota" at bounding box center [291, 122] width 65 height 6
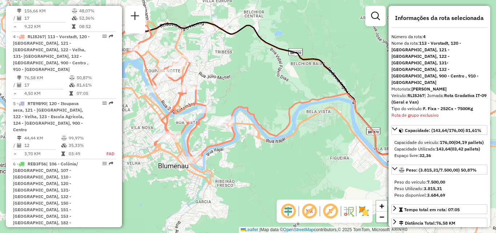
drag, startPoint x: 296, startPoint y: 145, endPoint x: 298, endPoint y: 129, distance: 16.1
click at [302, 140] on div "Janela de atendimento Grade de atendimento Capacidade Transportadoras Veículos …" at bounding box center [248, 116] width 496 height 233
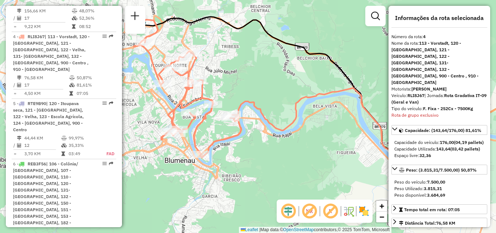
drag, startPoint x: 211, startPoint y: 151, endPoint x: 250, endPoint y: 141, distance: 40.5
click at [241, 142] on icon at bounding box center [280, 103] width 292 height 167
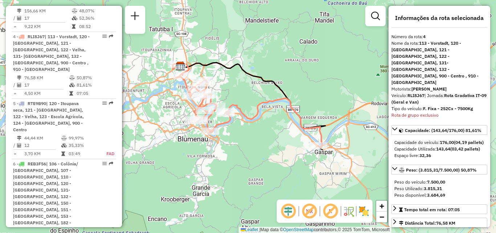
drag, startPoint x: 253, startPoint y: 138, endPoint x: 250, endPoint y: 129, distance: 9.5
click at [253, 135] on div "Janela de atendimento Grade de atendimento Capacidade Transportadoras Veículos …" at bounding box center [248, 116] width 496 height 233
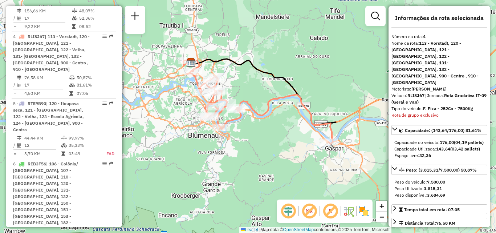
drag, startPoint x: 227, startPoint y: 129, endPoint x: 249, endPoint y: 129, distance: 22.2
click at [249, 129] on div "Janela de atendimento Grade de atendimento Capacidade Transportadoras Veículos …" at bounding box center [248, 116] width 496 height 233
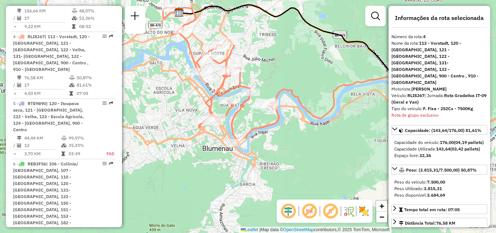
drag, startPoint x: 239, startPoint y: 117, endPoint x: 252, endPoint y: 124, distance: 14.6
click at [252, 124] on div "Janela de atendimento Grade de atendimento Capacidade Transportadoras Veículos …" at bounding box center [248, 116] width 496 height 233
drag, startPoint x: 279, startPoint y: 137, endPoint x: 206, endPoint y: 126, distance: 74.1
click at [206, 126] on div "Janela de atendimento Grade de atendimento Capacidade Transportadoras Veículos …" at bounding box center [248, 116] width 496 height 233
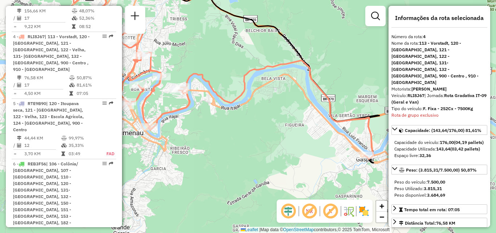
drag, startPoint x: 307, startPoint y: 142, endPoint x: 258, endPoint y: 120, distance: 53.2
click at [258, 120] on div "Janela de atendimento Grade de atendimento Capacidade Transportadoras Veículos …" at bounding box center [248, 116] width 496 height 233
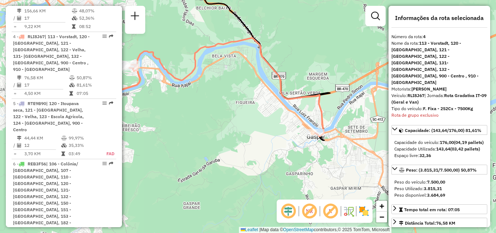
drag, startPoint x: 253, startPoint y: 137, endPoint x: 276, endPoint y: 130, distance: 24.1
click at [271, 132] on div "Janela de atendimento Grade de atendimento Capacidade Transportadoras Veículos …" at bounding box center [248, 116] width 496 height 233
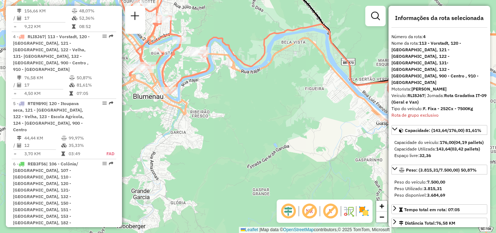
drag, startPoint x: 280, startPoint y: 137, endPoint x: 315, endPoint y: 144, distance: 35.6
click at [315, 144] on div "Janela de atendimento Grade de atendimento Capacidade Transportadoras Veículos …" at bounding box center [248, 116] width 496 height 233
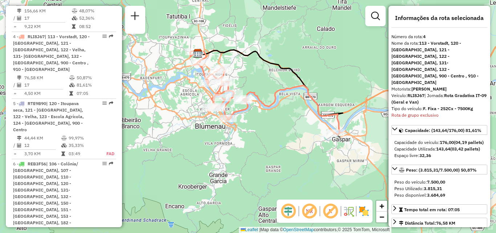
drag, startPoint x: 267, startPoint y: 141, endPoint x: 261, endPoint y: 141, distance: 6.2
click at [261, 141] on div "Janela de atendimento Grade de atendimento Capacidade Transportadoras Veículos …" at bounding box center [248, 116] width 496 height 233
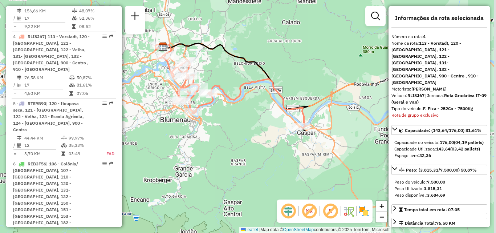
drag, startPoint x: 273, startPoint y: 137, endPoint x: 246, endPoint y: 129, distance: 28.2
click at [251, 134] on div "Janela de atendimento Grade de atendimento Capacidade Transportadoras Veículos …" at bounding box center [248, 116] width 496 height 233
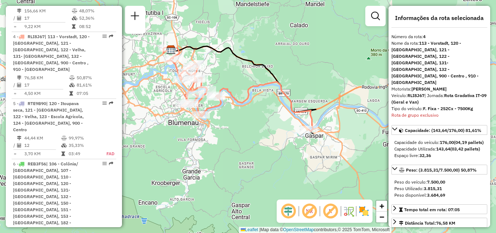
drag, startPoint x: 225, startPoint y: 126, endPoint x: 229, endPoint y: 128, distance: 4.1
click at [229, 128] on div "Janela de atendimento Grade de atendimento Capacidade Transportadoras Veículos …" at bounding box center [248, 116] width 496 height 233
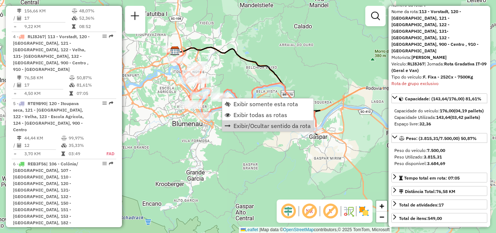
scroll to position [73, 0]
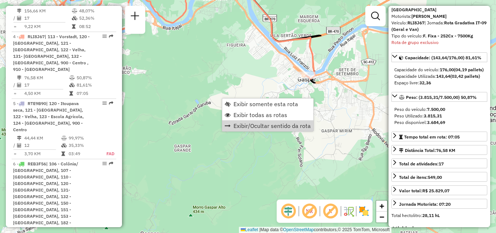
click at [291, 174] on div "Janela de atendimento Grade de atendimento Capacidade Transportadoras Veículos …" at bounding box center [248, 116] width 496 height 233
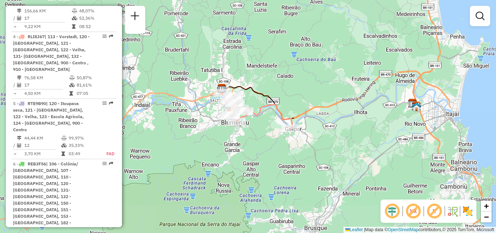
click at [269, 140] on div "Janela de atendimento Grade de atendimento Capacidade Transportadoras Veículos …" at bounding box center [248, 116] width 496 height 233
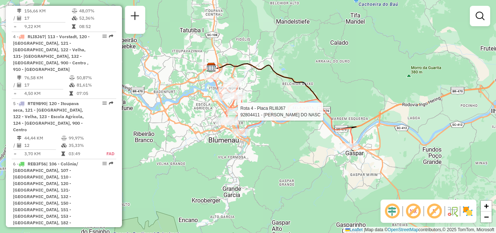
select select "**********"
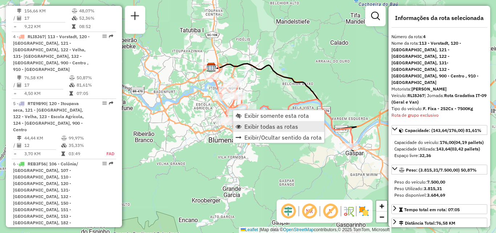
drag, startPoint x: 251, startPoint y: 125, endPoint x: 244, endPoint y: 125, distance: 6.9
click at [250, 125] on span "Exibir todas as rotas" at bounding box center [272, 127] width 54 height 6
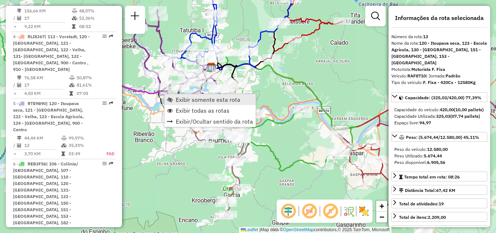
scroll to position [873, 0]
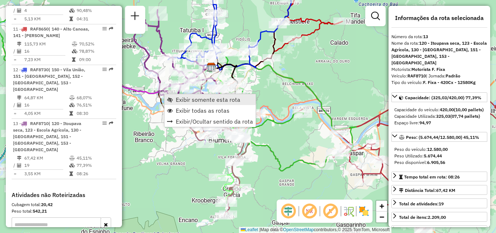
click at [184, 100] on span "Exibir somente esta rota" at bounding box center [208, 100] width 65 height 6
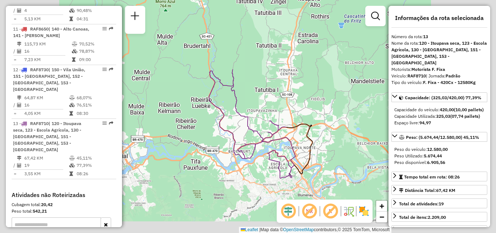
click at [273, 123] on icon at bounding box center [252, 123] width 87 height 109
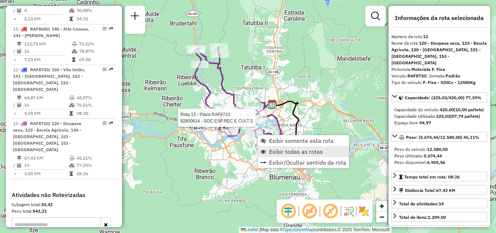
click at [274, 152] on span "Exibir todas as rotas" at bounding box center [296, 152] width 54 height 6
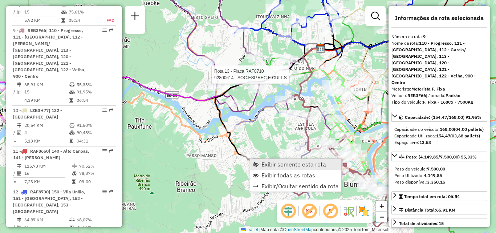
scroll to position [699, 0]
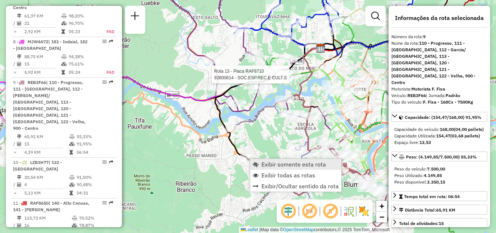
click at [269, 164] on span "Exibir somente esta rota" at bounding box center [294, 164] width 65 height 6
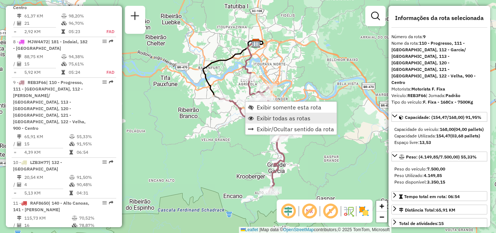
click at [262, 118] on span "Exibir todas as rotas" at bounding box center [284, 118] width 54 height 6
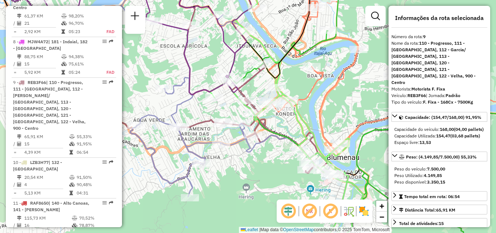
drag, startPoint x: 300, startPoint y: 109, endPoint x: 316, endPoint y: 136, distance: 32.1
click at [317, 136] on icon at bounding box center [287, 133] width 154 height 279
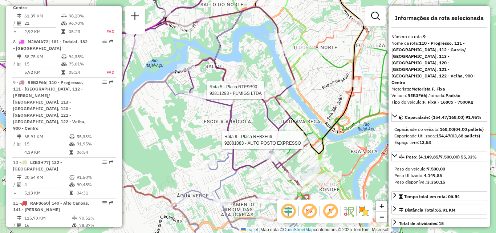
click at [282, 119] on icon at bounding box center [231, 116] width 290 height 279
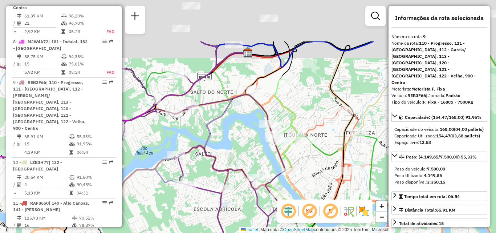
drag, startPoint x: 319, startPoint y: 89, endPoint x: 310, endPoint y: 128, distance: 39.2
click at [310, 128] on icon at bounding box center [377, 182] width 288 height 276
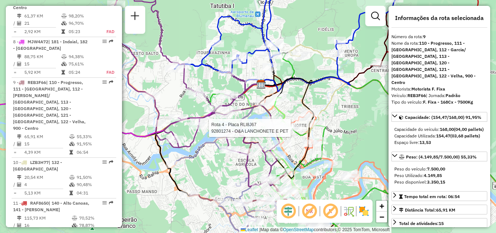
drag, startPoint x: 326, startPoint y: 102, endPoint x: 204, endPoint y: 120, distance: 122.6
click at [204, 120] on div "Rota 4 - Placa RLI8J67 92801274 - O&A LANCHONETE E PET Janela de atendimento Gr…" at bounding box center [248, 116] width 496 height 233
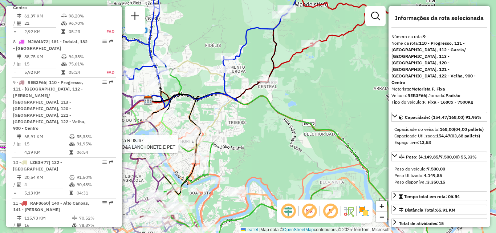
drag, startPoint x: 260, startPoint y: 122, endPoint x: 239, endPoint y: 150, distance: 34.4
click at [239, 150] on div "Rota 4 - Placa RLI8J67 92801274 - O&A LANCHONETE E PET Janela de atendimento Gr…" at bounding box center [248, 116] width 496 height 233
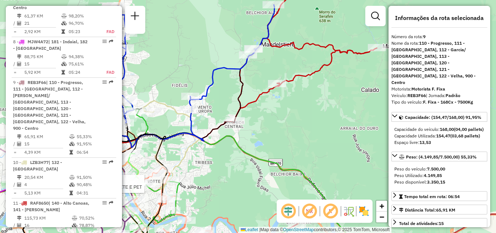
drag, startPoint x: 286, startPoint y: 131, endPoint x: 259, endPoint y: 145, distance: 30.4
click at [260, 145] on div "Rota 4 - Placa RLI8J67 92801274 - O&A LANCHONETE E PET Janela de atendimento Gr…" at bounding box center [248, 116] width 496 height 233
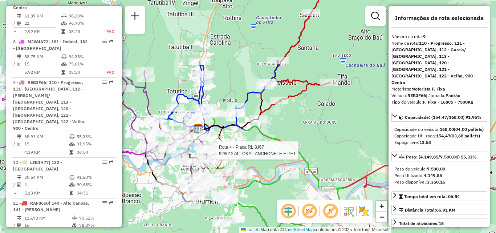
drag, startPoint x: 292, startPoint y: 134, endPoint x: 311, endPoint y: 104, distance: 36.1
click at [307, 111] on div "Rota 4 - Placa RLI8J67 92801274 - O&A LANCHONETE E PET Janela de atendimento Gr…" at bounding box center [248, 116] width 496 height 233
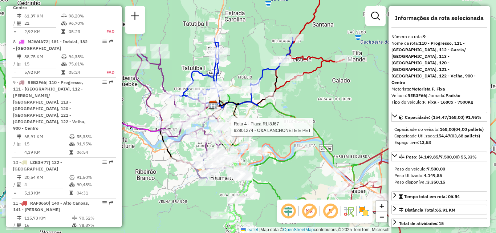
click at [316, 95] on div "Rota 4 - Placa RLI8J67 92801274 - O&A LANCHONETE E PET Janela de atendimento Gr…" at bounding box center [248, 116] width 496 height 233
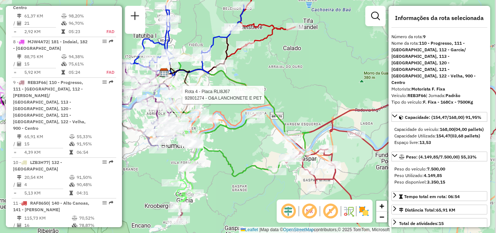
click at [316, 101] on div "Rota 4 - Placa RLI8J67 92801274 - O&A LANCHONETE E PET Janela de atendimento Gr…" at bounding box center [248, 116] width 496 height 233
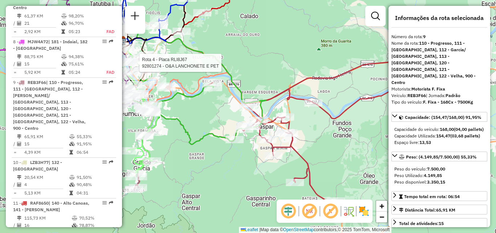
drag, startPoint x: 330, startPoint y: 141, endPoint x: 311, endPoint y: 101, distance: 44.5
click at [318, 110] on div "Rota 4 - Placa RLI8J67 92801274 - O&A LANCHONETE E PET Rota 3 - Placa RAF8670 9…" at bounding box center [248, 116] width 496 height 233
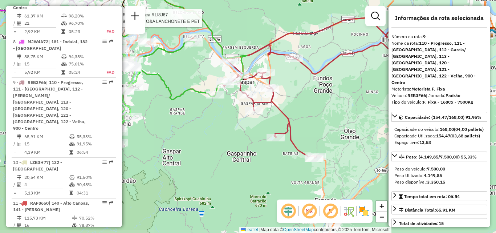
drag, startPoint x: 319, startPoint y: 122, endPoint x: 276, endPoint y: 114, distance: 43.8
click at [277, 114] on div "Rota 4 - Placa RLI8J67 92801274 - O&A LANCHONETE E PET Janela de atendimento Gr…" at bounding box center [248, 116] width 496 height 233
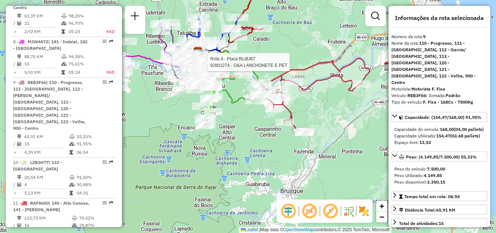
drag, startPoint x: 240, startPoint y: 152, endPoint x: 183, endPoint y: 149, distance: 57.1
click at [183, 149] on div "Rota 4 - Placa RLI8J67 92801274 - O&A LANCHONETE E PET Janela de atendimento Gr…" at bounding box center [248, 116] width 496 height 233
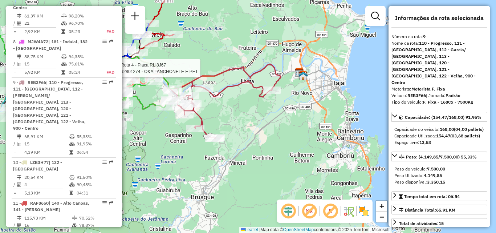
drag, startPoint x: 290, startPoint y: 121, endPoint x: 258, endPoint y: 130, distance: 33.8
click at [258, 130] on div "Rota 4 - Placa RLI8J67 92801274 - O&A LANCHONETE E PET Janela de atendimento Gr…" at bounding box center [248, 116] width 496 height 233
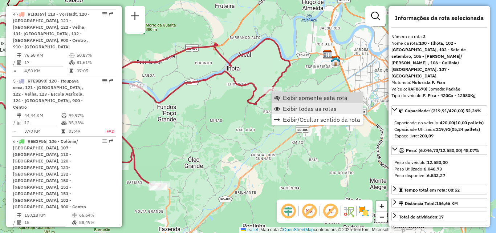
scroll to position [370, 0]
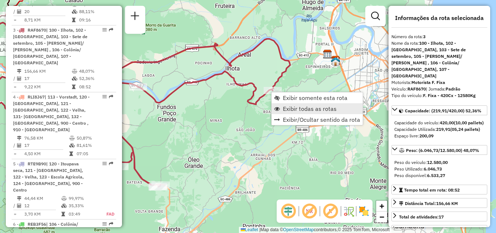
click at [295, 110] on span "Exibir todas as rotas" at bounding box center [310, 109] width 54 height 6
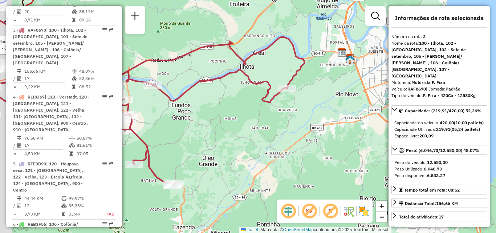
drag, startPoint x: 223, startPoint y: 115, endPoint x: 285, endPoint y: 115, distance: 62.5
click at [286, 114] on div "Rota 4 - Placa RLI8J67 92801274 - O&A LANCHONETE E PET Janela de atendimento Gr…" at bounding box center [248, 116] width 496 height 233
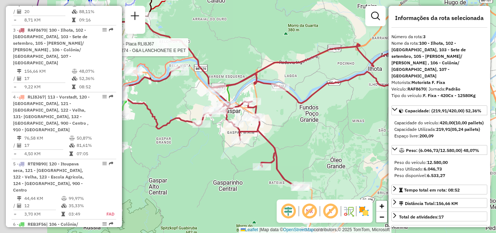
drag, startPoint x: 250, startPoint y: 115, endPoint x: 330, endPoint y: 115, distance: 80.7
click at [330, 115] on div "Rota 4 - Placa RLI8J67 92801274 - O&A LANCHONETE E PET Janela de atendimento Gr…" at bounding box center [248, 116] width 496 height 233
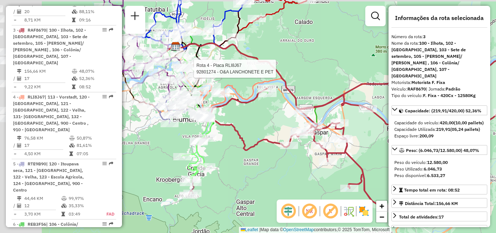
drag, startPoint x: 213, startPoint y: 107, endPoint x: 258, endPoint y: 118, distance: 46.0
click at [261, 118] on div "Rota 4 - Placa RLI8J67 92801274 - O&A LANCHONETE E PET Janela de atendimento Gr…" at bounding box center [248, 116] width 496 height 233
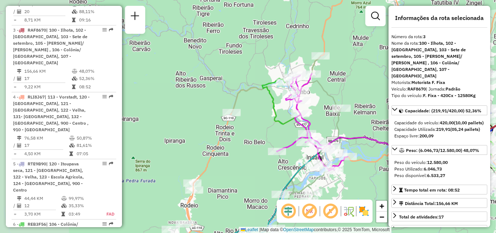
drag, startPoint x: 251, startPoint y: 123, endPoint x: 210, endPoint y: 100, distance: 47.2
click at [216, 104] on div "Rota 4 - Placa RLI8J67 92801274 - O&A LANCHONETE E PET Rota 8 - Placa MJW4A72 9…" at bounding box center [248, 116] width 496 height 233
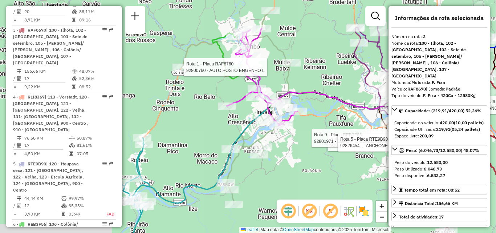
drag, startPoint x: 208, startPoint y: 128, endPoint x: 229, endPoint y: 84, distance: 47.9
click at [225, 89] on div "Rota 4 - Placa RLI8J67 92801274 - O&A LANCHONETE E PET Rota 5 - Placa RTE9B90 9…" at bounding box center [248, 116] width 496 height 233
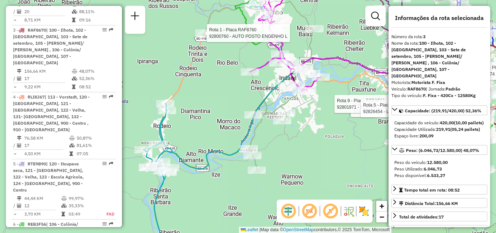
drag, startPoint x: 216, startPoint y: 102, endPoint x: 221, endPoint y: 85, distance: 18.2
click at [220, 89] on div "Rota 4 - Placa RLI8J67 92801274 - O&A LANCHONETE E PET Rota 5 - Placa RTE9B90 9…" at bounding box center [248, 116] width 496 height 233
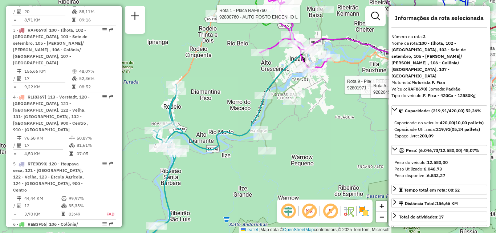
click at [227, 88] on div "Rota 4 - Placa RLI8J67 92801274 - O&A LANCHONETE E PET Rota 5 - Placa RTE9B90 9…" at bounding box center [248, 116] width 496 height 233
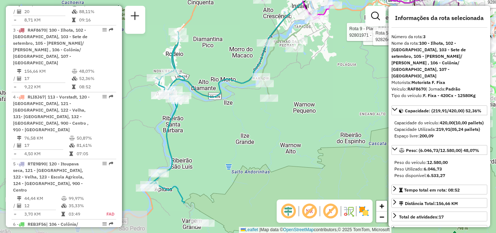
drag, startPoint x: 227, startPoint y: 115, endPoint x: 230, endPoint y: 102, distance: 13.3
click at [229, 103] on div "Rota 4 - Placa RLI8J67 92801274 - O&A LANCHONETE E PET Rota 5 - Placa RTE9B90 9…" at bounding box center [248, 116] width 496 height 233
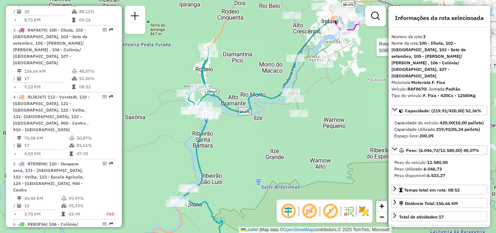
drag, startPoint x: 237, startPoint y: 120, endPoint x: 259, endPoint y: 161, distance: 46.8
click at [261, 162] on div "Rota 4 - Placa RLI8J67 92801274 - O&A LANCHONETE E PET Rota 5 - Placa RTE9B90 9…" at bounding box center [248, 116] width 496 height 233
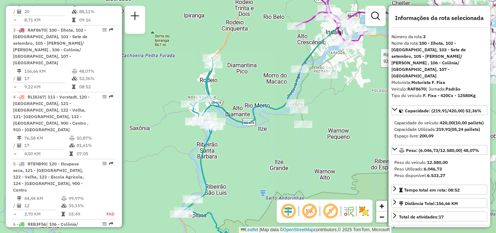
drag, startPoint x: 251, startPoint y: 124, endPoint x: 241, endPoint y: 141, distance: 20.4
click at [241, 141] on icon at bounding box center [340, 108] width 322 height 211
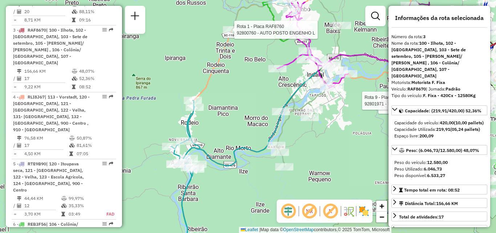
drag, startPoint x: 227, startPoint y: 131, endPoint x: 219, endPoint y: 146, distance: 17.9
click at [224, 144] on div "Rota 4 - Placa RLI8J67 92801274 - O&A LANCHONETE E PET Rota 5 - Placa RTE9B90 9…" at bounding box center [248, 116] width 496 height 233
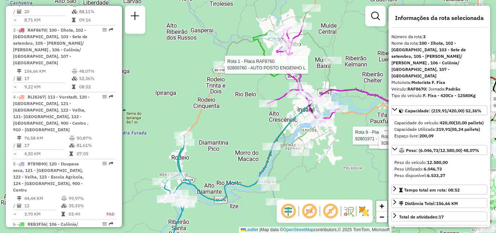
drag, startPoint x: 231, startPoint y: 101, endPoint x: 223, endPoint y: 128, distance: 28.1
click at [223, 128] on div "Rota 4 - Placa RLI8J67 92801274 - O&A LANCHONETE E PET Rota 5 - Placa RTE9B90 9…" at bounding box center [248, 116] width 496 height 233
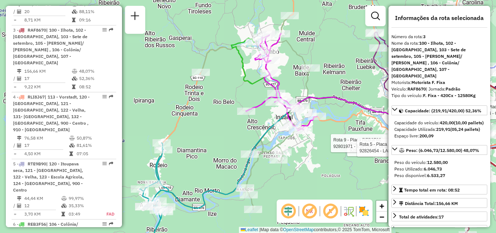
drag, startPoint x: 214, startPoint y: 111, endPoint x: 191, endPoint y: 116, distance: 23.8
click at [191, 116] on div "Rota 4 - Placa RLI8J67 92801274 - O&A LANCHONETE E PET Rota 5 - Placa RTE9B90 9…" at bounding box center [248, 116] width 496 height 233
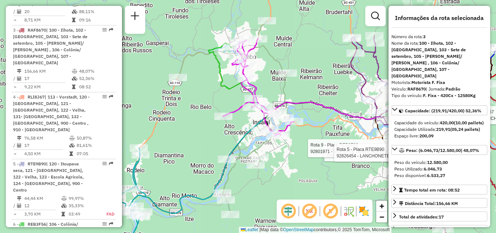
drag, startPoint x: 281, startPoint y: 132, endPoint x: 275, endPoint y: 130, distance: 6.3
click at [278, 131] on div "Rota 4 - Placa RLI8J67 92801274 - O&A LANCHONETE E PET Rota 5 - Placa RTE9B90 9…" at bounding box center [248, 116] width 496 height 233
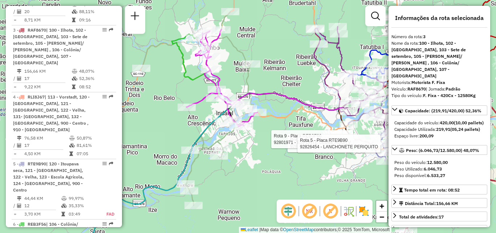
drag, startPoint x: 290, startPoint y: 92, endPoint x: 241, endPoint y: 102, distance: 49.5
click at [245, 102] on div "Rota 4 - Placa RLI8J67 92801274 - O&A LANCHONETE E PET Rota 5 - Placa RTE9B90 9…" at bounding box center [248, 116] width 496 height 233
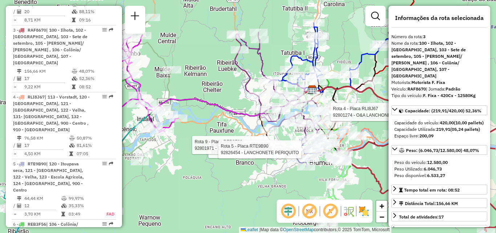
drag, startPoint x: 259, startPoint y: 102, endPoint x: 230, endPoint y: 96, distance: 30.4
click at [230, 96] on div "Rota 4 - Placa RLI8J67 92801274 - O&A LANCHONETE E PET Rota 5 - Placa RTE9B90 9…" at bounding box center [248, 116] width 496 height 233
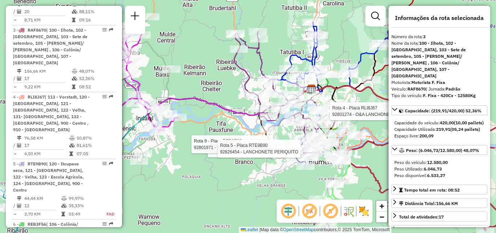
drag, startPoint x: 234, startPoint y: 104, endPoint x: 212, endPoint y: 81, distance: 32.4
click at [213, 83] on div "Rota 4 - Placa RLI8J67 92801274 - O&A LANCHONETE E PET Rota 5 - Placa RTE9B90 9…" at bounding box center [248, 116] width 496 height 233
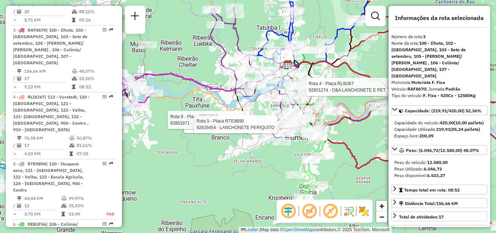
drag, startPoint x: 179, startPoint y: 88, endPoint x: 168, endPoint y: 81, distance: 13.2
click at [171, 83] on div "Rota 4 - Placa RLI8J67 92801274 - O&A LANCHONETE E PET Rota 5 - Placa RTE9B90 9…" at bounding box center [248, 116] width 496 height 233
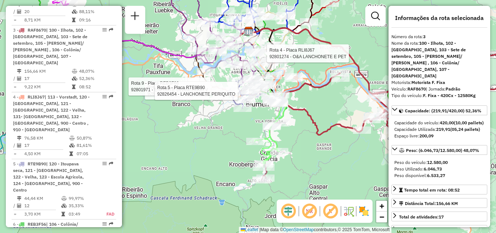
drag, startPoint x: 349, startPoint y: 165, endPoint x: 326, endPoint y: 145, distance: 30.7
click at [339, 152] on div "Rota 4 - Placa RLI8J67 92801274 - O&A LANCHONETE E PET Rota 5 - Placa RTE9B90 9…" at bounding box center [248, 116] width 496 height 233
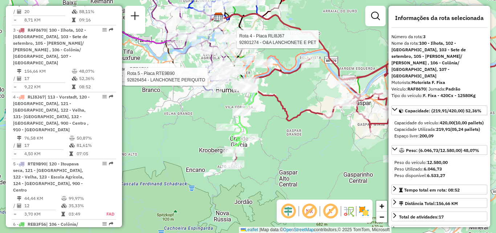
click at [198, 102] on div "Rota 4 - Placa RLI8J67 92801274 - O&A LANCHONETE E PET Rota 5 - Placa RTE9B90 9…" at bounding box center [248, 116] width 496 height 233
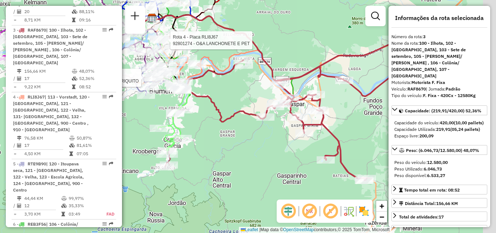
drag, startPoint x: 233, startPoint y: 108, endPoint x: 206, endPoint y: 120, distance: 28.5
click at [208, 120] on div "Rota 4 - Placa RLI8J67 92801274 - O&A LANCHONETE E PET Rota 5 - Placa RTE9B90 9…" at bounding box center [248, 116] width 496 height 233
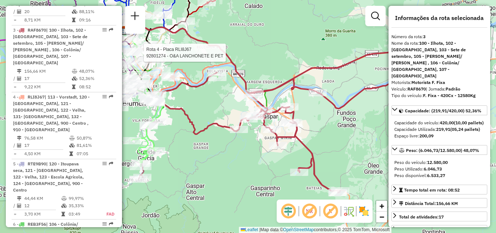
click at [310, 210] on em at bounding box center [309, 210] width 17 height 17
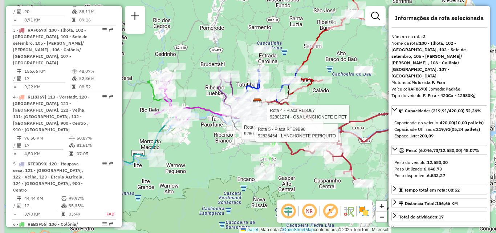
drag, startPoint x: 246, startPoint y: 170, endPoint x: 299, endPoint y: 169, distance: 53.1
click at [310, 169] on div "Rota 4 - Placa RLI8J67 92801274 - O&A LANCHONETE E PET Rota 5 - Placa RTE9B90 9…" at bounding box center [248, 116] width 496 height 233
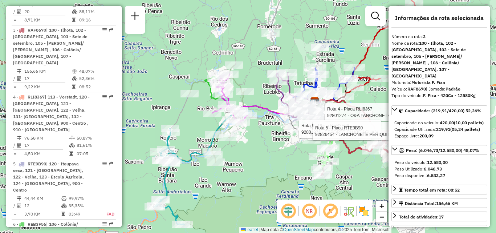
drag, startPoint x: 206, startPoint y: 165, endPoint x: 255, endPoint y: 165, distance: 49.4
click at [258, 168] on div "Rota 4 - Placa RLI8J67 92801274 - O&A LANCHONETE E PET Rota 5 - Placa RTE9B90 9…" at bounding box center [248, 116] width 496 height 233
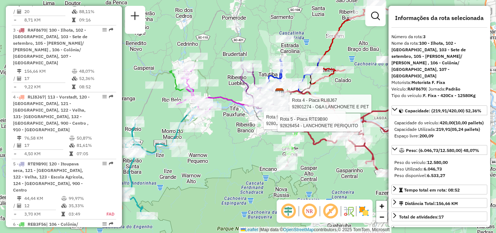
drag, startPoint x: 258, startPoint y: 162, endPoint x: 223, endPoint y: 154, distance: 35.8
click at [223, 154] on div "Rota 4 - Placa RLI8J67 92801274 - O&A LANCHONETE E PET Rota 5 - Placa RTE9B90 9…" at bounding box center [248, 116] width 496 height 233
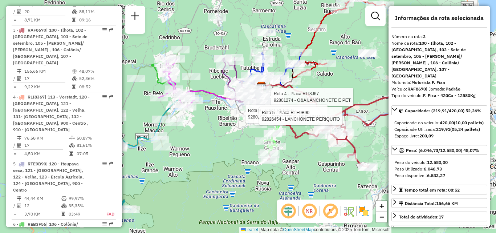
drag, startPoint x: 239, startPoint y: 158, endPoint x: 209, endPoint y: 149, distance: 31.8
click at [209, 149] on div "Rota 4 - Placa RLI8J67 92801274 - O&A LANCHONETE E PET Rota 5 - Placa RTE9B90 9…" at bounding box center [248, 116] width 496 height 233
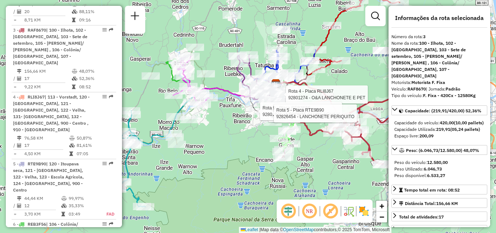
drag, startPoint x: 211, startPoint y: 149, endPoint x: 235, endPoint y: 149, distance: 24.0
click at [235, 149] on div "Rota 4 - Placa RLI8J67 92801274 - O&A LANCHONETE E PET Rota 5 - Placa RTE9B90 9…" at bounding box center [248, 116] width 496 height 233
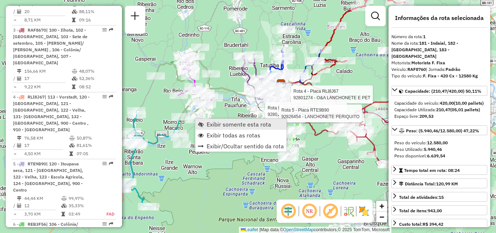
scroll to position [282, 0]
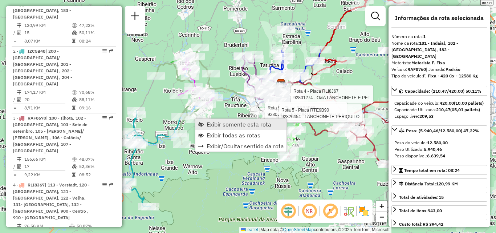
click at [221, 125] on span "Exibir somente esta rota" at bounding box center [239, 124] width 65 height 6
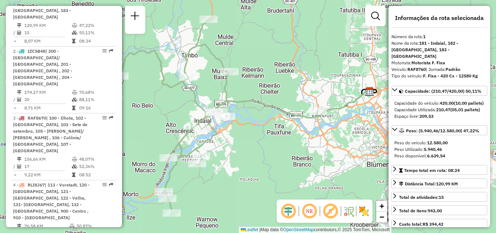
drag, startPoint x: 249, startPoint y: 128, endPoint x: 262, endPoint y: 120, distance: 15.0
click at [252, 125] on div "Janela de atendimento Grade de atendimento Capacidade Transportadoras Veículos …" at bounding box center [248, 116] width 496 height 233
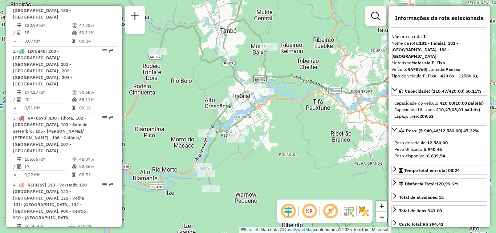
drag, startPoint x: 295, startPoint y: 138, endPoint x: 321, endPoint y: 109, distance: 39.1
click at [318, 113] on div "Janela de atendimento Grade de atendimento Capacidade Transportadoras Veículos …" at bounding box center [248, 116] width 496 height 233
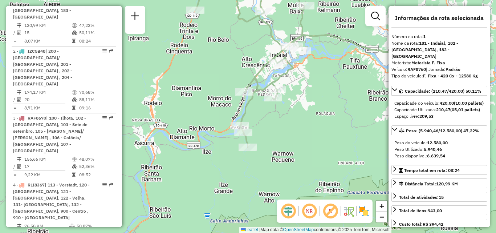
drag, startPoint x: 322, startPoint y: 133, endPoint x: 333, endPoint y: 100, distance: 34.9
click at [333, 108] on div "Janela de atendimento Grade de atendimento Capacidade Transportadoras Veículos …" at bounding box center [248, 116] width 496 height 233
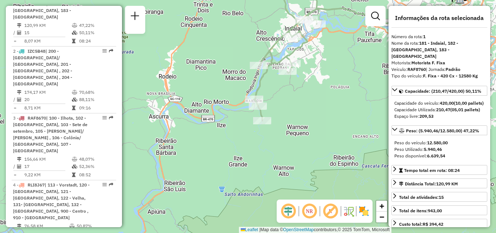
drag, startPoint x: 303, startPoint y: 140, endPoint x: 276, endPoint y: 174, distance: 43.4
click at [275, 177] on div "Janela de atendimento Grade de atendimento Capacidade Transportadoras Veículos …" at bounding box center [248, 116] width 496 height 233
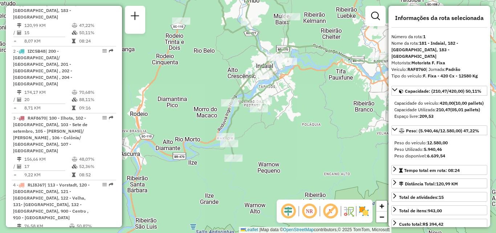
drag
click at [257, 174] on div "Janela de atendimento Grade de atendimento Capacidade Transportadoras Veículos …" at bounding box center [248, 116] width 496 height 233
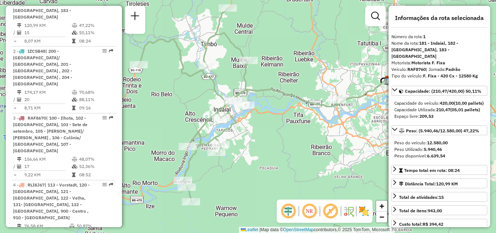
click at [230, 179] on div "Janela de atendimento Grade de atendimento Capacidade Transportadoras Veículos …" at bounding box center [248, 116] width 496 height 233
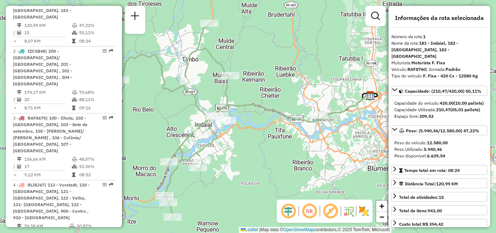
click at [247, 171] on div "Janela de atendimento Grade de atendimento Capacidade Transportadoras Veículos …" at bounding box center [248, 116] width 496 height 233
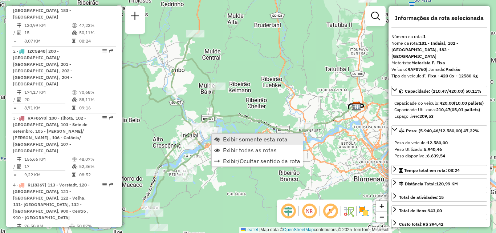
click at [235, 140] on span "Exibir somente esta rota" at bounding box center [255, 139] width 65 height 6
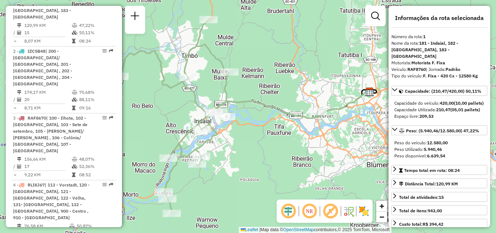
drag, startPoint x: 318, startPoint y: 168, endPoint x: 293, endPoint y: 168, distance: 25.4
click at [293, 168] on div "Janela de atendimento Grade de atendimento Capacidade Transportadoras Veículos …" at bounding box center [248, 116] width 496 height 233
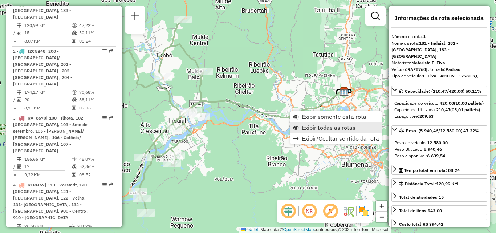
click at [314, 129] on span "Exibir todas as rotas" at bounding box center [329, 128] width 54 height 6
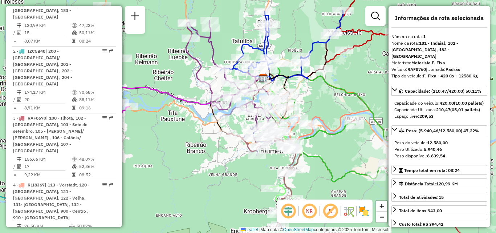
click at [284, 106] on icon at bounding box center [332, 118] width 146 height 84
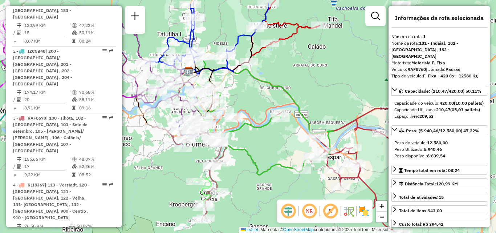
drag, startPoint x: 316, startPoint y: 99, endPoint x: 290, endPoint y: 78, distance: 33.9
click at [292, 81] on div "Rota 3 - Placa RAF8670 92801079 - RESTAURANTE BOM DE B Janela de atendimento Gr…" at bounding box center [248, 116] width 496 height 233
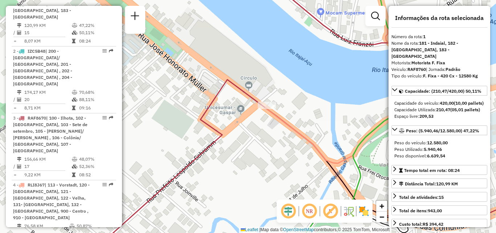
drag, startPoint x: 259, startPoint y: 113, endPoint x: 277, endPoint y: 132, distance: 24.9
click at [277, 132] on div "Janela de atendimento Grade de atendimento Capacidade Transportadoras Veículos …" at bounding box center [248, 116] width 496 height 233
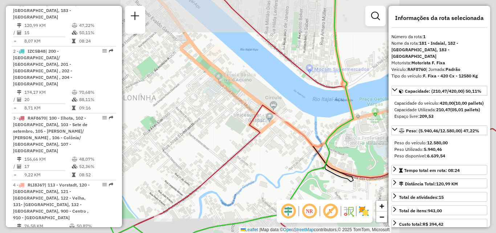
drag, startPoint x: 292, startPoint y: 145, endPoint x: 264, endPoint y: 126, distance: 34.1
click at [265, 128] on div "Janela de atendimento Grade de atendimento Capacidade Transportadoras Veículos …" at bounding box center [248, 116] width 496 height 233
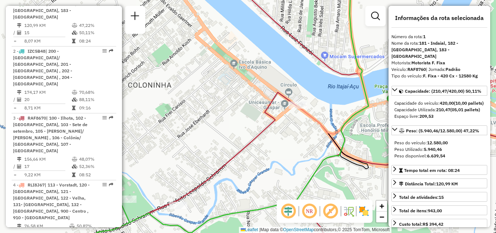
drag, startPoint x: 315, startPoint y: 137, endPoint x: 321, endPoint y: 140, distance: 6.3
click at [321, 140] on div "Janela de atendimento Grade de atendimento Capacidade Transportadoras Veículos …" at bounding box center [248, 116] width 496 height 233
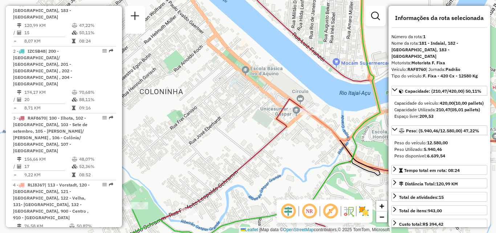
drag, startPoint x: 320, startPoint y: 156, endPoint x: 325, endPoint y: 157, distance: 4.6
click at [323, 157] on div "Janela de atendimento Grade de atendimento Capacidade Transportadoras Veículos …" at bounding box center [248, 116] width 496 height 233
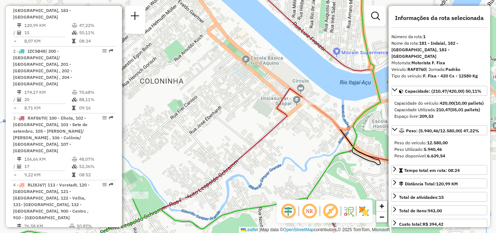
drag, startPoint x: 290, startPoint y: 152, endPoint x: 278, endPoint y: 114, distance: 39.3
click at [280, 126] on div "Janela de atendimento Grade de atendimento Capacidade Transportadoras Veículos …" at bounding box center [248, 116] width 496 height 233
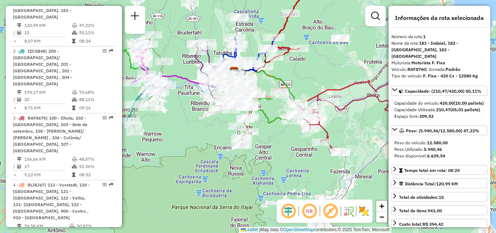
drag, startPoint x: 155, startPoint y: 96, endPoint x: 197, endPoint y: 97, distance: 41.8
click at [196, 97] on div "Janela de atendimento Grade de atendimento Capacidade Transportadoras Veículos …" at bounding box center [248, 116] width 496 height 233
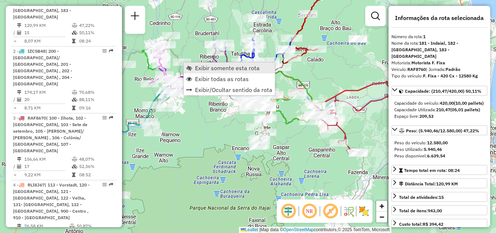
click at [207, 69] on span "Exibir somente esta rota" at bounding box center [227, 68] width 65 height 6
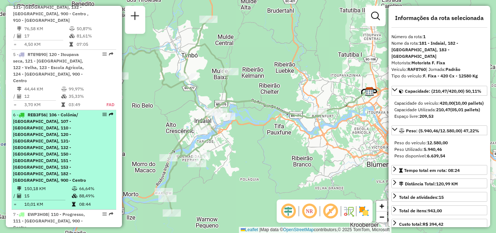
scroll to position [500, 0]
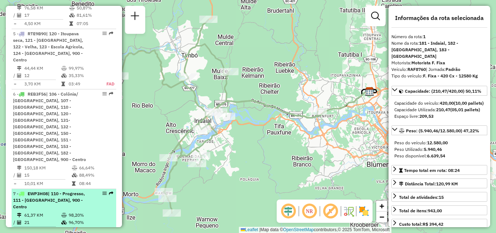
click at [54, 219] on td "21" at bounding box center [42, 222] width 37 height 7
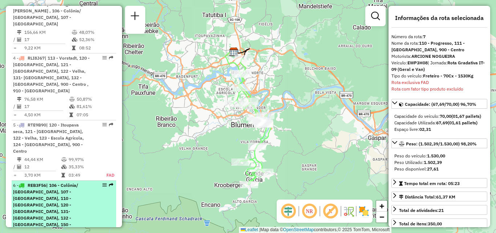
scroll to position [400, 0]
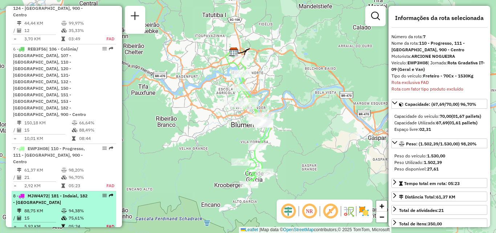
click at [49, 193] on div "8 - MJW4A72 | 181 - Indaial, 182 - Timbo" at bounding box center [51, 199] width 77 height 13
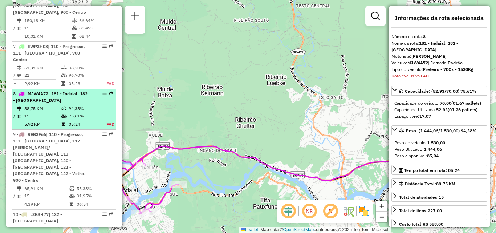
scroll to position [659, 0]
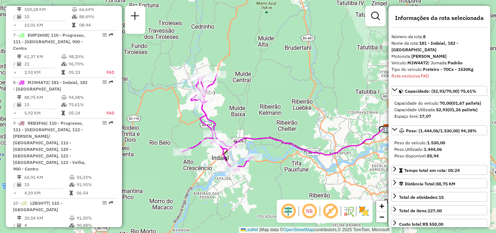
drag, startPoint x: 189, startPoint y: 137, endPoint x: 278, endPoint y: 137, distance: 89.7
click at [278, 137] on icon at bounding box center [293, 127] width 187 height 53
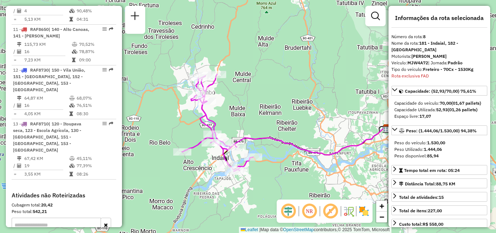
scroll to position [873, 0]
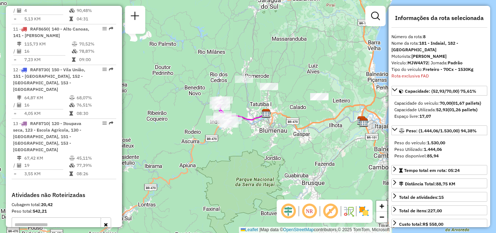
drag, startPoint x: 315, startPoint y: 97, endPoint x: 262, endPoint y: 103, distance: 54.2
click at [262, 103] on div "Janela de atendimento Grade de atendimento Capacidade Transportadoras Veículos …" at bounding box center [248, 116] width 496 height 233
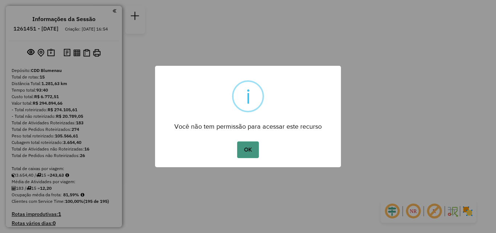
click at [253, 146] on button "OK" at bounding box center [247, 149] width 21 height 17
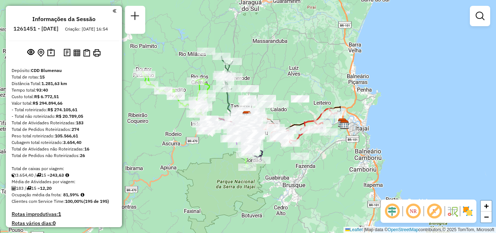
drag, startPoint x: 316, startPoint y: 146, endPoint x: 279, endPoint y: 142, distance: 37.2
click at [279, 142] on div "Janela de atendimento Grade de atendimento Capacidade Transportadoras Veículos …" at bounding box center [248, 116] width 496 height 233
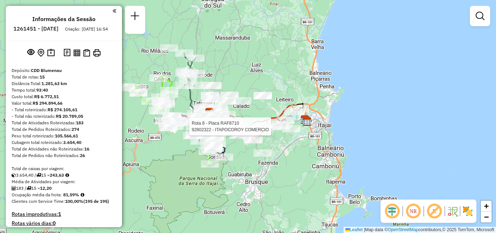
select select "**********"
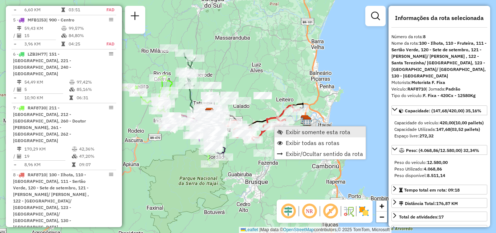
scroll to position [661, 0]
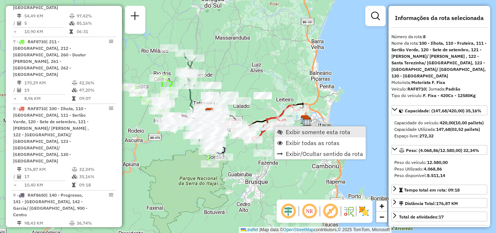
click at [300, 134] on span "Exibir somente esta rota" at bounding box center [318, 132] width 65 height 6
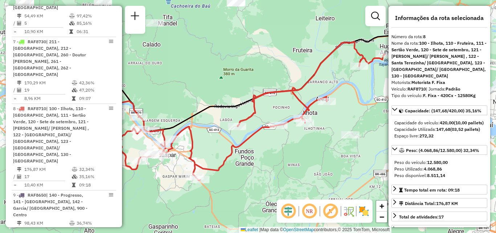
drag, startPoint x: 259, startPoint y: 158, endPoint x: 217, endPoint y: 146, distance: 44.2
click at [217, 148] on div "Janela de atendimento Grade de atendimento Capacidade Transportadoras Veículos …" at bounding box center [248, 116] width 496 height 233
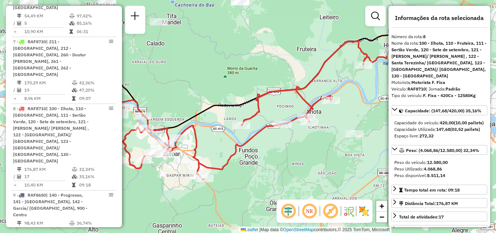
drag, startPoint x: 290, startPoint y: 144, endPoint x: 338, endPoint y: 137, distance: 48.7
click at [338, 137] on div "Janela de atendimento Grade de atendimento Capacidade Transportadoras Veículos …" at bounding box center [248, 116] width 496 height 233
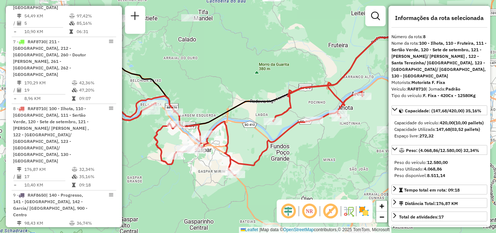
drag, startPoint x: 300, startPoint y: 152, endPoint x: 338, endPoint y: 132, distance: 42.3
click at [338, 132] on div "Janela de atendimento Grade de atendimento Capacidade Transportadoras Veículos …" at bounding box center [248, 116] width 496 height 233
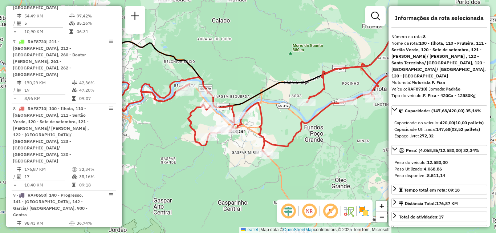
drag, startPoint x: 352, startPoint y: 159, endPoint x: 267, endPoint y: 148, distance: 86.1
click at [267, 148] on div "Janela de atendimento Grade de atendimento Capacidade Transportadoras Veículos …" at bounding box center [248, 116] width 496 height 233
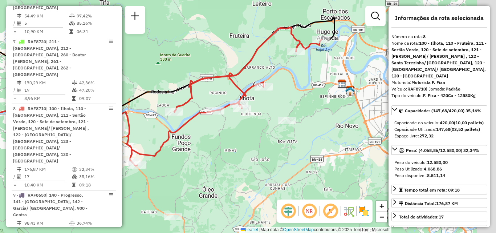
drag, startPoint x: 284, startPoint y: 118, endPoint x: 236, endPoint y: 139, distance: 52.2
click at [236, 139] on div "Janela de atendimento Grade de atendimento Capacidade Transportadoras Veículos …" at bounding box center [248, 116] width 496 height 233
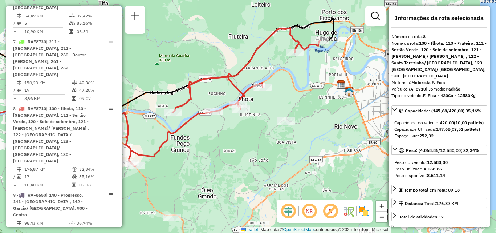
drag, startPoint x: 265, startPoint y: 128, endPoint x: 253, endPoint y: 127, distance: 11.3
click at [253, 128] on div "Janela de atendimento Grade de atendimento Capacidade Transportadoras Veículos …" at bounding box center [248, 116] width 496 height 233
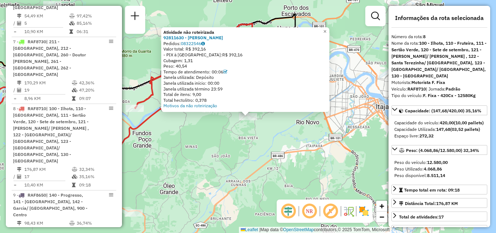
click at [255, 138] on div "Atividade não roteirizada 92811630 - [PERSON_NAME] Pedidos: 08322546 Valor tota…" at bounding box center [248, 116] width 496 height 233
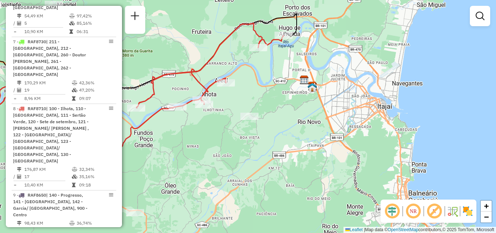
drag, startPoint x: 248, startPoint y: 143, endPoint x: 281, endPoint y: 139, distance: 32.9
click at [281, 139] on div "Janela de atendimento Grade de atendimento Capacidade Transportadoras Veículos …" at bounding box center [248, 116] width 496 height 233
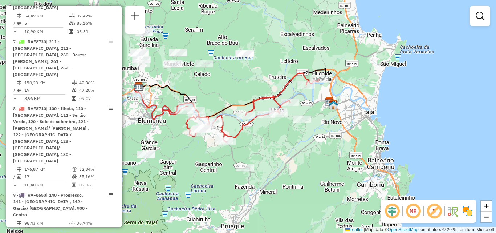
drag, startPoint x: 281, startPoint y: 139, endPoint x: 295, endPoint y: 136, distance: 14.3
click at [295, 136] on div "Janela de atendimento Grade de atendimento Capacidade Transportadoras Veículos …" at bounding box center [248, 116] width 496 height 233
click at [300, 140] on div "Janela de atendimento Grade de atendimento Capacidade Transportadoras Veículos …" at bounding box center [248, 116] width 496 height 233
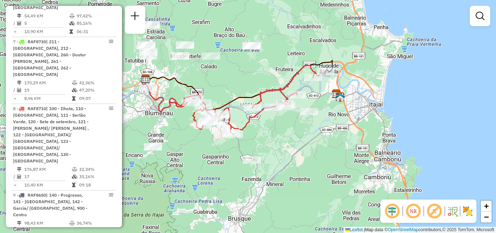
drag, startPoint x: 291, startPoint y: 140, endPoint x: 281, endPoint y: 142, distance: 10.4
click at [281, 142] on div "Janela de atendimento Grade de atendimento Capacidade Transportadoras Veículos …" at bounding box center [248, 116] width 496 height 233
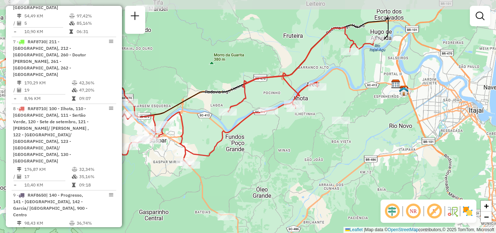
drag, startPoint x: 279, startPoint y: 137, endPoint x: 300, endPoint y: 166, distance: 36.4
click at [300, 166] on div "Janela de atendimento Grade de atendimento Capacidade Transportadoras Veículos …" at bounding box center [248, 116] width 496 height 233
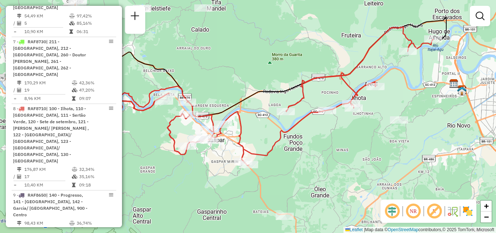
drag, startPoint x: 288, startPoint y: 84, endPoint x: 305, endPoint y: 69, distance: 23.1
click at [293, 80] on icon at bounding box center [259, 66] width 374 height 99
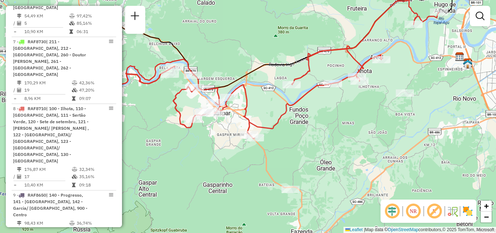
drag, startPoint x: 319, startPoint y: 143, endPoint x: 314, endPoint y: 116, distance: 27.7
click at [315, 123] on div "Janela de atendimento Grade de atendimento Capacidade Transportadoras Veículos …" at bounding box center [248, 116] width 496 height 233
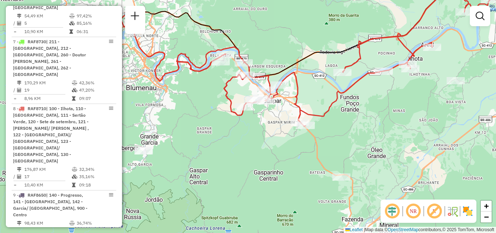
drag, startPoint x: 332, startPoint y: 98, endPoint x: 398, endPoint y: 103, distance: 66.0
click at [398, 103] on div "Janela de atendimento Grade de atendimento Capacidade Transportadoras Veículos …" at bounding box center [248, 116] width 496 height 233
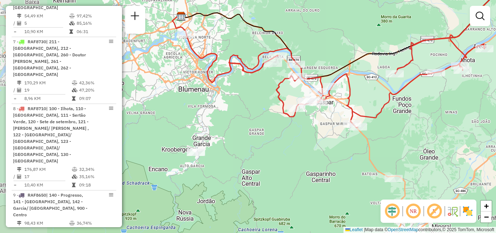
drag, startPoint x: 351, startPoint y: 108, endPoint x: 400, endPoint y: 108, distance: 48.7
click at [400, 108] on div "Janela de atendimento Grade de atendimento Capacidade Transportadoras Veículos …" at bounding box center [248, 116] width 496 height 233
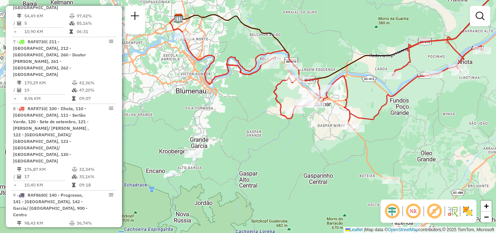
drag, startPoint x: 266, startPoint y: 123, endPoint x: 250, endPoint y: 127, distance: 15.8
click at [250, 127] on div "Janela de atendimento Grade de atendimento Capacidade Transportadoras Veículos …" at bounding box center [248, 116] width 496 height 233
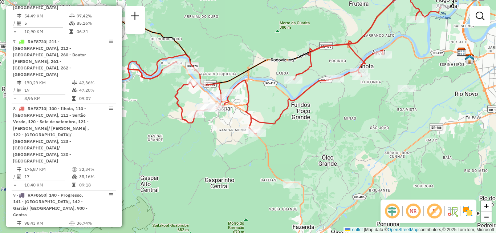
drag, startPoint x: 372, startPoint y: 110, endPoint x: 284, endPoint y: 111, distance: 87.9
click at [284, 111] on icon at bounding box center [284, 64] width 313 height 138
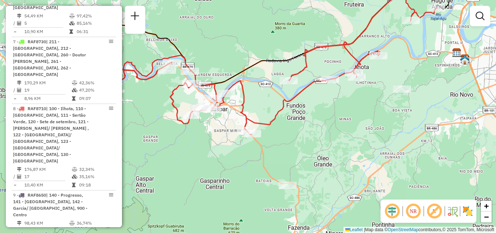
drag, startPoint x: 318, startPoint y: 139, endPoint x: 283, endPoint y: 122, distance: 39.2
click at [286, 123] on div "Janela de atendimento Grade de atendimento Capacidade Transportadoras Veículos …" at bounding box center [248, 116] width 496 height 233
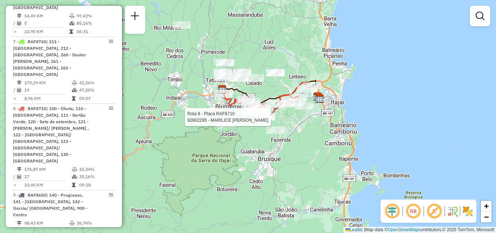
select select "**********"
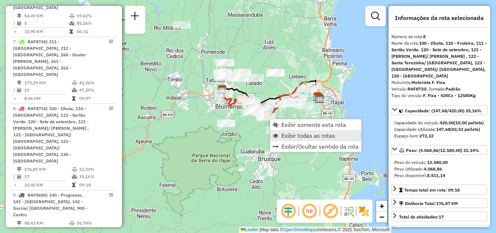
click at [283, 136] on span "Exibir todas as rotas" at bounding box center [309, 136] width 54 height 6
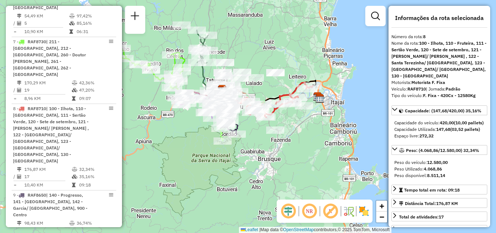
drag, startPoint x: 246, startPoint y: 150, endPoint x: 248, endPoint y: 129, distance: 21.9
click at [248, 129] on div "Janela de atendimento Grade de atendimento Capacidade Transportadoras Veículos …" at bounding box center [248, 116] width 496 height 233
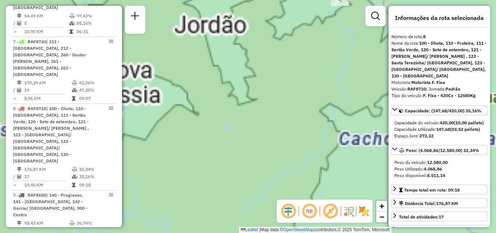
drag, startPoint x: 244, startPoint y: 117, endPoint x: 253, endPoint y: 162, distance: 46.3
click at [253, 162] on div "Janela de atendimento Grade de atendimento Capacidade Transportadoras Veículos …" at bounding box center [248, 116] width 496 height 233
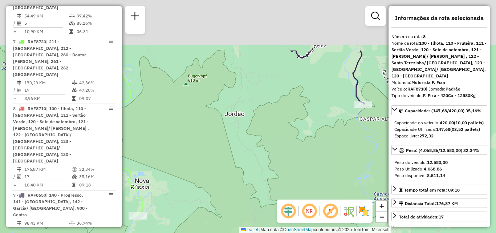
drag, startPoint x: 249, startPoint y: 157, endPoint x: 256, endPoint y: 181, distance: 25.2
click at [257, 182] on div "Janela de atendimento Grade de atendimento Capacidade Transportadoras Veículos …" at bounding box center [248, 116] width 496 height 233
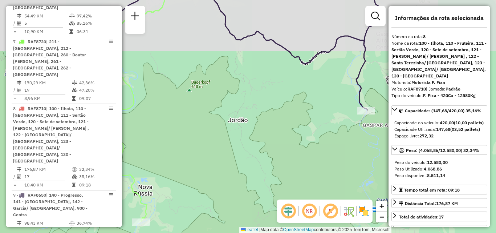
click at [296, 183] on div "Janela de atendimento Grade de atendimento Capacidade Transportadoras Veículos …" at bounding box center [248, 116] width 496 height 233
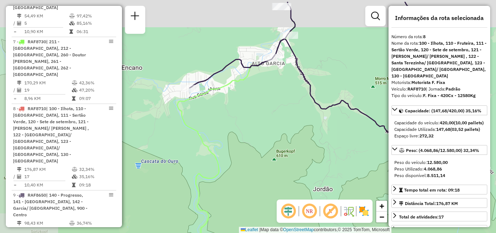
drag, startPoint x: 303, startPoint y: 168, endPoint x: 318, endPoint y: 178, distance: 18.8
click at [318, 178] on div "Janela de atendimento Grade de atendimento Capacidade Transportadoras Veículos …" at bounding box center [248, 116] width 496 height 233
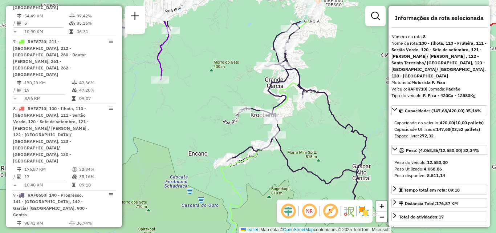
drag, startPoint x: 288, startPoint y: 158, endPoint x: 261, endPoint y: 195, distance: 46.3
click at [263, 195] on div "Janela de atendimento Grade de atendimento Capacidade Transportadoras Veículos …" at bounding box center [248, 116] width 496 height 233
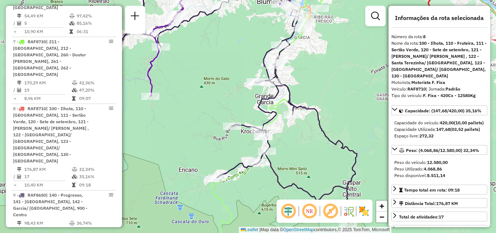
drag, startPoint x: 290, startPoint y: 157, endPoint x: 273, endPoint y: 194, distance: 40.5
click at [273, 194] on div "Janela de atendimento Grade de atendimento Capacidade Transportadoras Veículos …" at bounding box center [248, 116] width 496 height 233
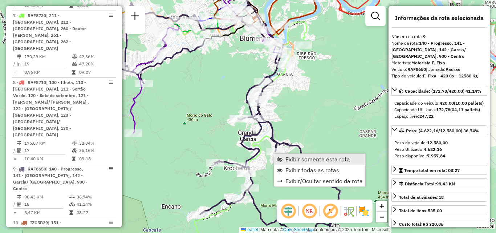
scroll to position [728, 0]
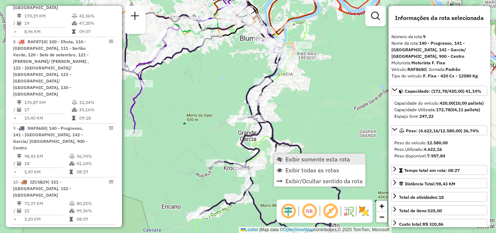
click at [293, 158] on span "Exibir somente esta rota" at bounding box center [318, 159] width 65 height 6
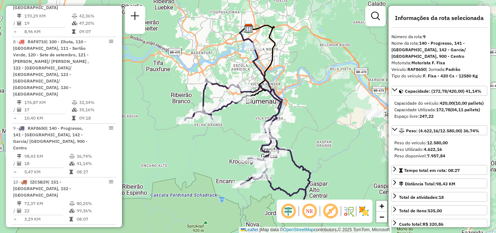
drag, startPoint x: 296, startPoint y: 156, endPoint x: 295, endPoint y: 140, distance: 16.0
click at [296, 142] on icon at bounding box center [247, 143] width 125 height 129
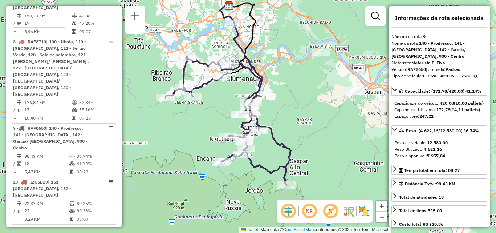
drag, startPoint x: 222, startPoint y: 117, endPoint x: 226, endPoint y: 94, distance: 23.7
click at [226, 97] on div "Janela de atendimento Grade de atendimento Capacidade Transportadoras Veículos …" at bounding box center [248, 116] width 496 height 233
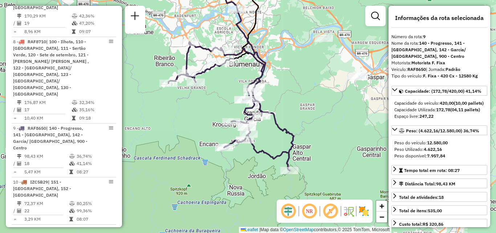
drag, startPoint x: 226, startPoint y: 96, endPoint x: 229, endPoint y: 109, distance: 13.0
click at [229, 109] on div "Janela de atendimento Grade de atendimento Capacidade Transportadoras Veículos …" at bounding box center [248, 116] width 496 height 233
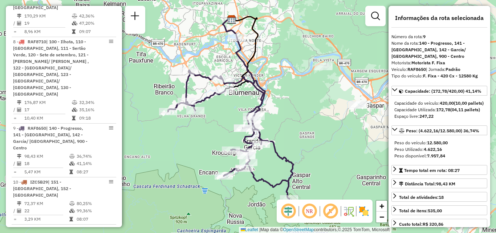
drag, startPoint x: 227, startPoint y: 142, endPoint x: 219, endPoint y: 139, distance: 8.8
click at [219, 139] on div "Janela de atendimento Grade de atendimento Capacidade Transportadoras Veículos …" at bounding box center [248, 116] width 496 height 233
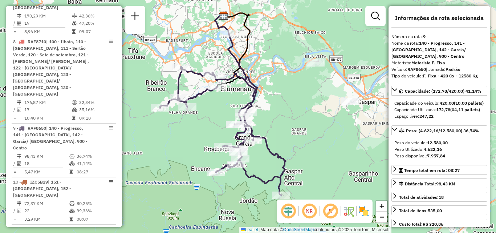
click at [311, 212] on em at bounding box center [309, 210] width 17 height 17
drag, startPoint x: 276, startPoint y: 116, endPoint x: 271, endPoint y: 112, distance: 6.9
click at [273, 114] on div "Janela de atendimento Grade de atendimento Capacidade Transportadoras Veículos …" at bounding box center [248, 116] width 496 height 233
